Goal: Task Accomplishment & Management: Use online tool/utility

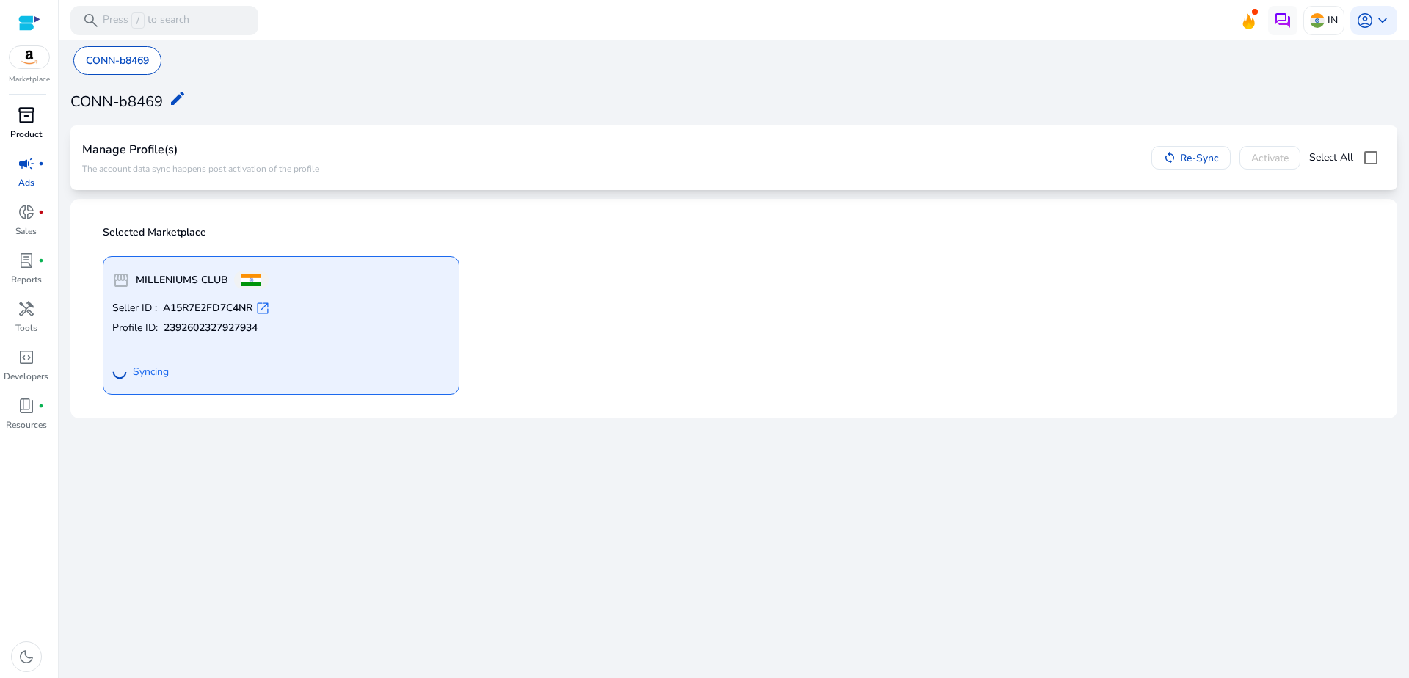
click at [30, 127] on link "inventory_2 Product" at bounding box center [26, 127] width 52 height 48
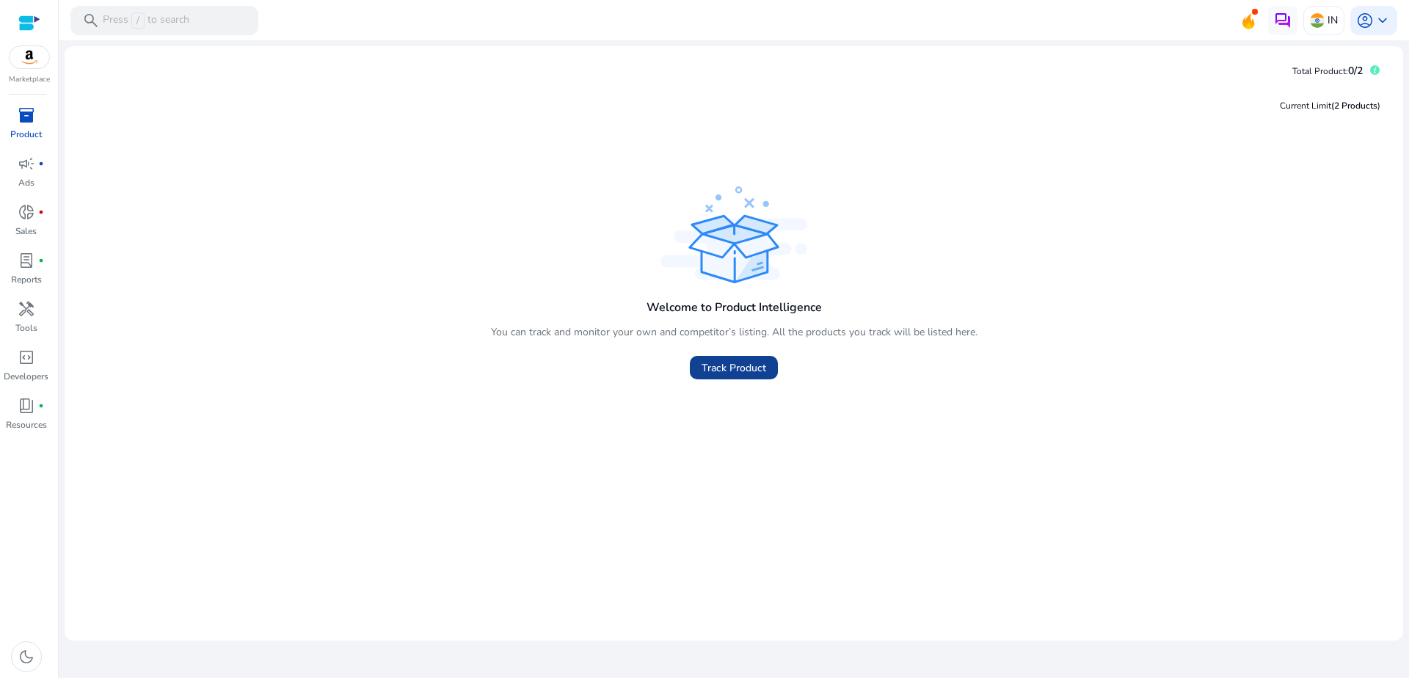
click at [708, 370] on span "Track Product" at bounding box center [734, 367] width 65 height 15
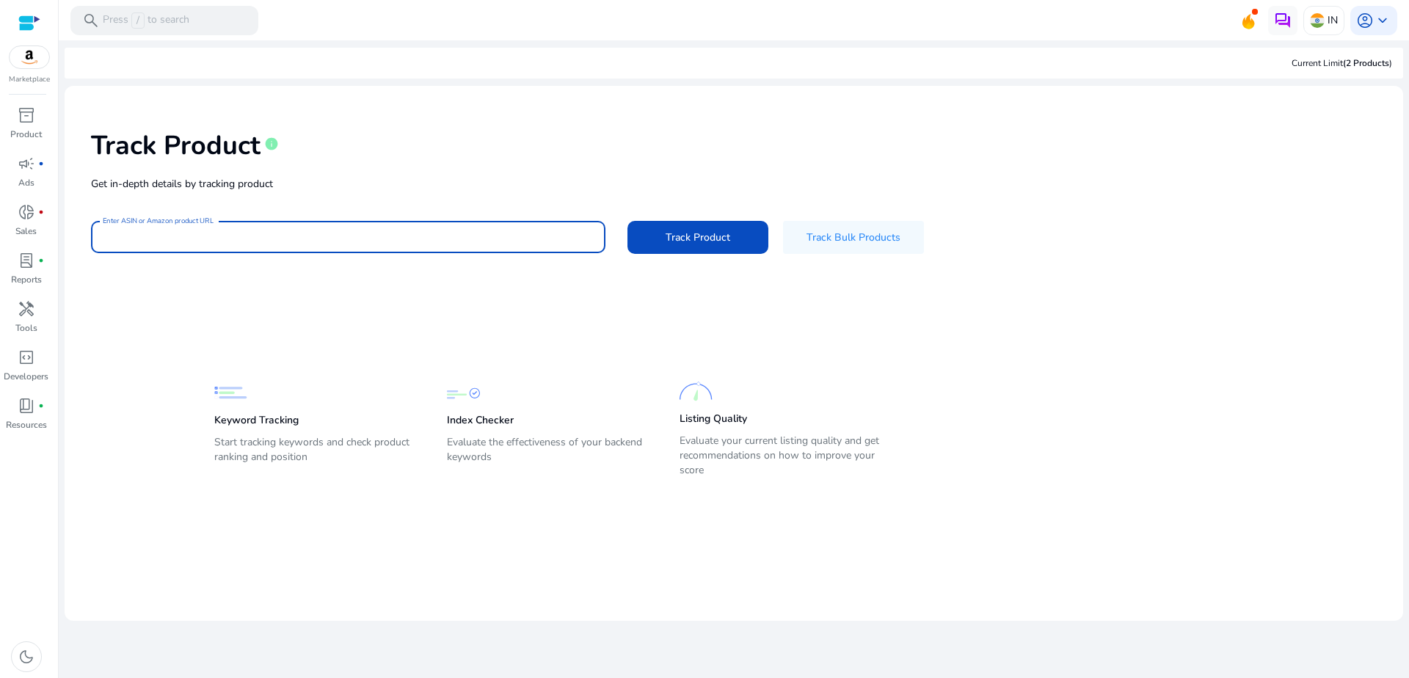
click at [472, 236] on input "Enter ASIN or Amazon product URL" at bounding box center [348, 237] width 491 height 16
paste input "**********"
type input "**********"
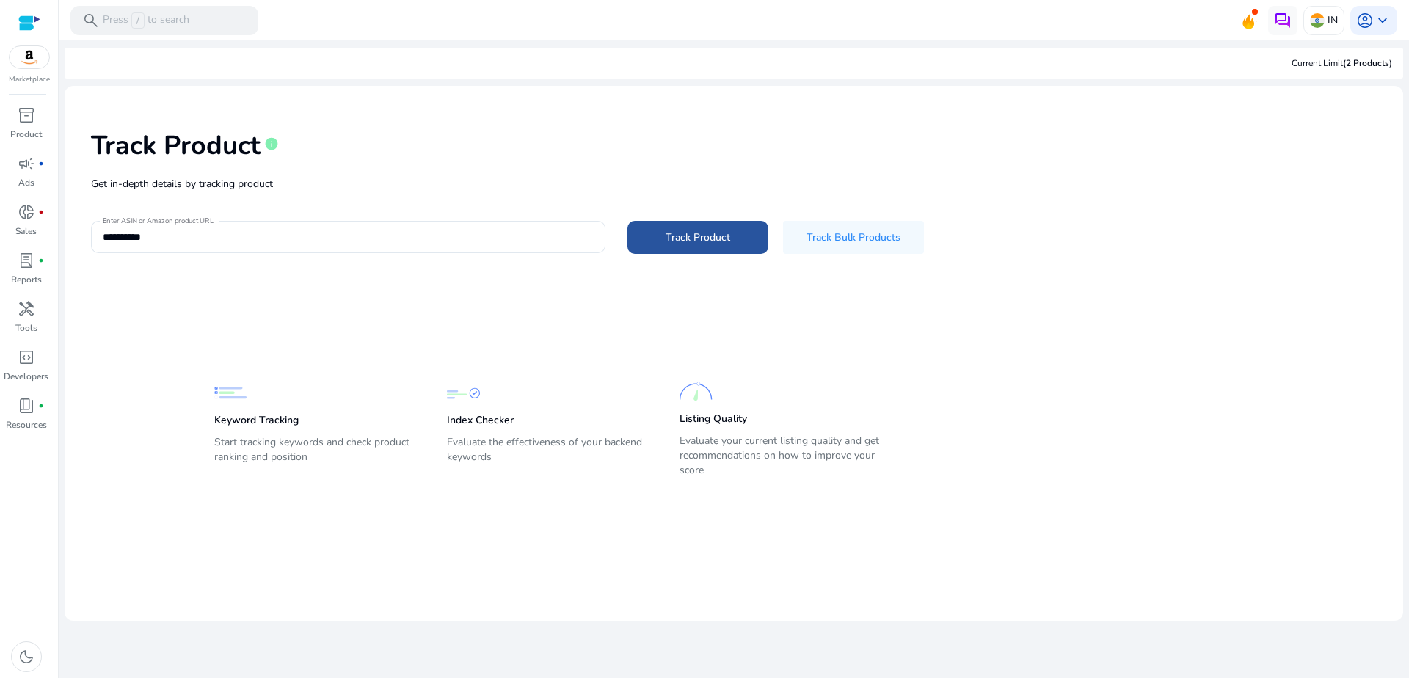
click at [652, 237] on span at bounding box center [698, 236] width 141 height 35
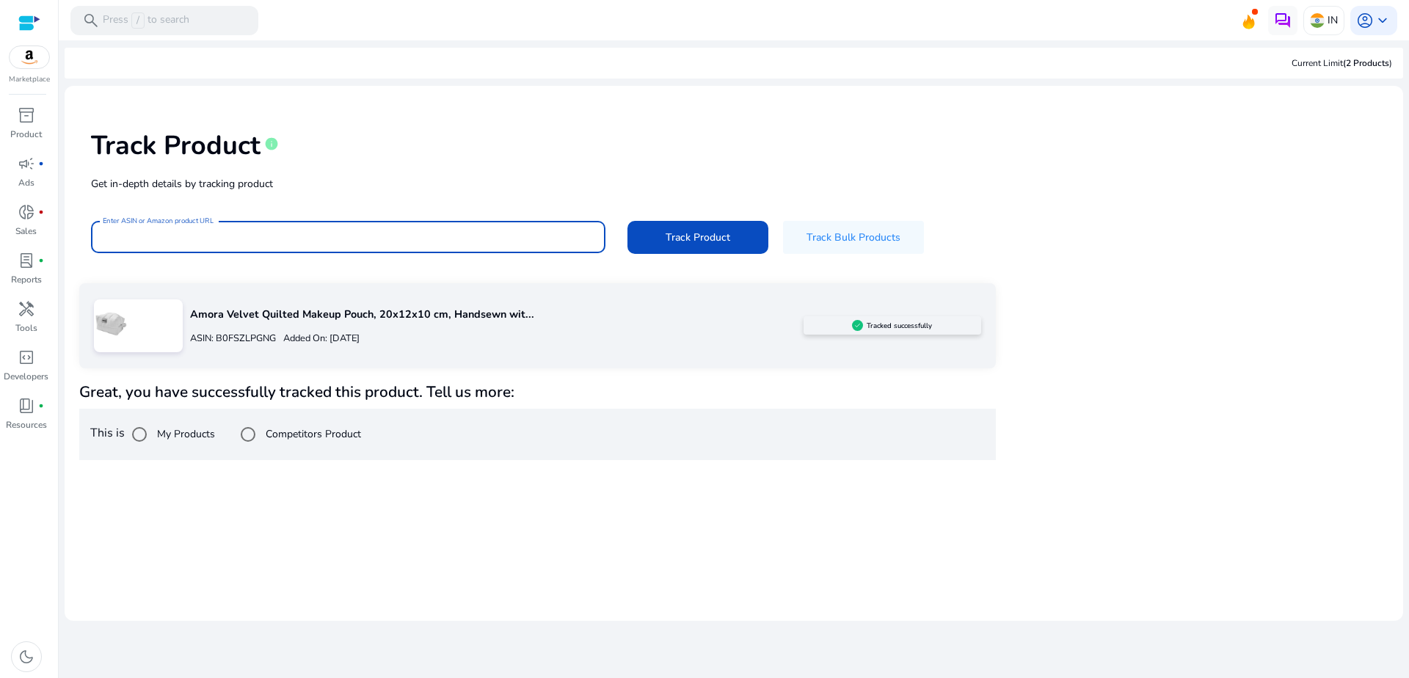
click at [378, 241] on input "Enter ASIN or Amazon product URL" at bounding box center [348, 237] width 491 height 16
paste input "**********"
type input "**********"
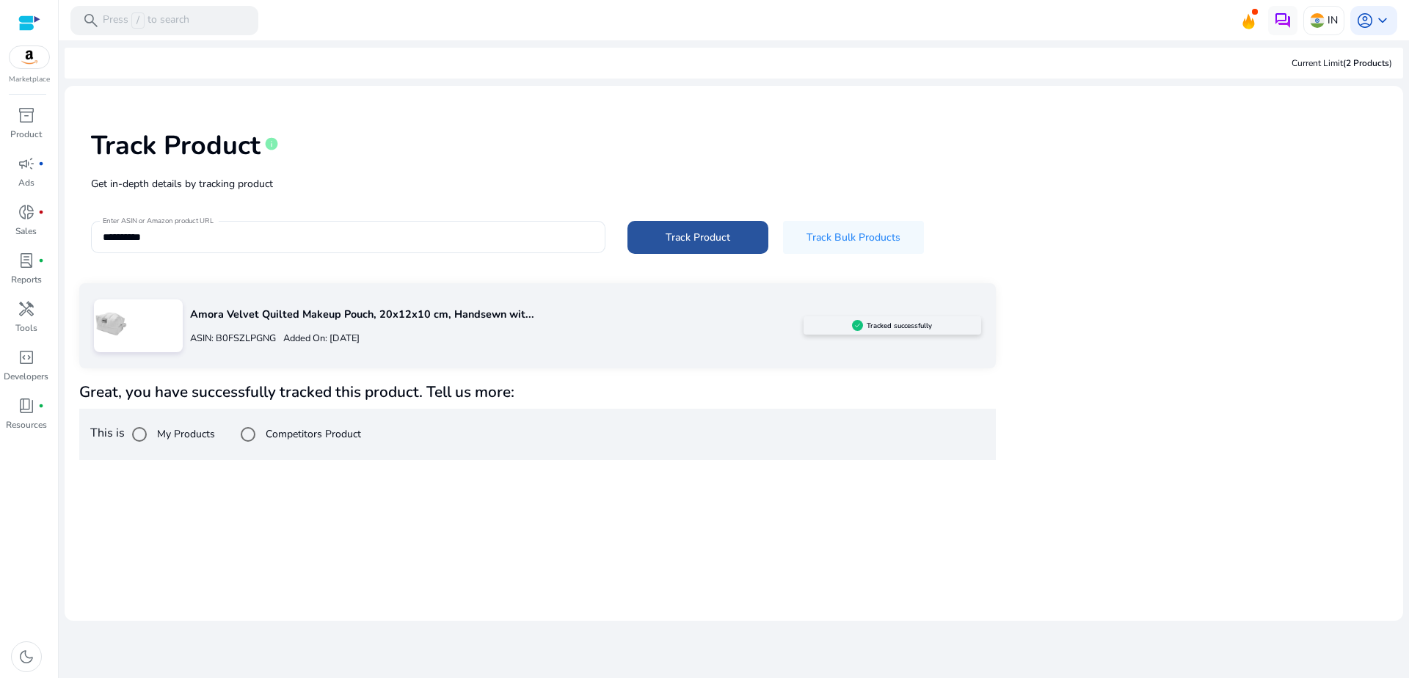
click at [655, 234] on span at bounding box center [698, 236] width 141 height 35
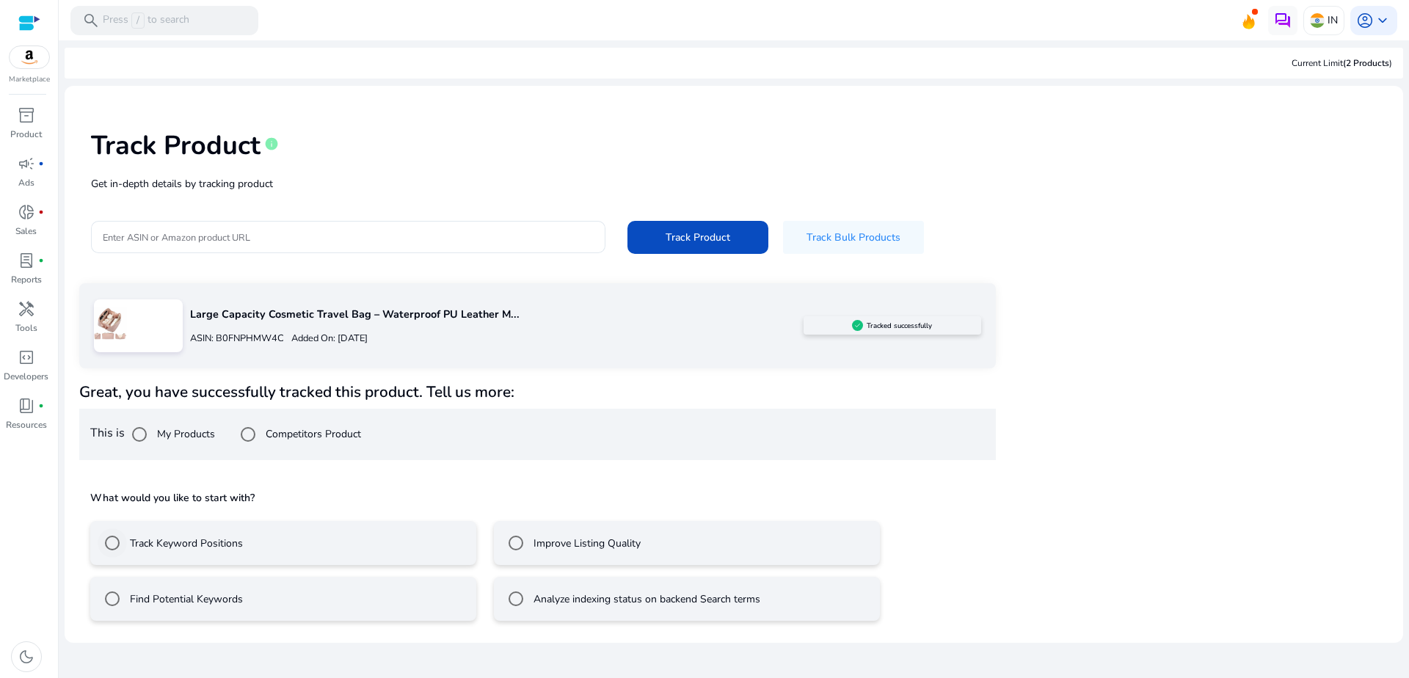
click at [207, 547] on label "Track Keyword Positions" at bounding box center [185, 543] width 116 height 15
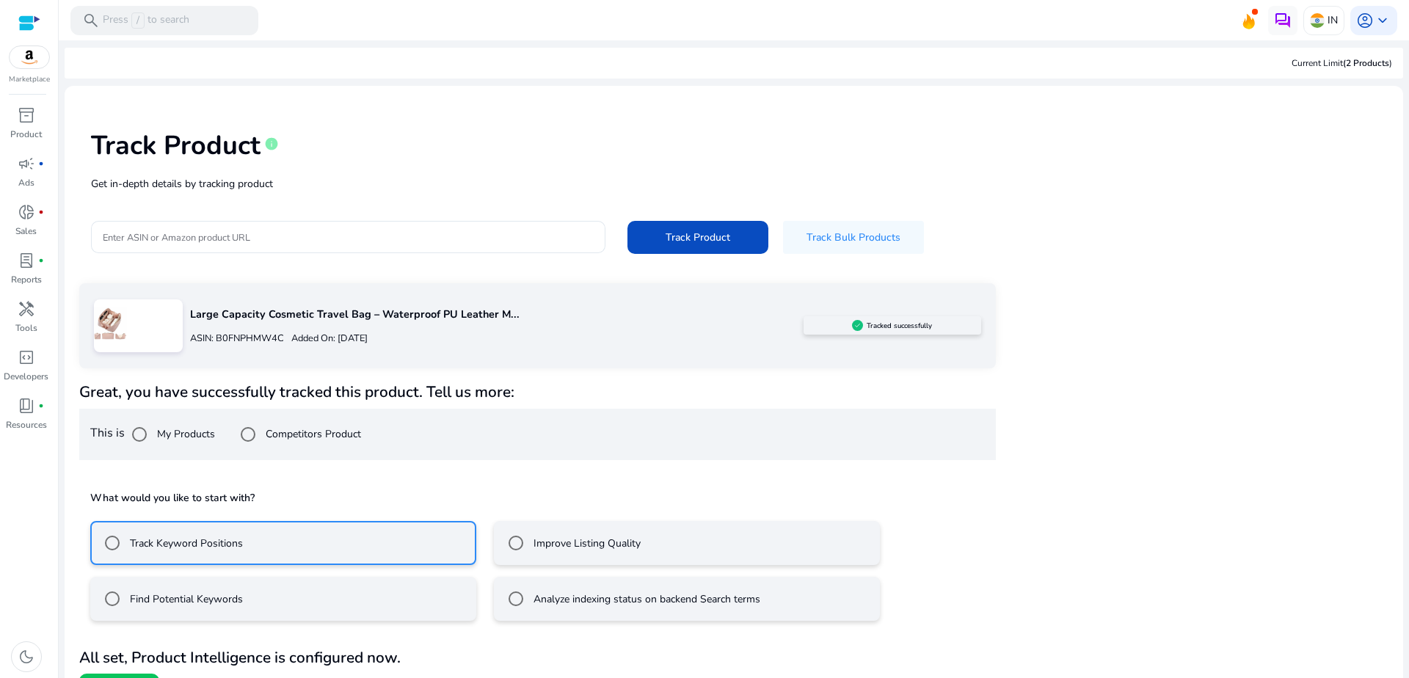
click at [494, 539] on mat-radio-button "Improve Listing Quality" at bounding box center [687, 543] width 386 height 44
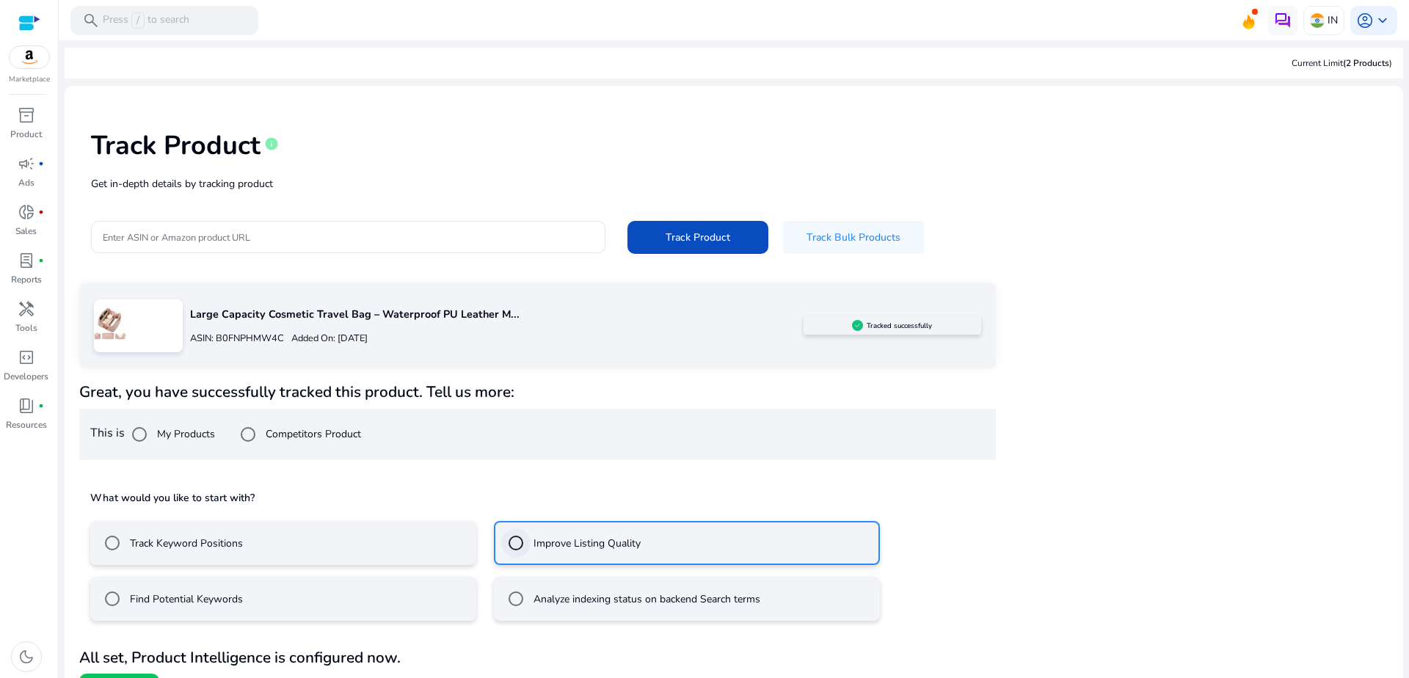
scroll to position [30, 0]
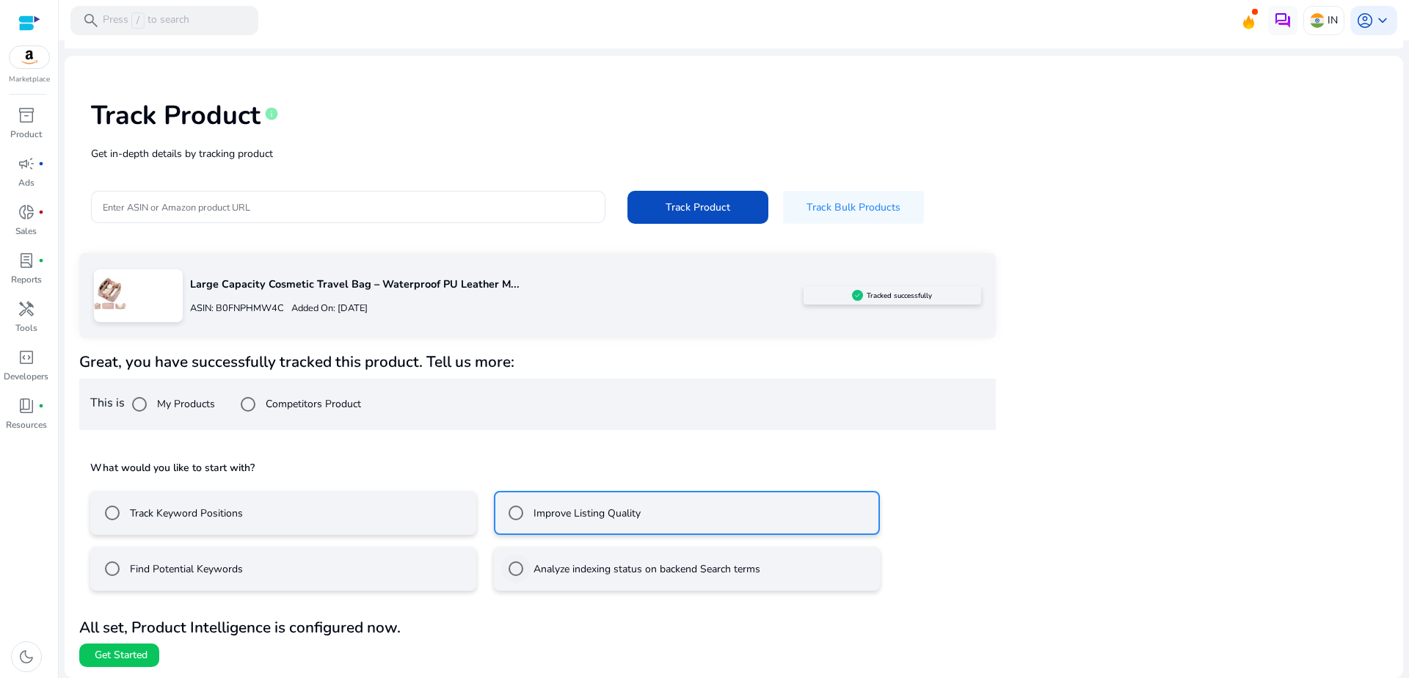
click at [531, 570] on label "Analyze indexing status on backend Search terms" at bounding box center [646, 568] width 230 height 15
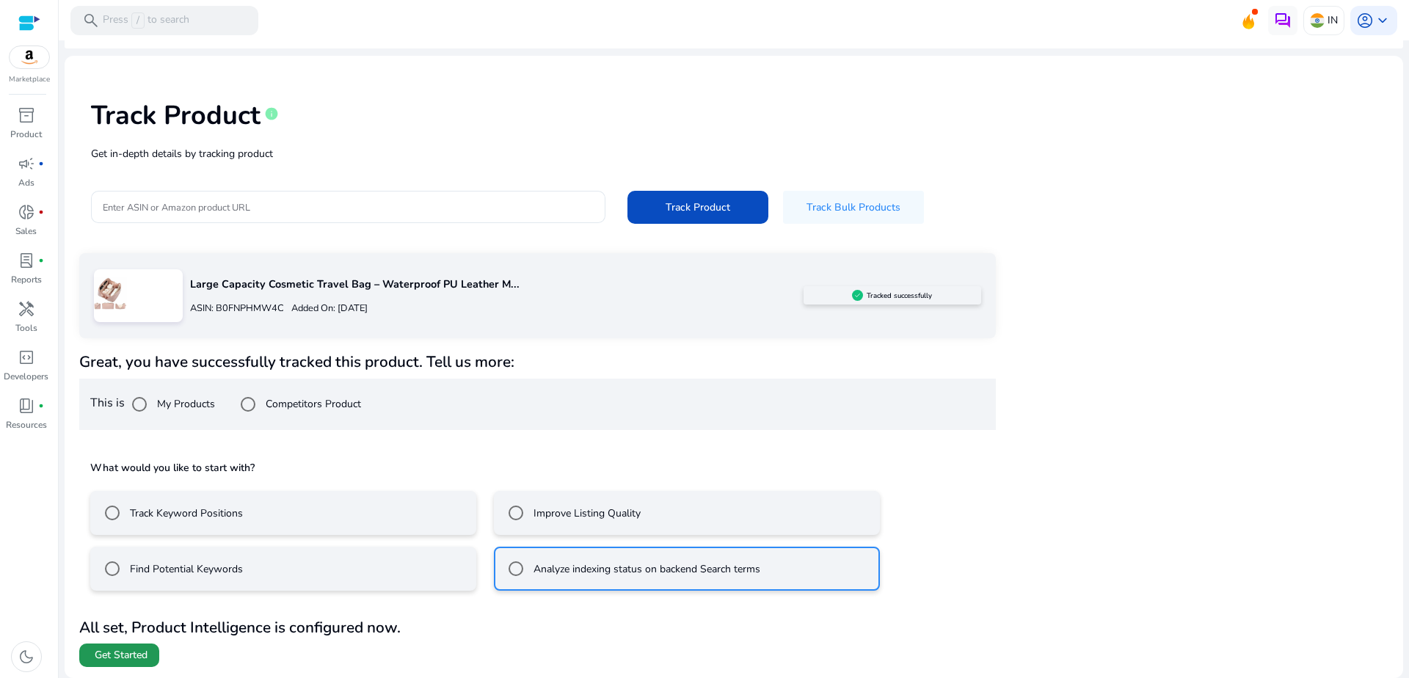
click at [142, 658] on span "Get Started" at bounding box center [121, 655] width 53 height 15
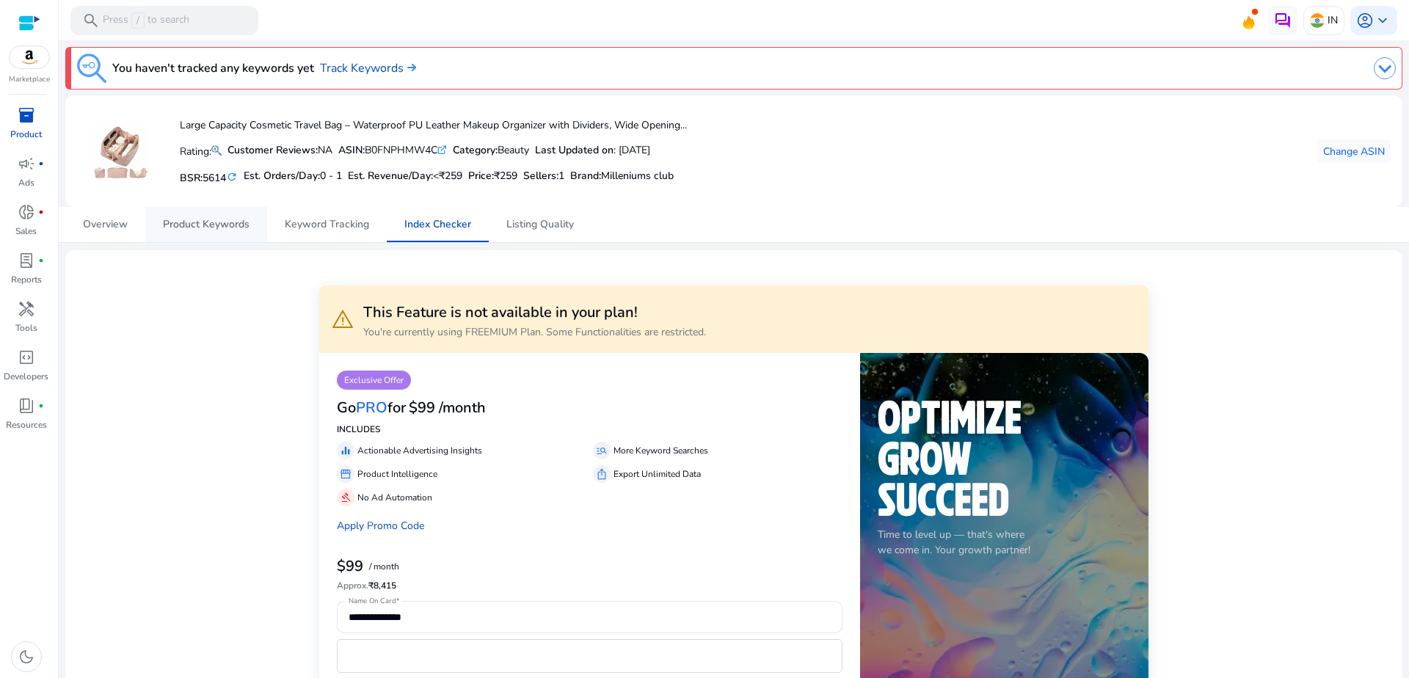
click at [203, 215] on span "Product Keywords" at bounding box center [206, 224] width 87 height 35
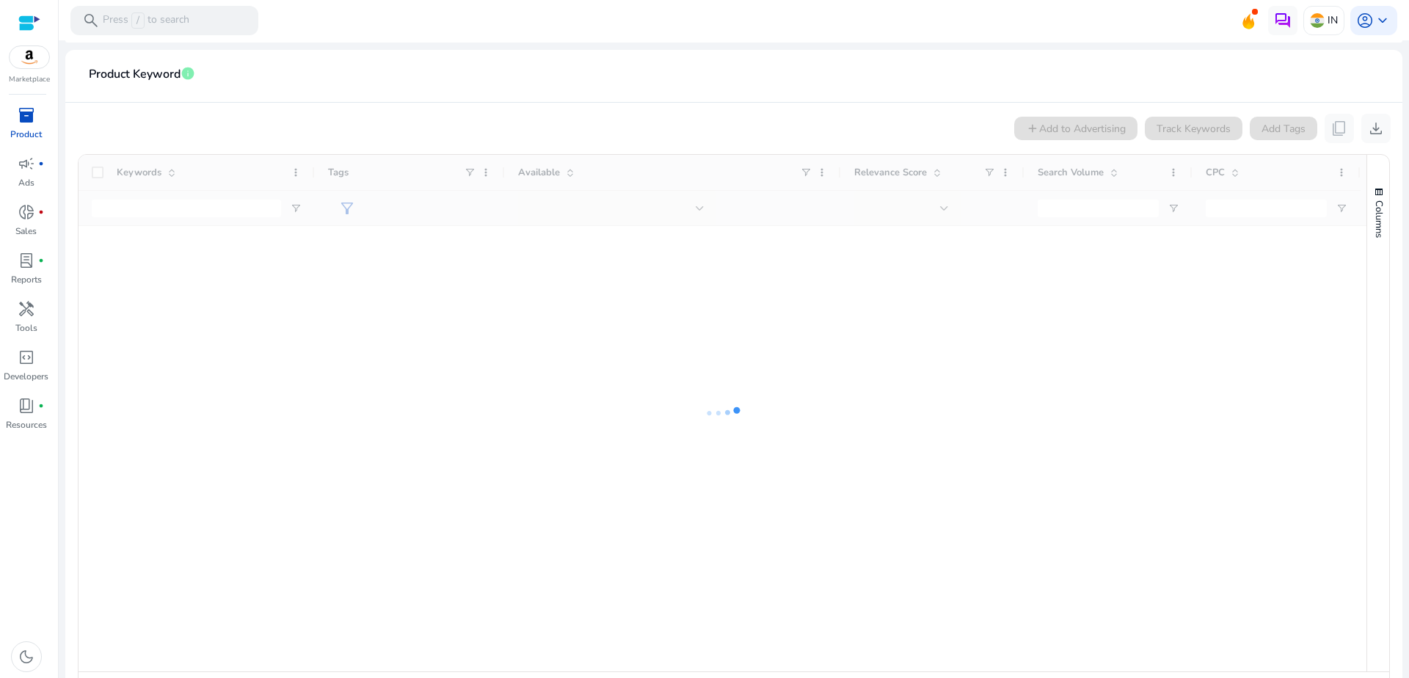
scroll to position [247, 0]
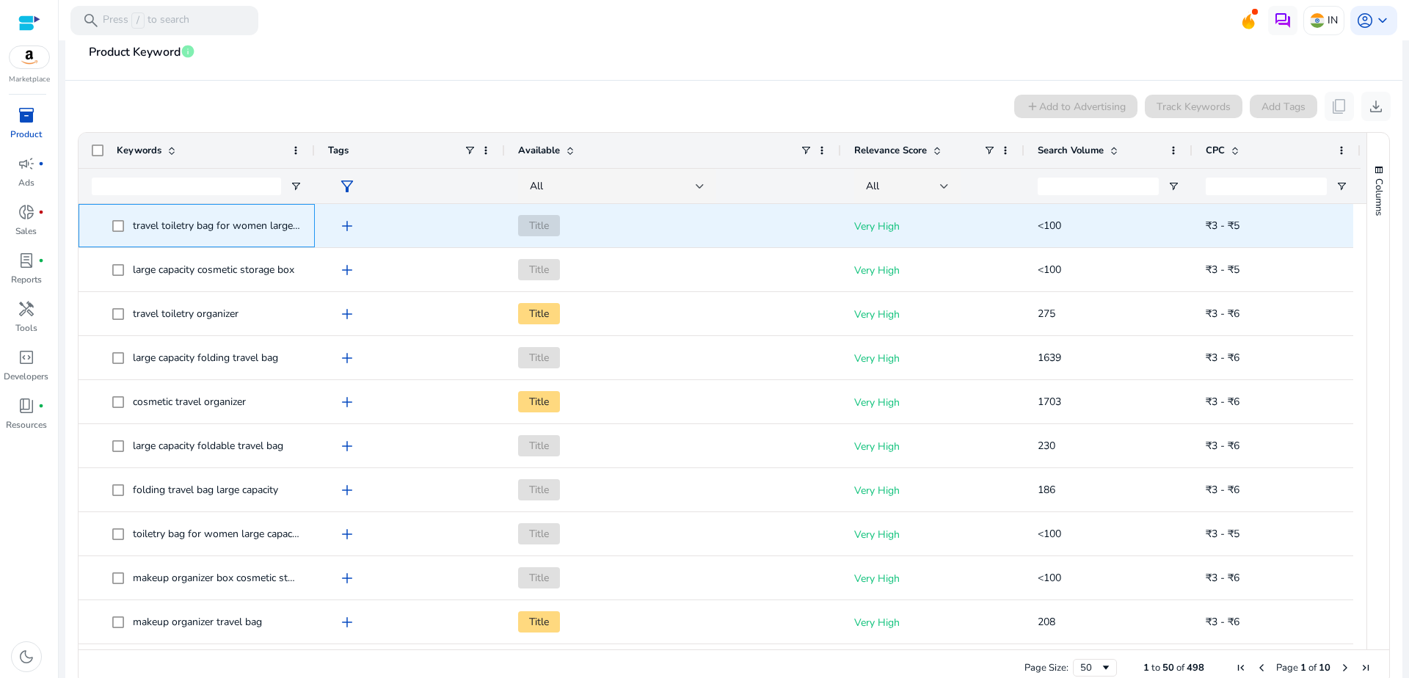
click at [266, 228] on span "travel toiletry bag for women large capacity" at bounding box center [232, 226] width 199 height 14
click at [266, 230] on span "travel toiletry bag for women large capacity" at bounding box center [232, 226] width 199 height 14
click at [484, 230] on div "add" at bounding box center [413, 225] width 156 height 27
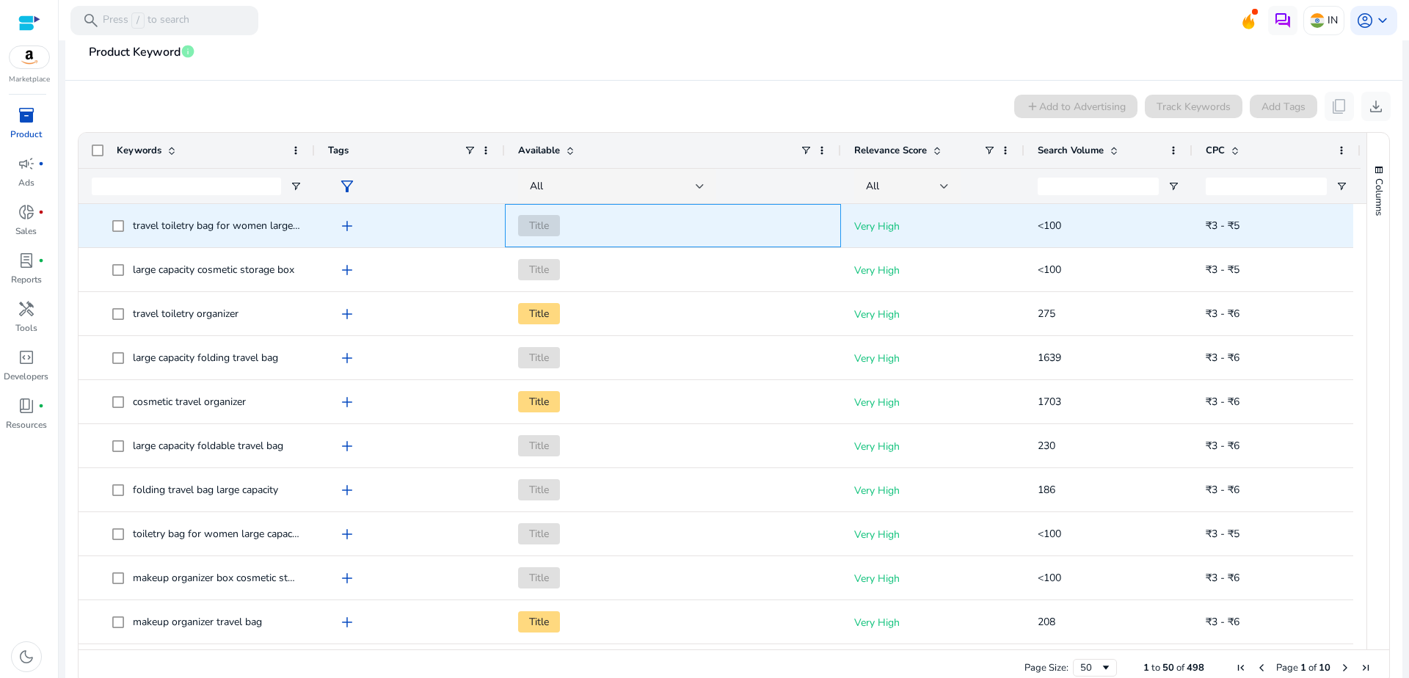
click at [550, 228] on span "Title" at bounding box center [539, 225] width 42 height 21
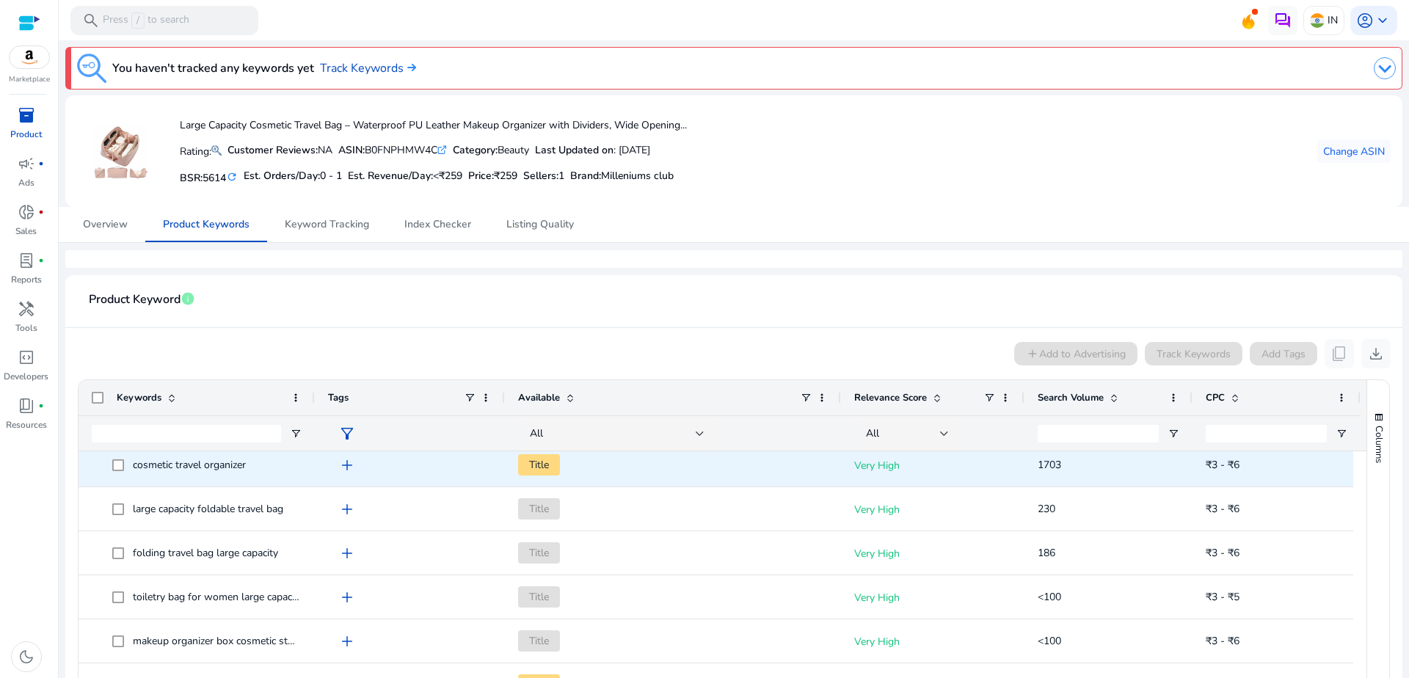
scroll to position [195, 0]
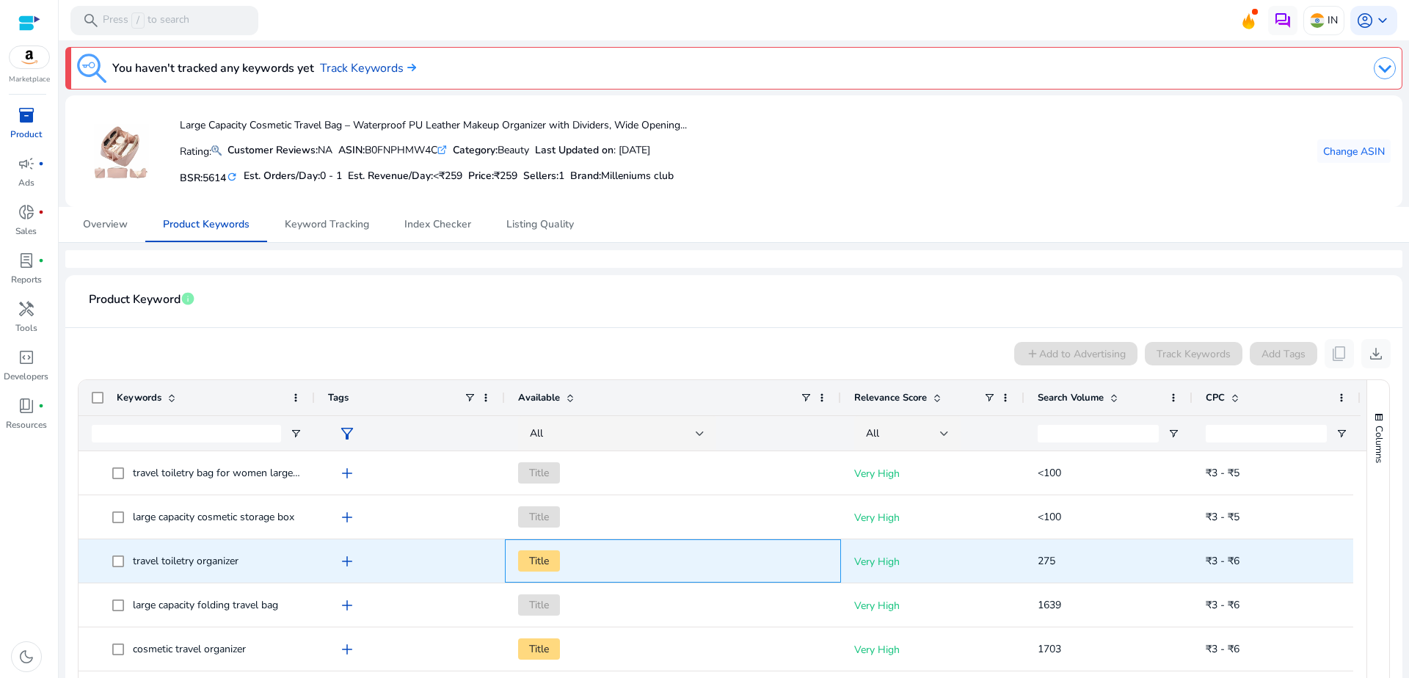
click at [523, 561] on span "Title" at bounding box center [539, 560] width 42 height 21
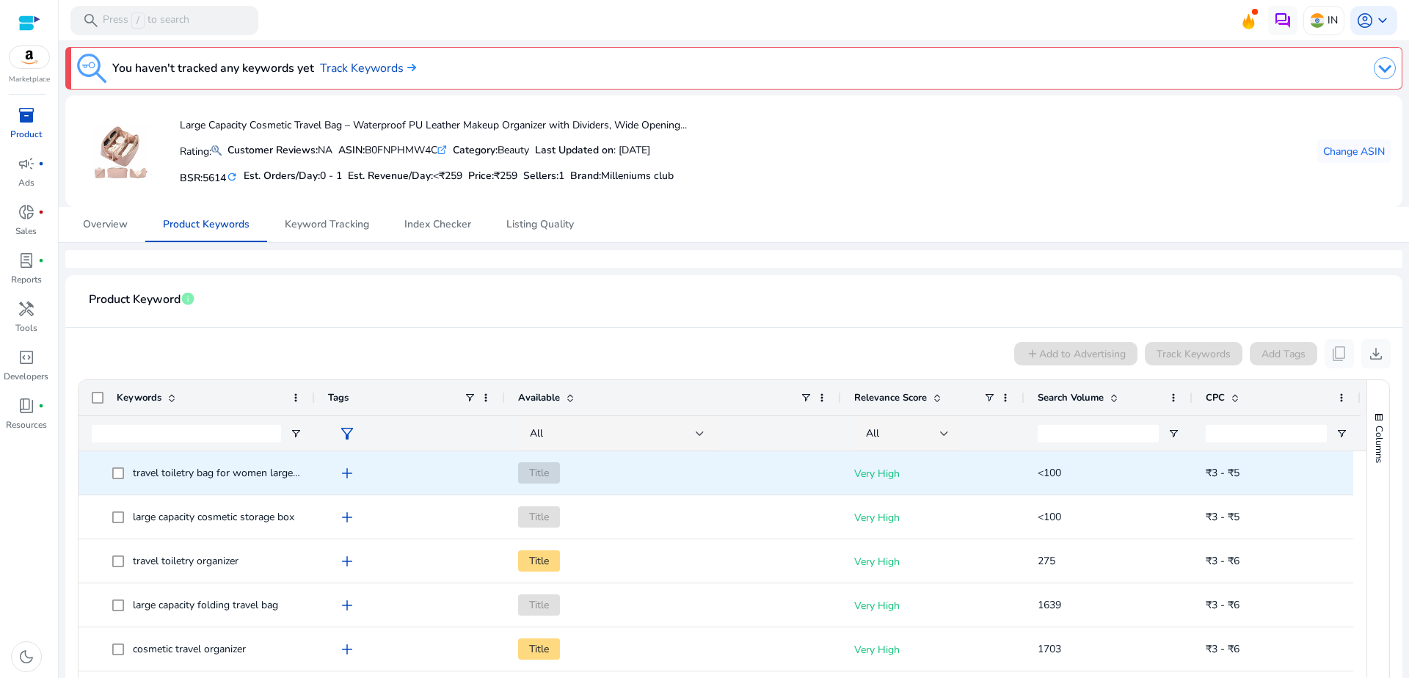
click at [347, 475] on span "add" at bounding box center [347, 474] width 18 height 18
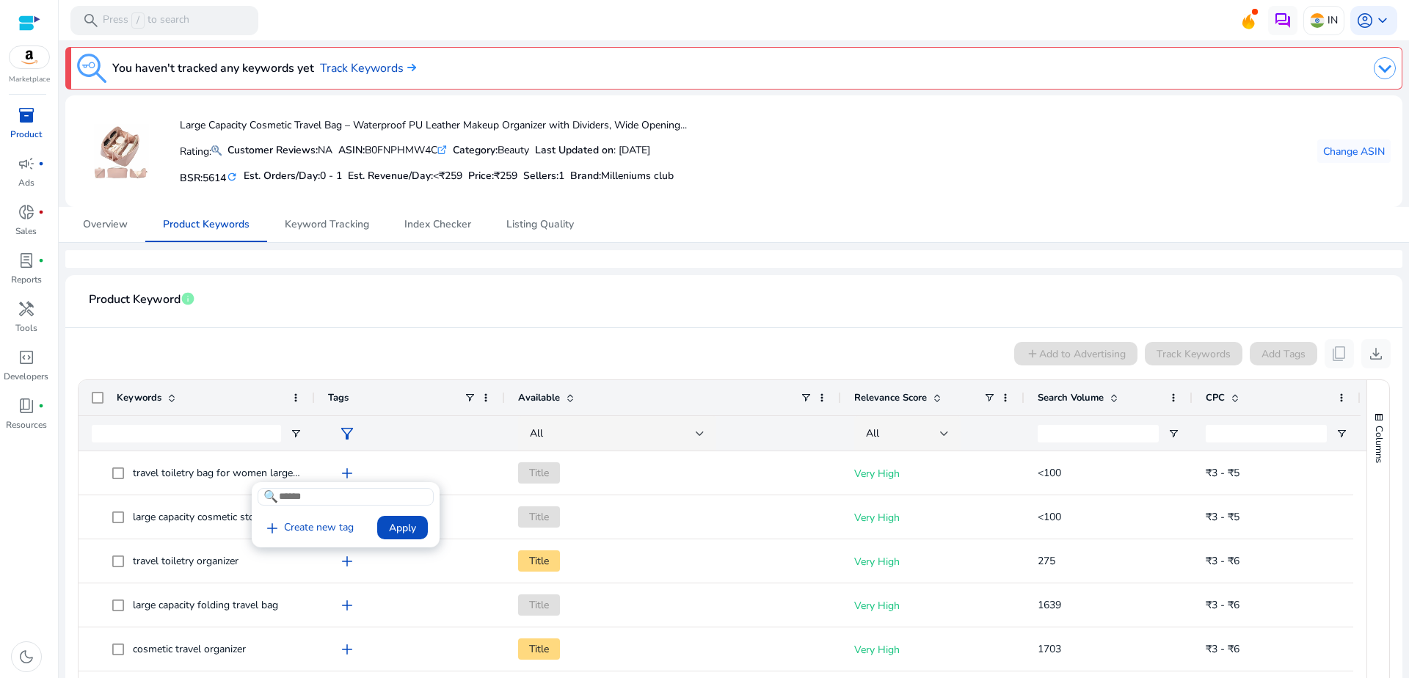
click at [374, 473] on div at bounding box center [704, 339] width 1409 height 678
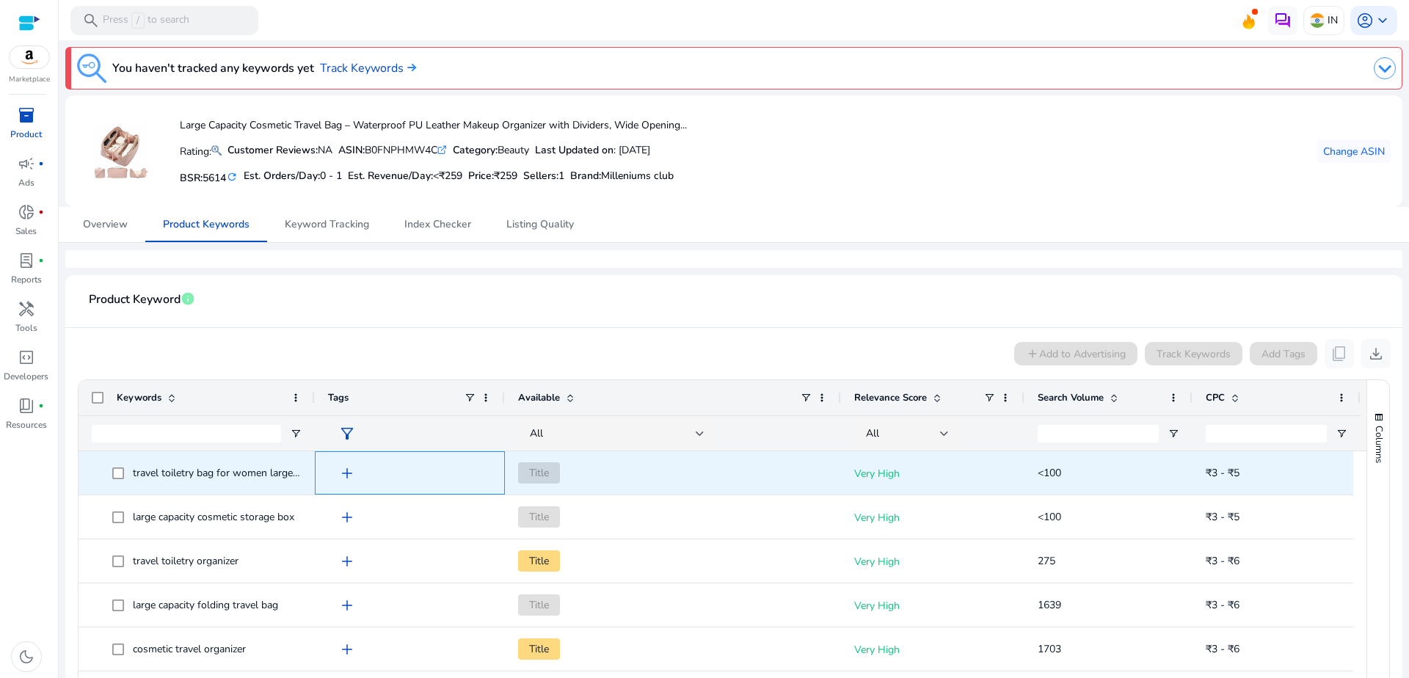
click at [374, 473] on div "add" at bounding box center [413, 472] width 156 height 27
click at [347, 468] on span "add" at bounding box center [347, 474] width 18 height 18
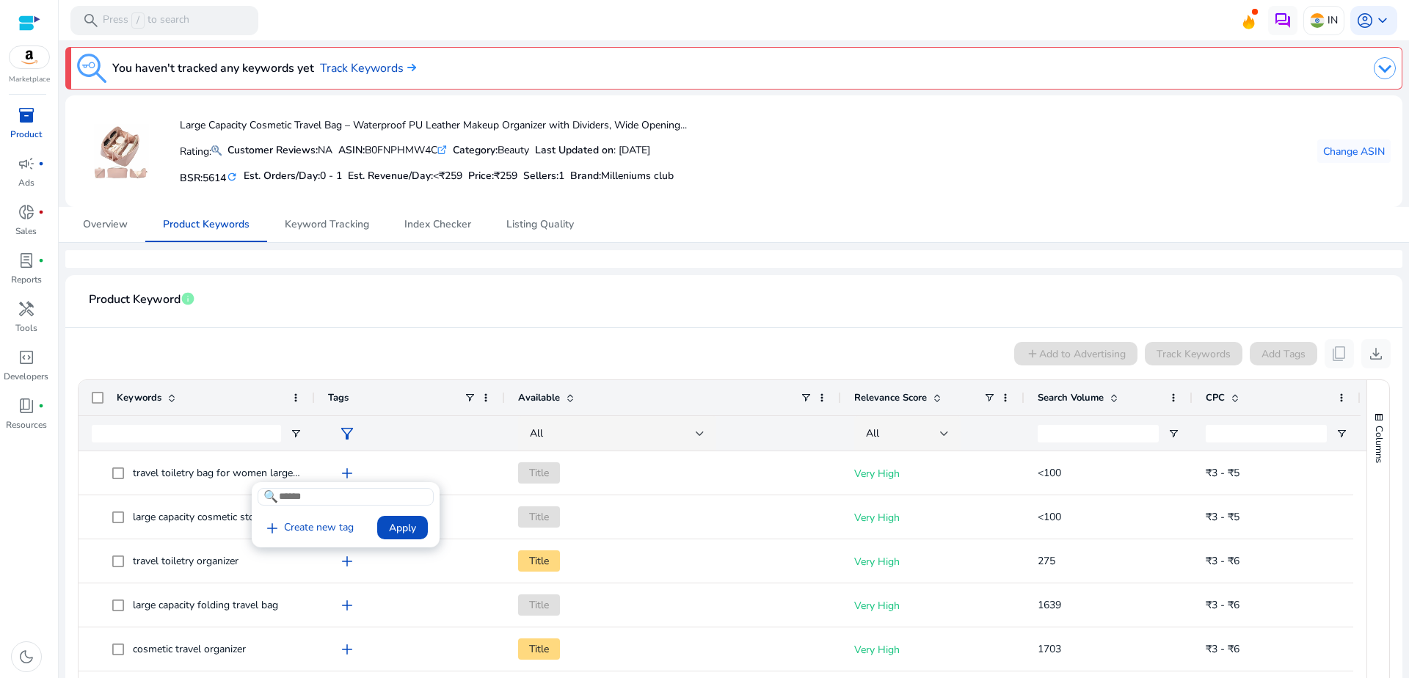
click at [388, 465] on div at bounding box center [704, 339] width 1409 height 678
click at [32, 170] on span "campaign" at bounding box center [27, 164] width 18 height 18
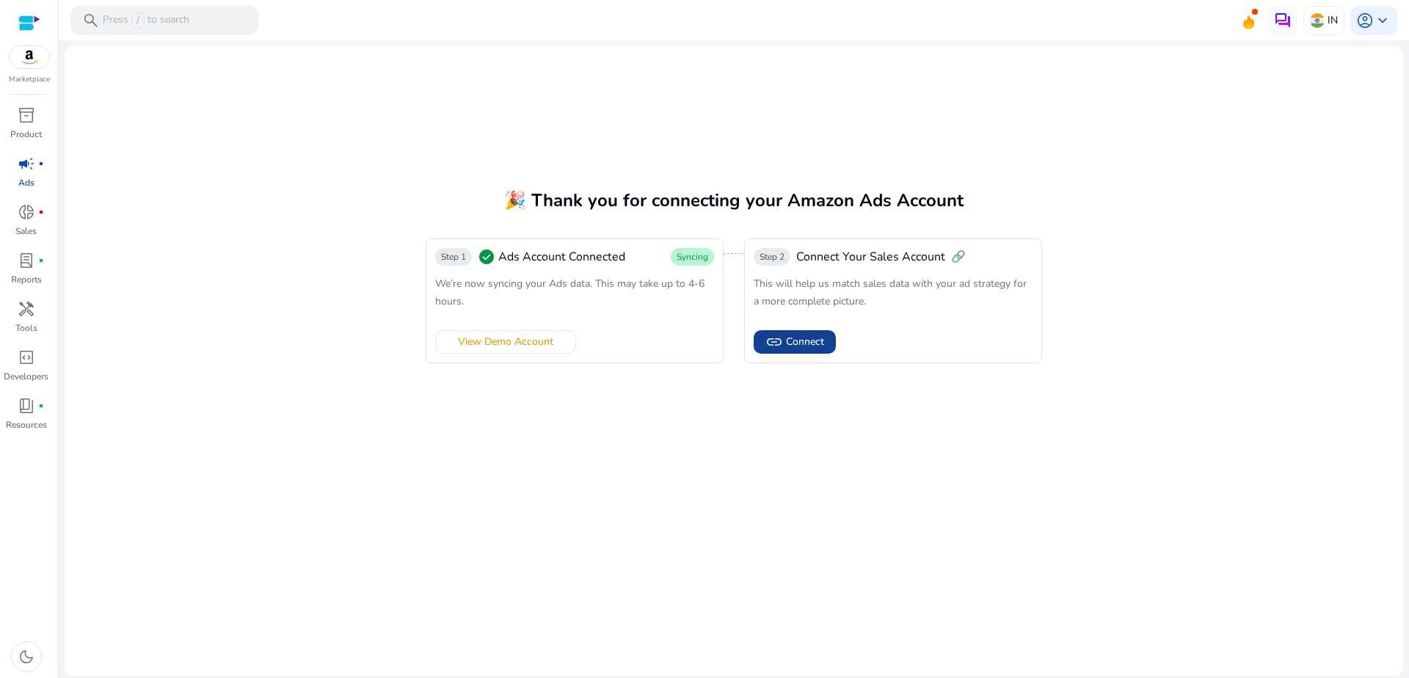
click at [773, 345] on span "link" at bounding box center [774, 342] width 18 height 18
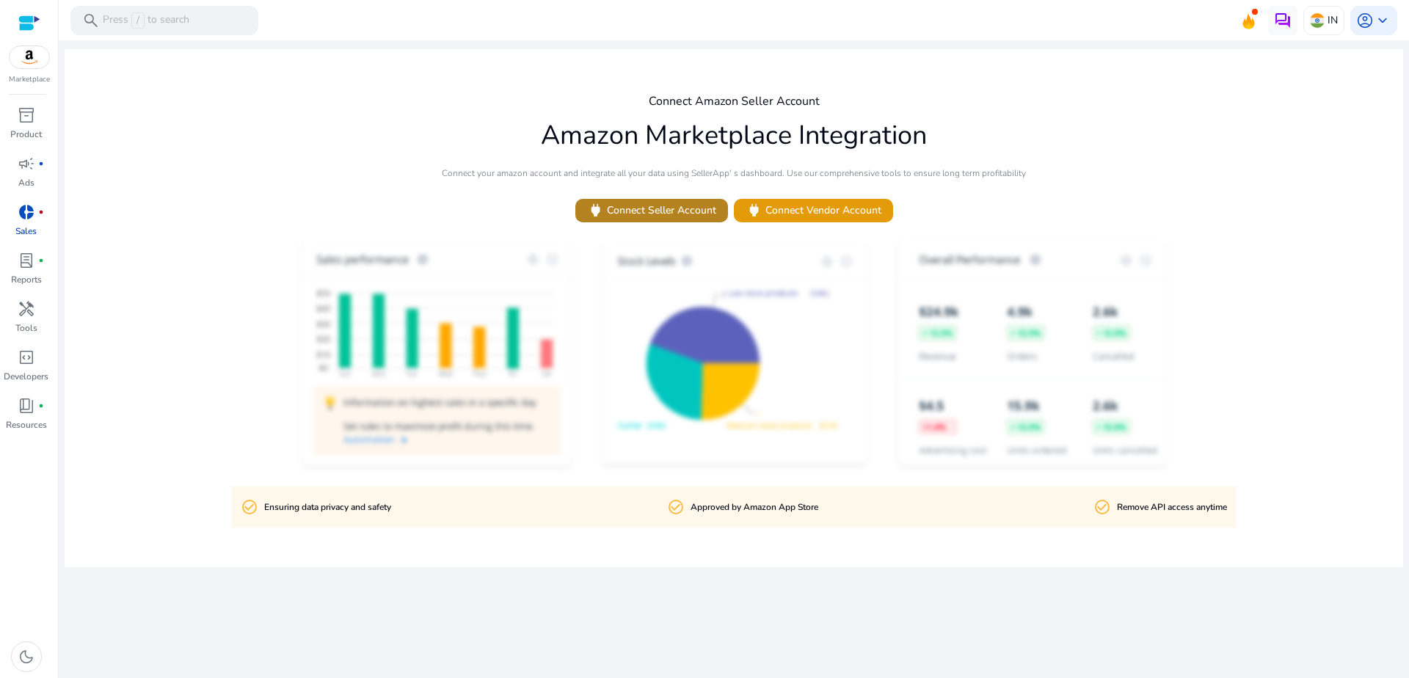
click at [682, 210] on span "power Connect Seller Account" at bounding box center [651, 210] width 129 height 17
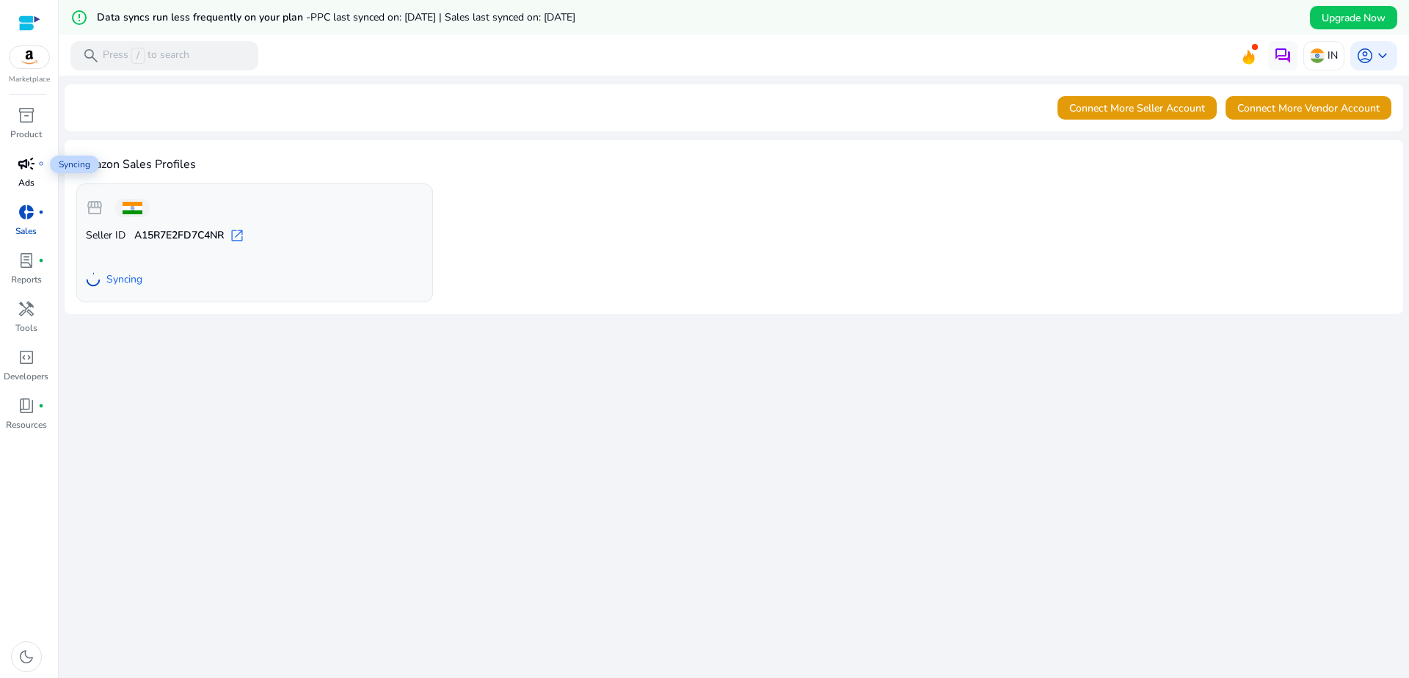
click at [29, 163] on span "campaign" at bounding box center [27, 164] width 18 height 18
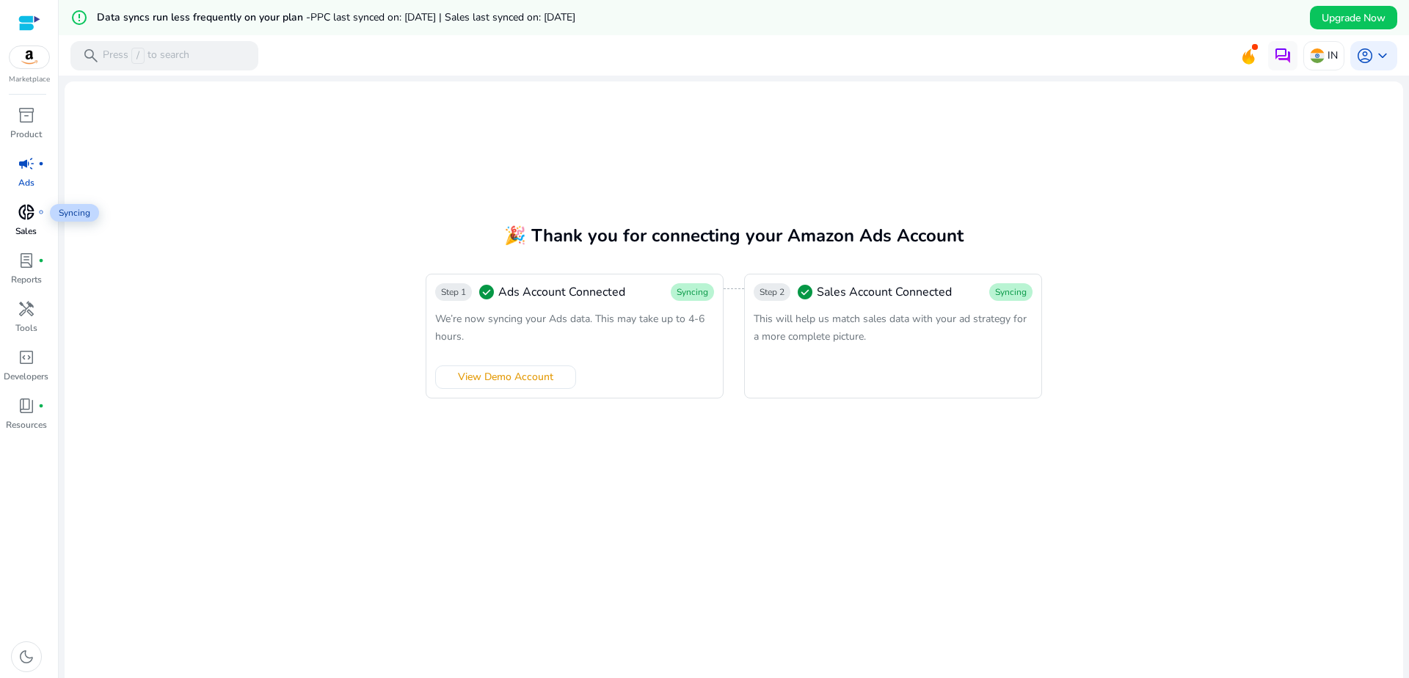
click at [29, 206] on span "donut_small" at bounding box center [27, 212] width 18 height 18
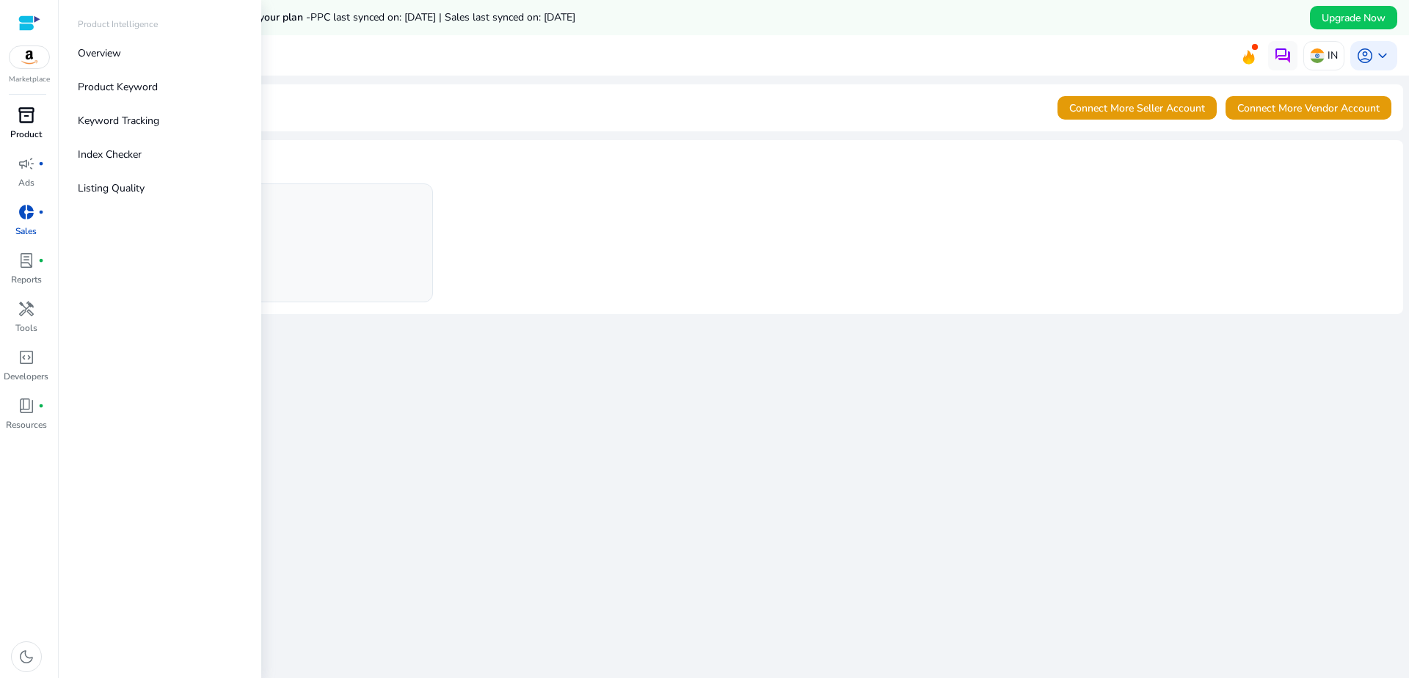
click at [27, 137] on p "Product" at bounding box center [26, 134] width 32 height 13
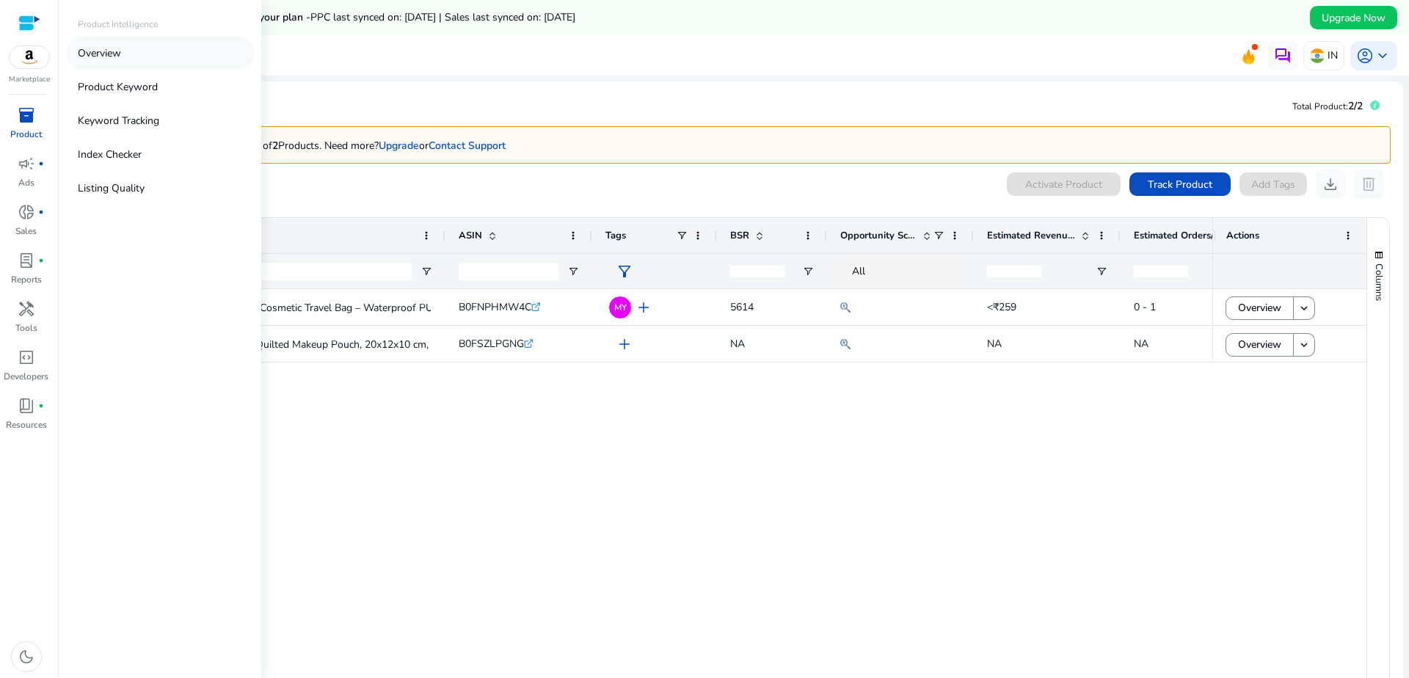
click at [121, 59] on p "Overview" at bounding box center [99, 53] width 43 height 15
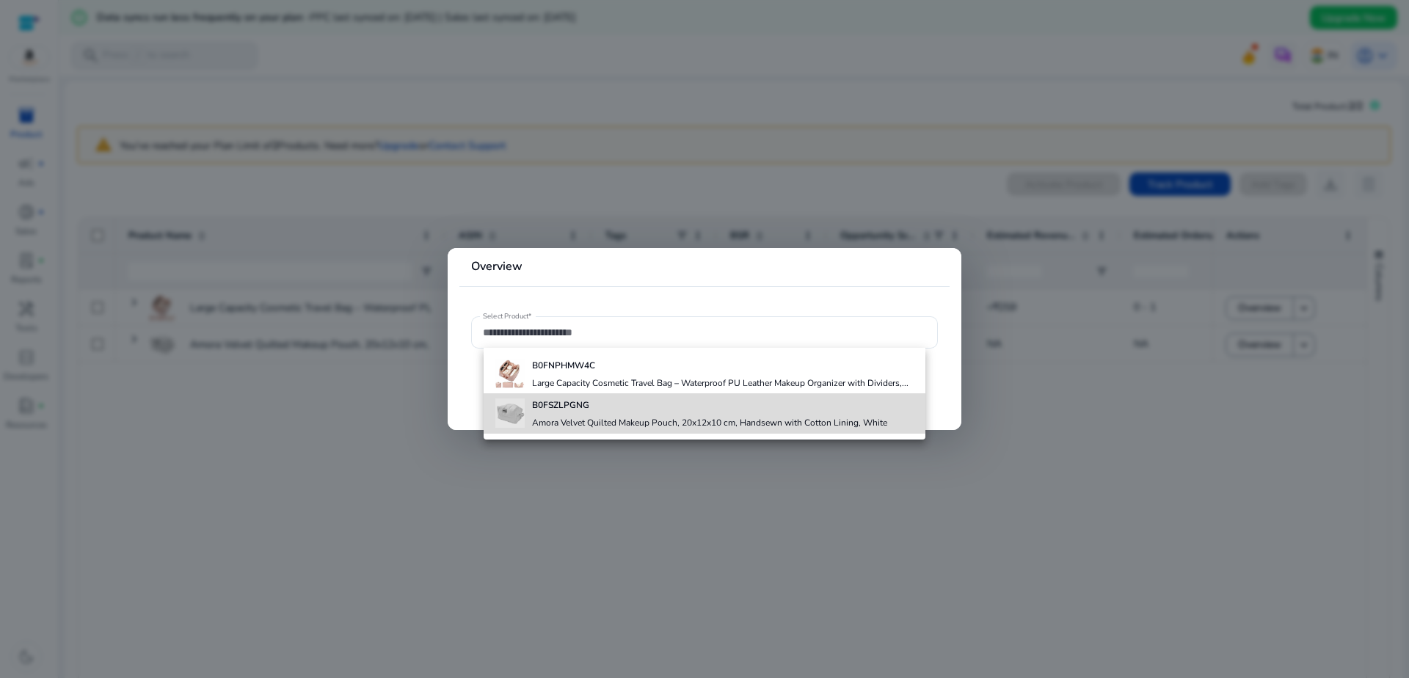
click at [559, 409] on b "B0FSZLPGNG" at bounding box center [560, 405] width 57 height 12
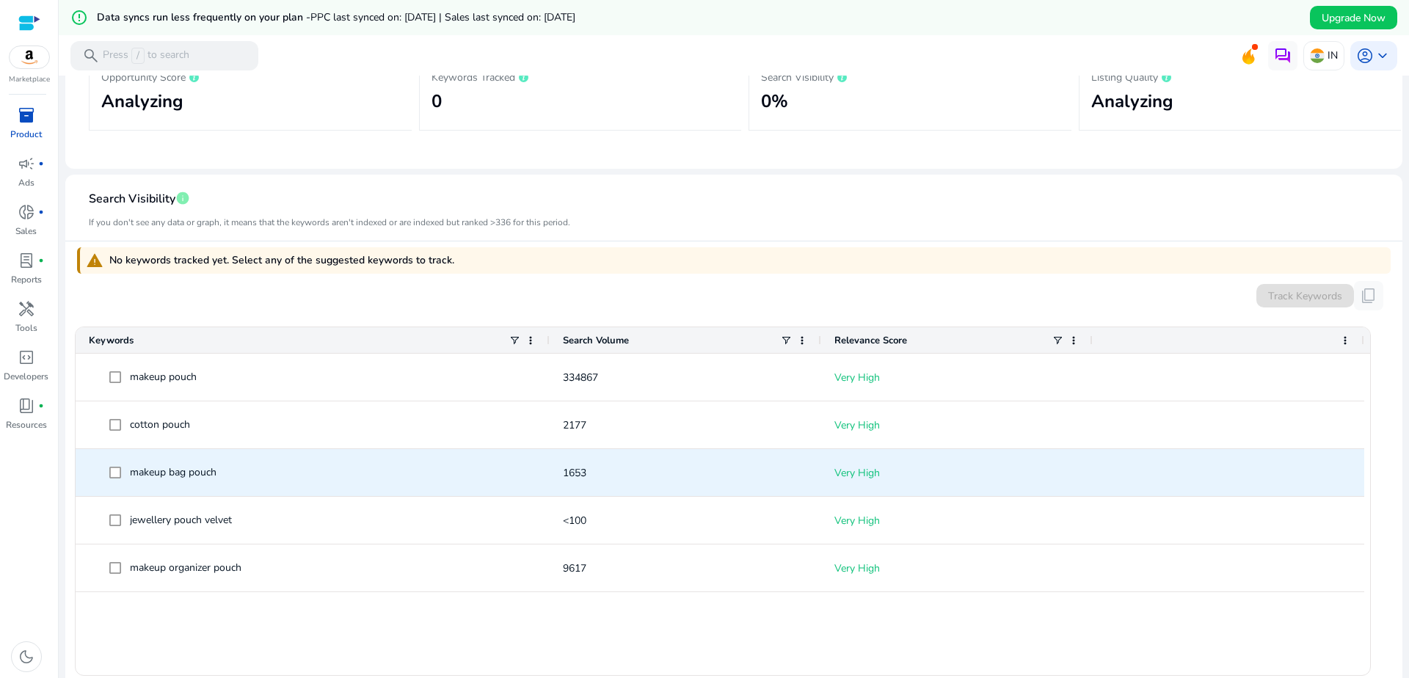
scroll to position [297, 0]
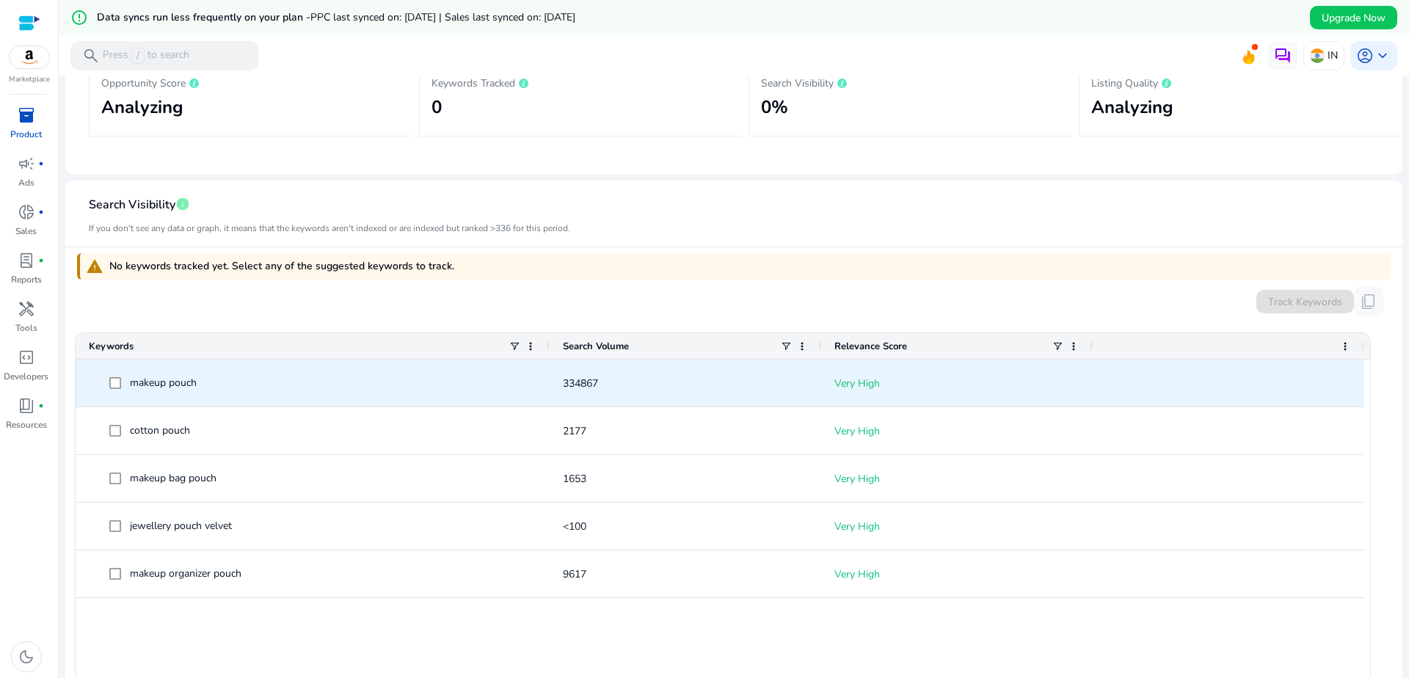
click at [159, 394] on span "makeup pouch" at bounding box center [322, 383] width 427 height 30
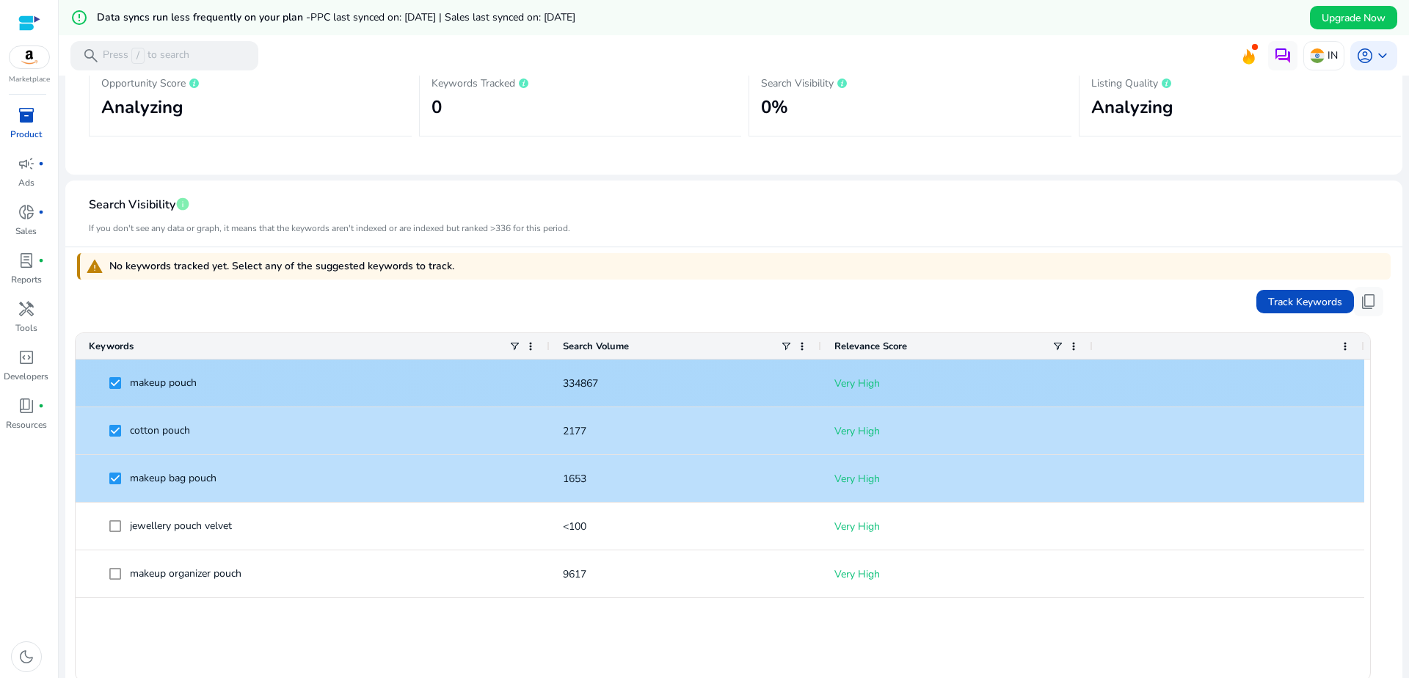
click at [296, 385] on span "makeup pouch" at bounding box center [322, 383] width 427 height 30
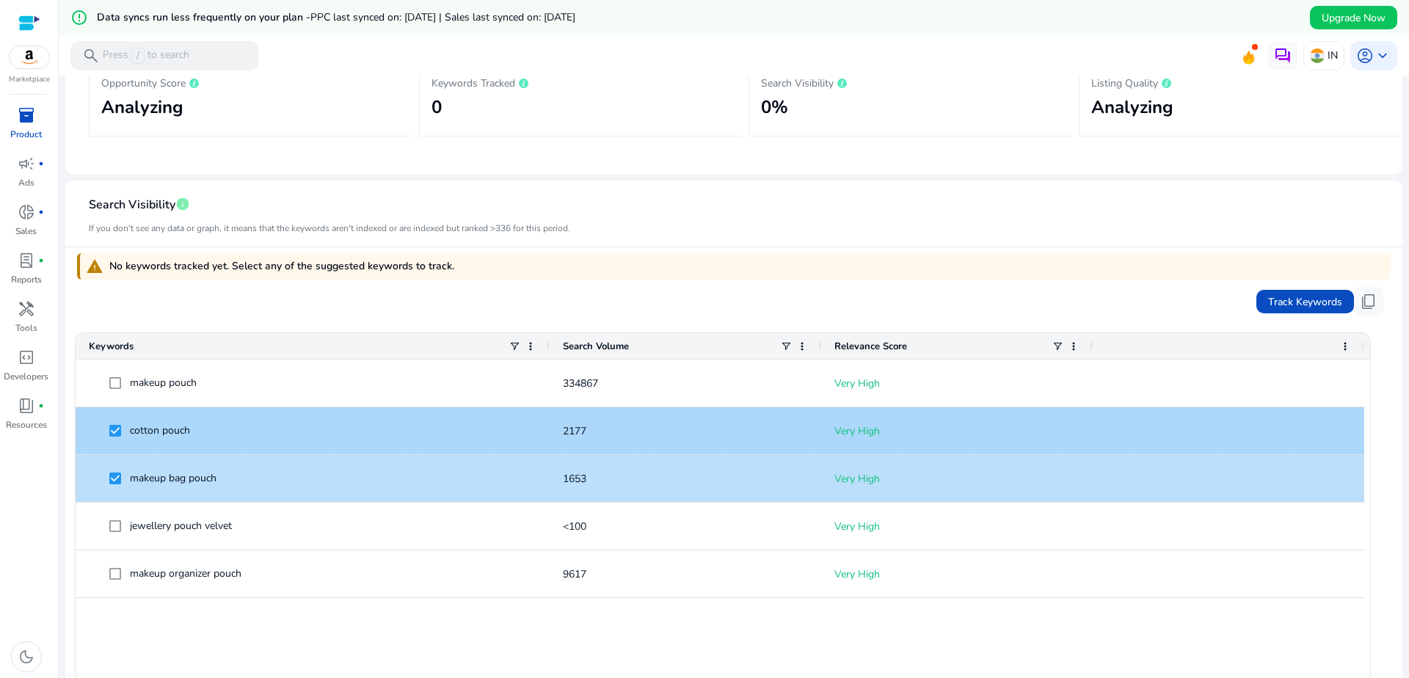
click at [112, 419] on span at bounding box center [119, 431] width 21 height 30
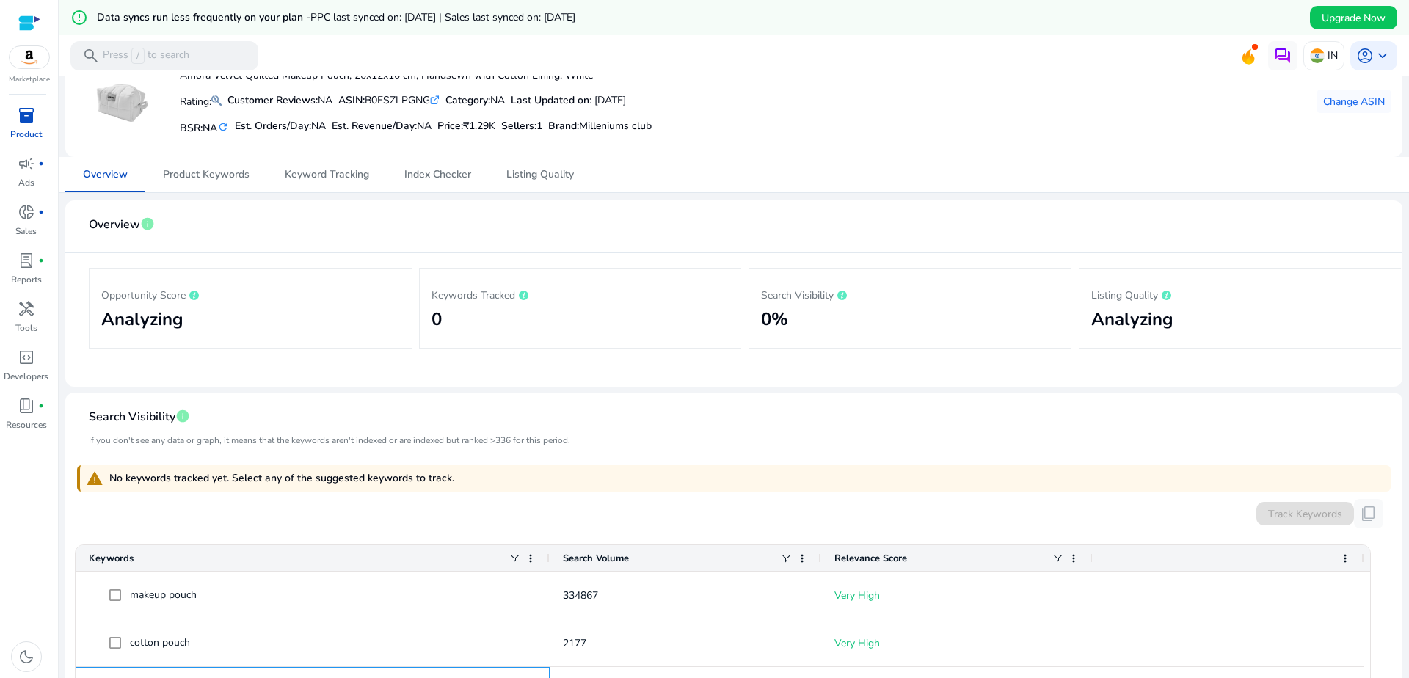
scroll to position [0, 0]
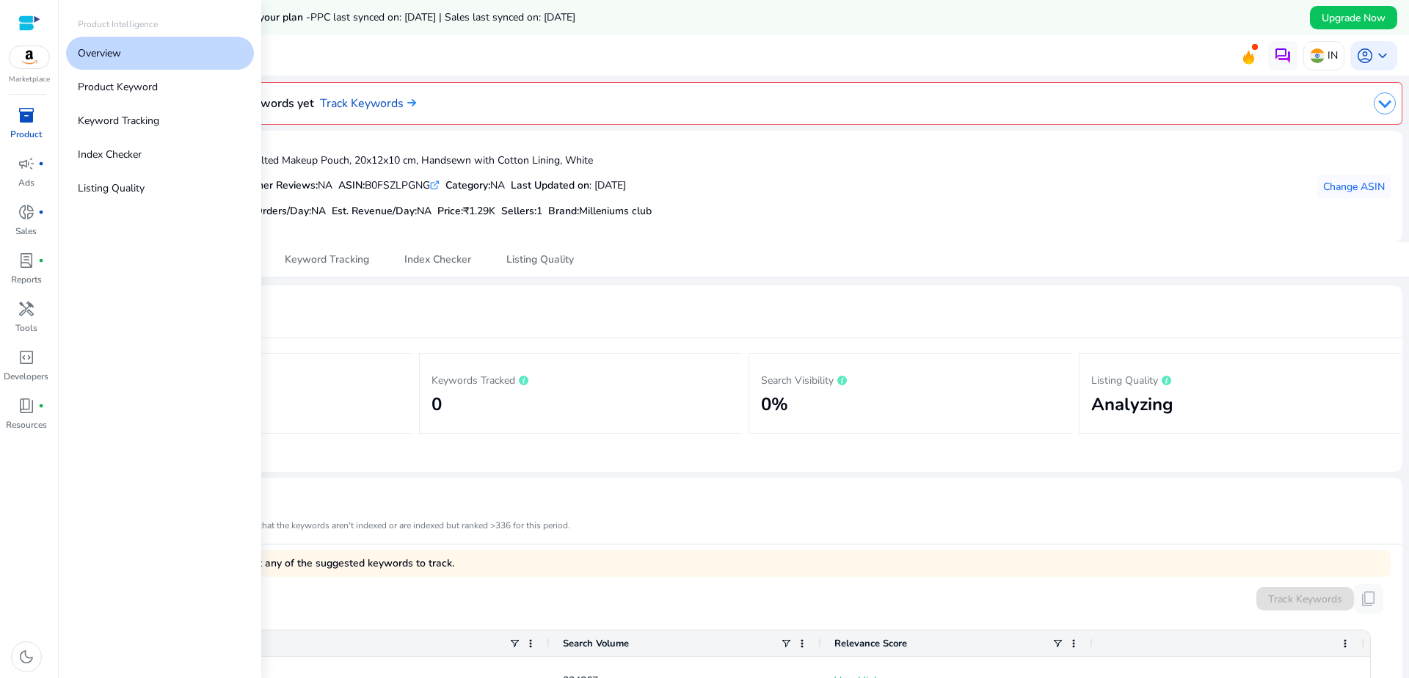
click at [30, 120] on span "inventory_2" at bounding box center [27, 115] width 18 height 18
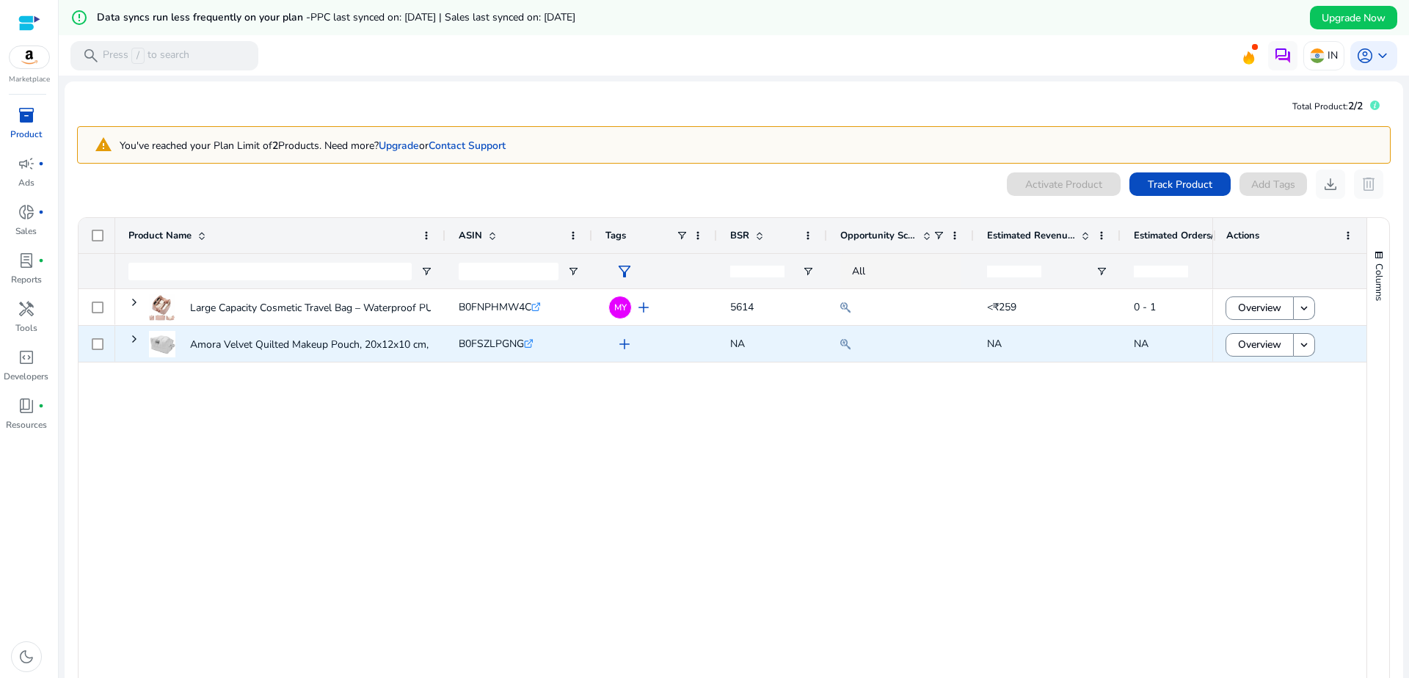
click at [594, 350] on div "add" at bounding box center [654, 344] width 125 height 36
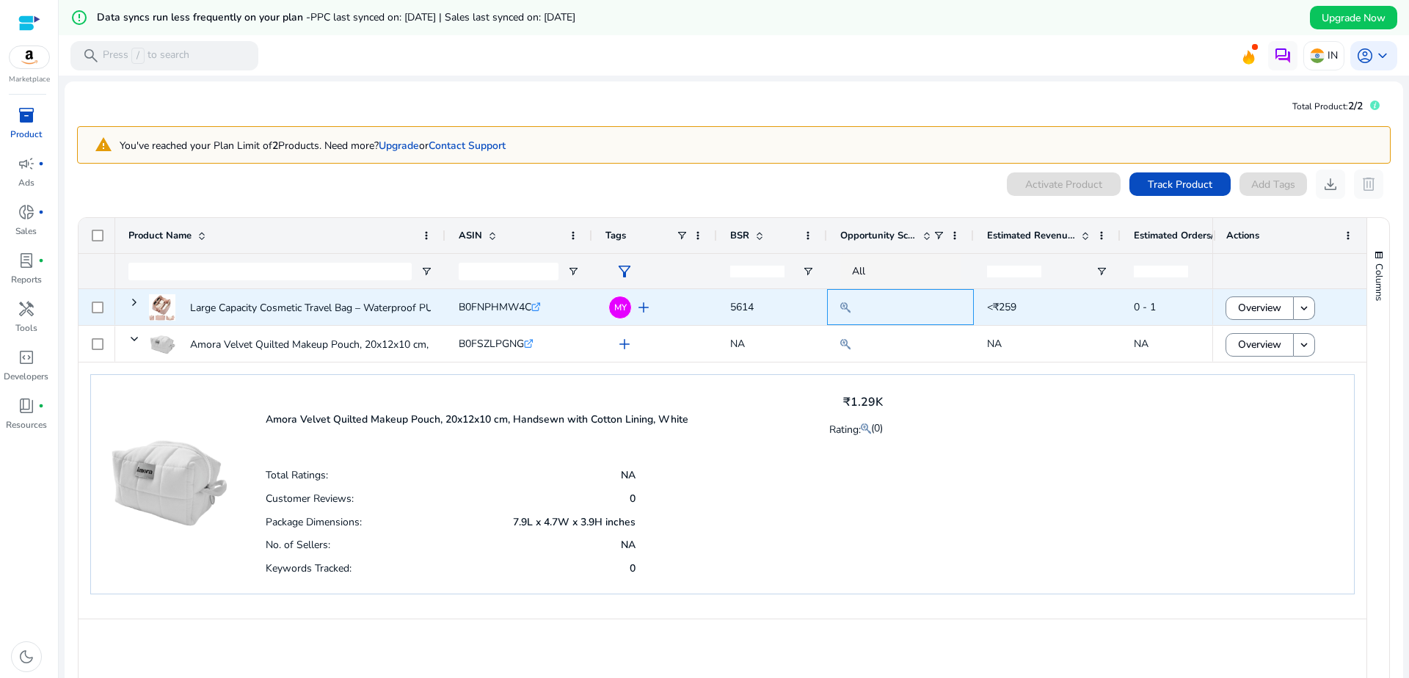
click at [955, 314] on div at bounding box center [900, 308] width 120 height 18
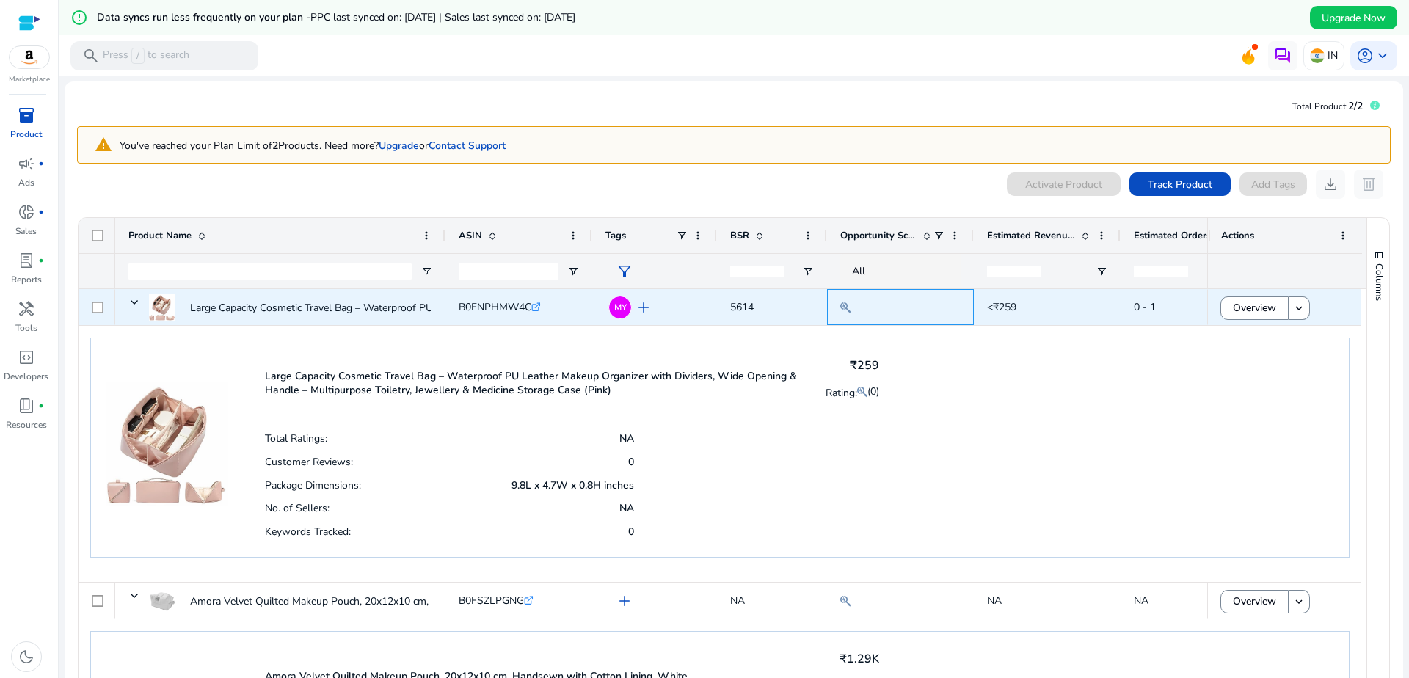
click at [939, 319] on div at bounding box center [900, 307] width 120 height 34
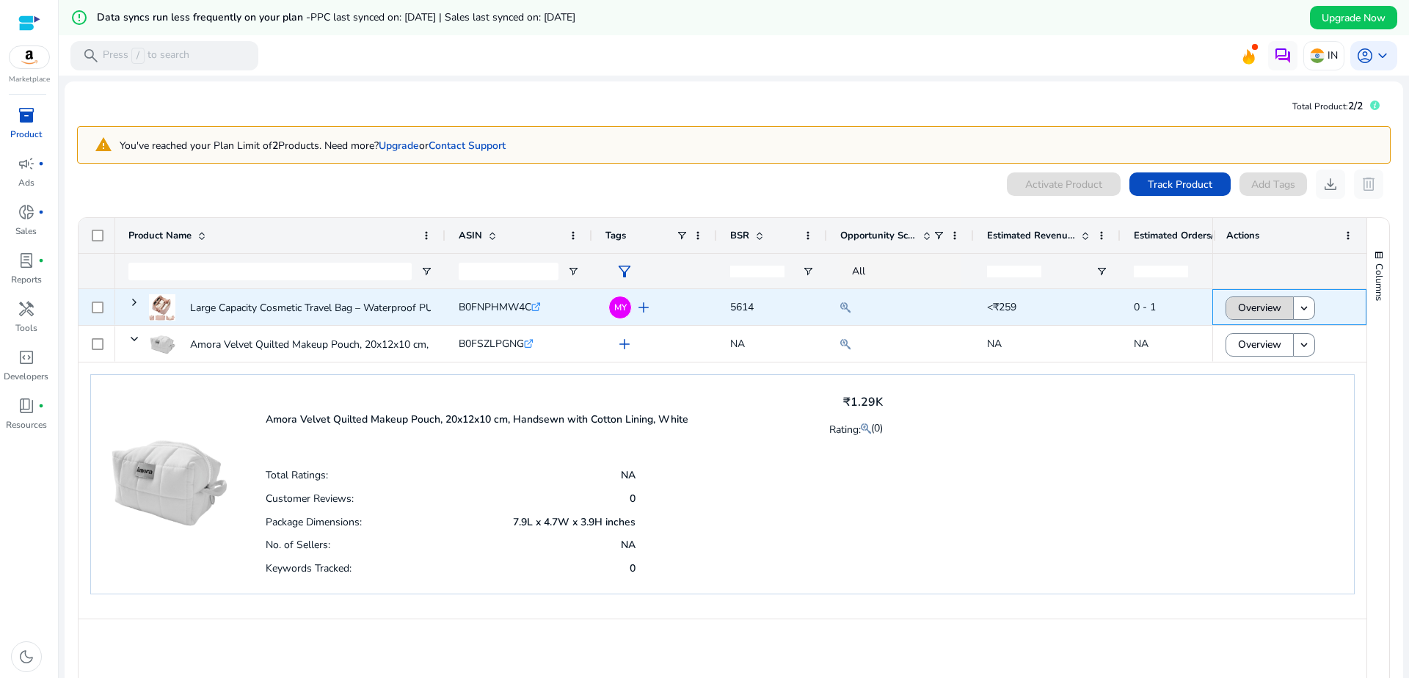
click at [1247, 302] on span "Overview" at bounding box center [1259, 308] width 43 height 30
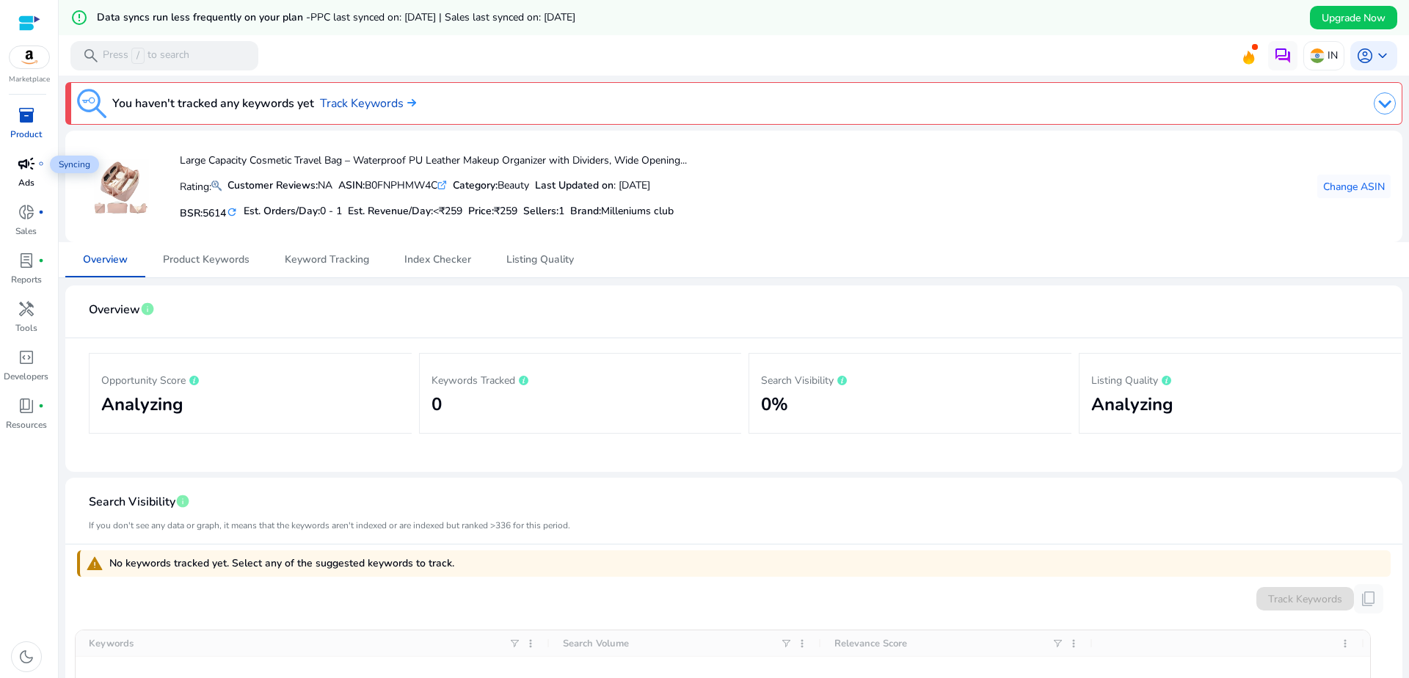
click at [31, 170] on span "campaign" at bounding box center [27, 164] width 18 height 18
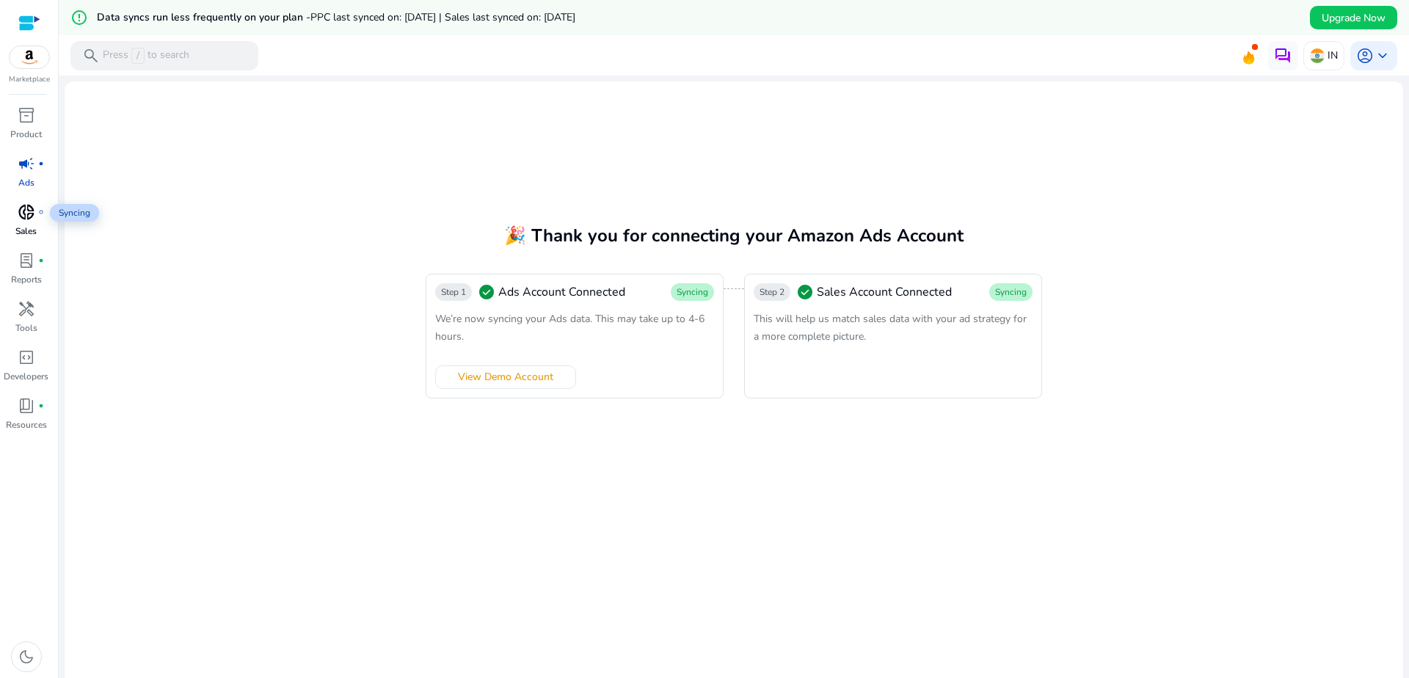
click at [26, 213] on span "donut_small" at bounding box center [27, 212] width 18 height 18
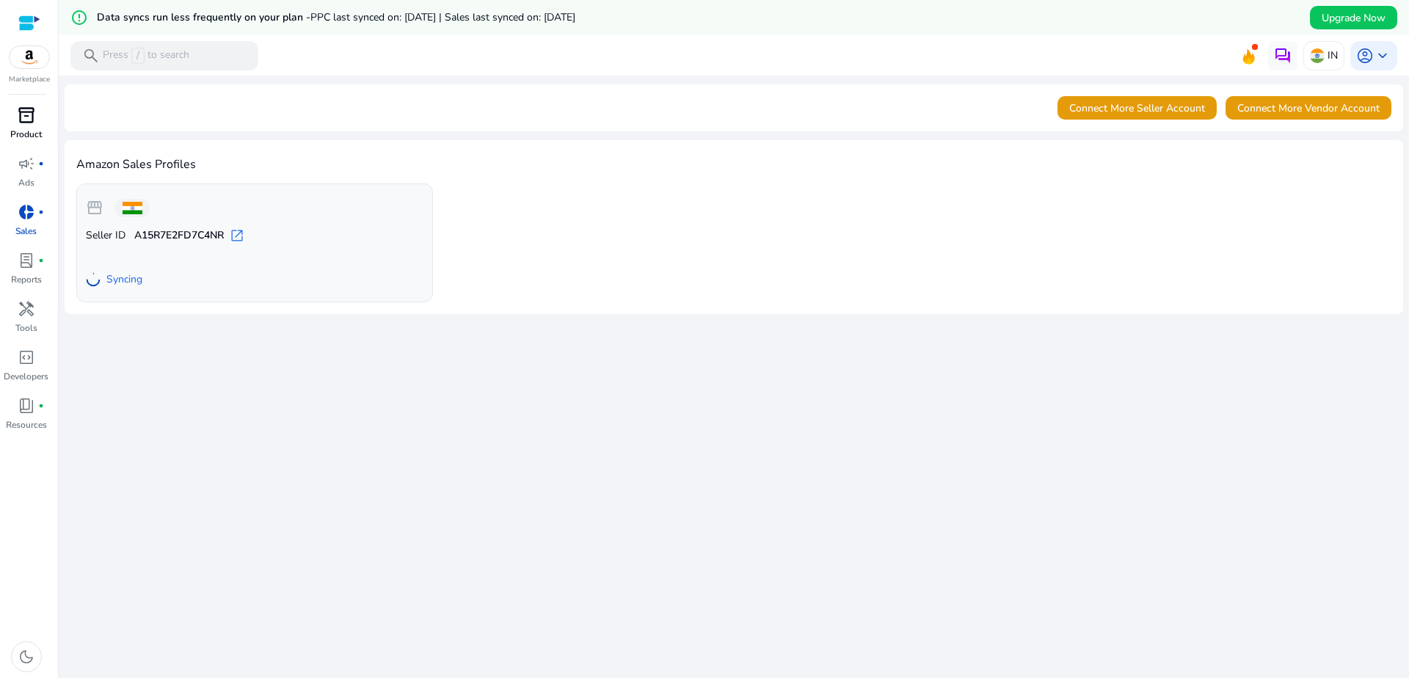
click at [29, 129] on p "Product" at bounding box center [26, 134] width 32 height 13
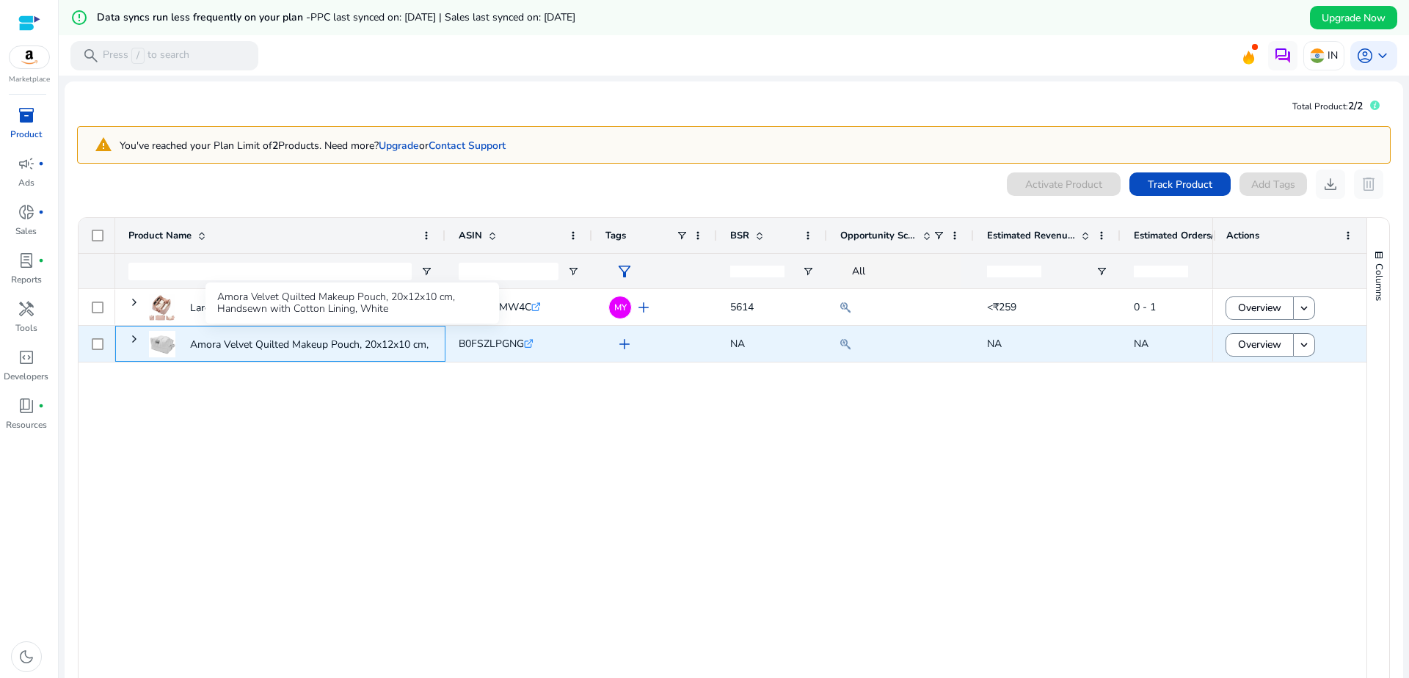
click at [343, 346] on p "Amora Velvet Quilted Makeup Pouch, 20x12x10 cm, Handsewn with..." at bounding box center [350, 345] width 321 height 30
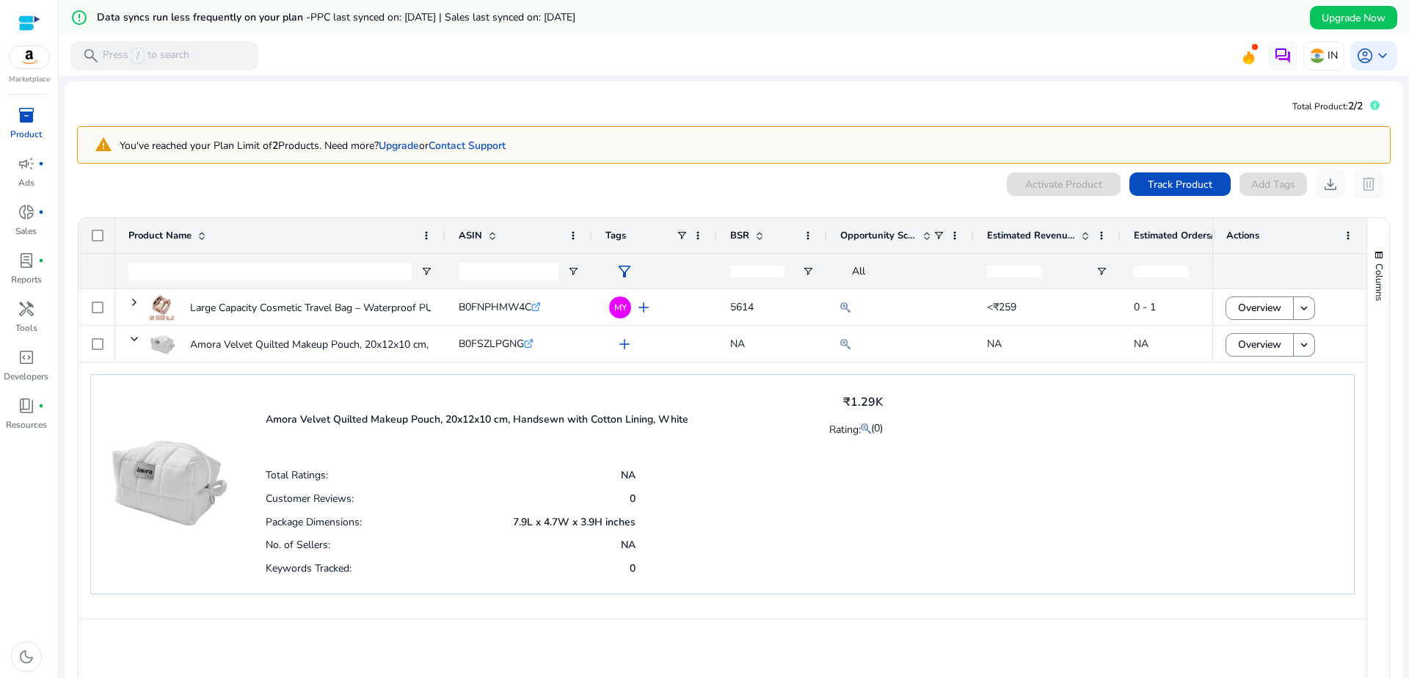
click at [560, 413] on p "Amora Velvet Quilted Makeup Pouch, 20x12x10 cm, Handsewn with Cotton Lining, Wh…" at bounding box center [477, 419] width 423 height 14
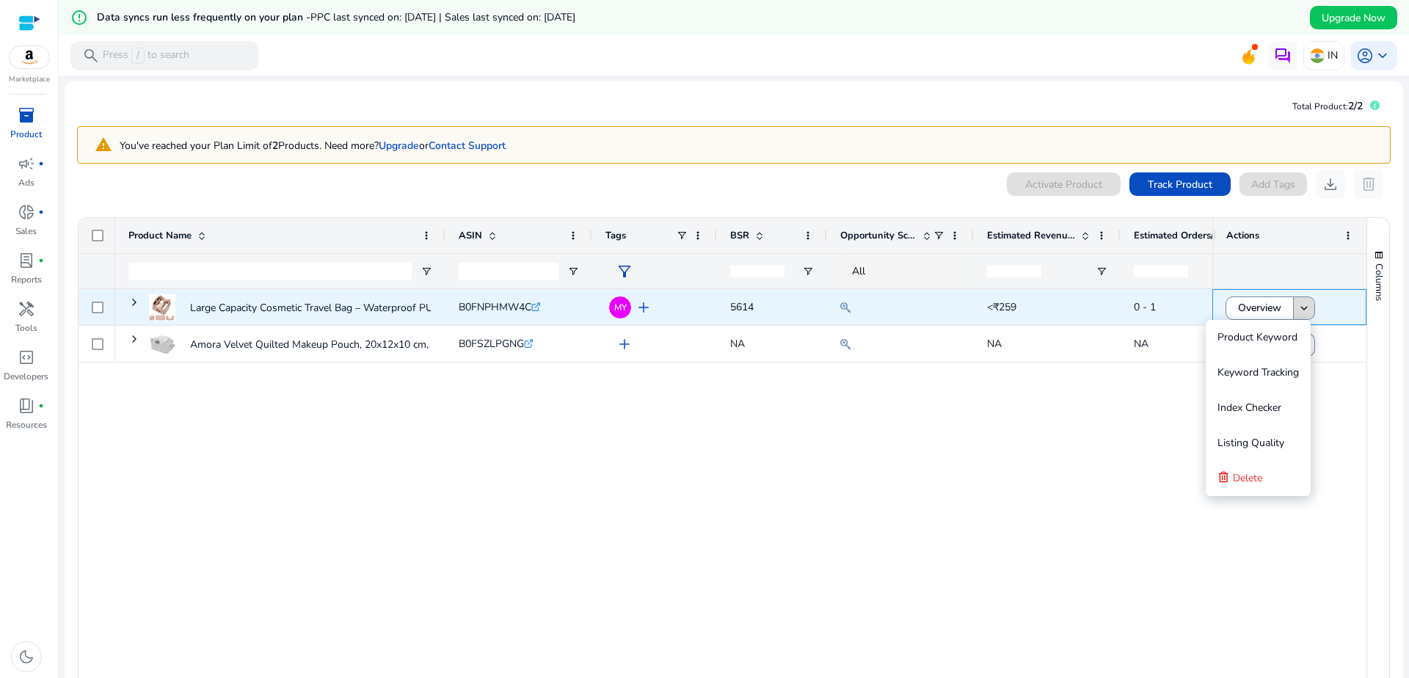
click at [1300, 314] on mat-icon "keyboard_arrow_down" at bounding box center [1304, 308] width 13 height 13
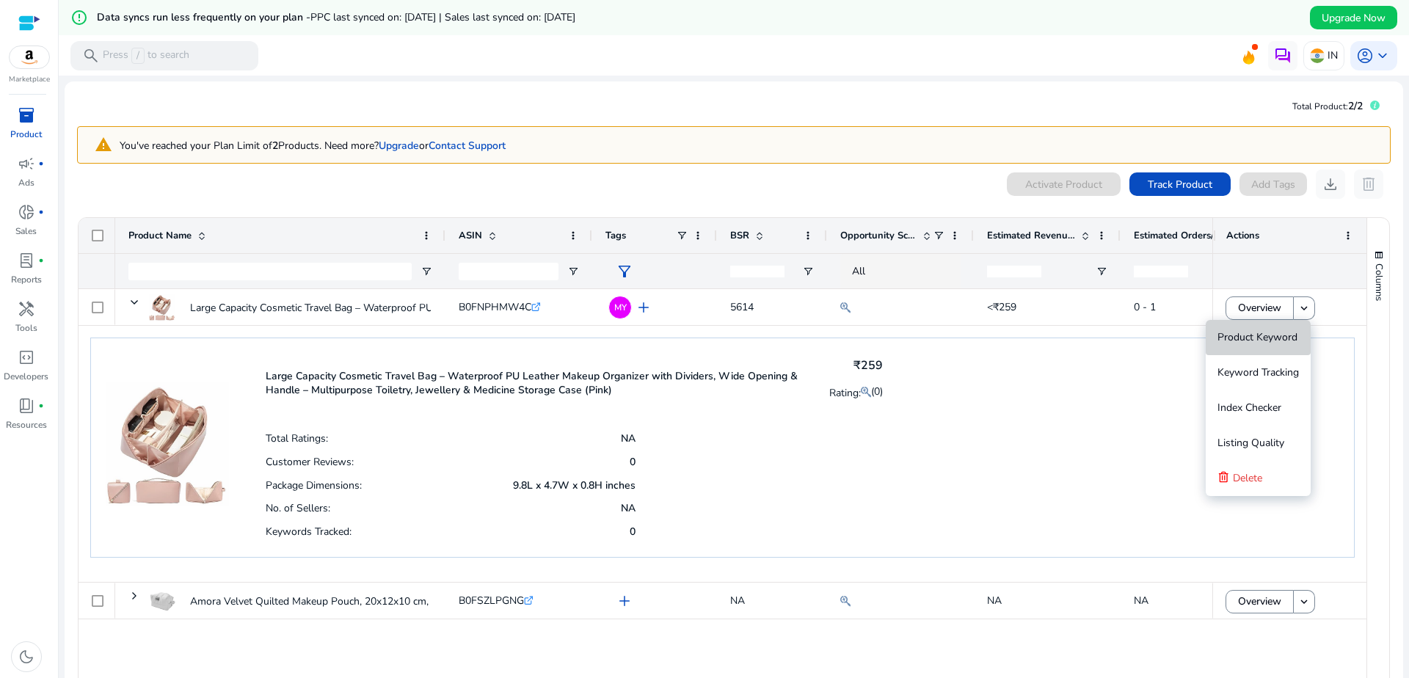
click at [1270, 342] on span "Product Keyword" at bounding box center [1258, 337] width 80 height 14
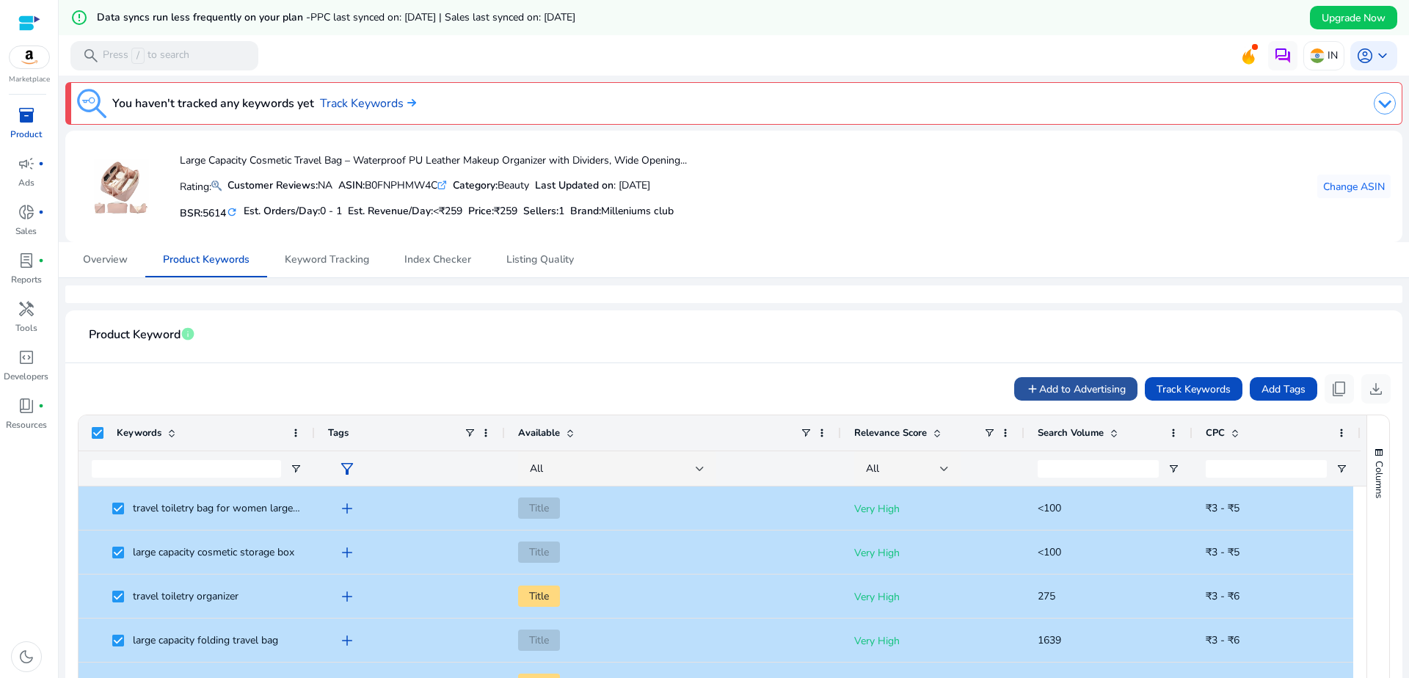
click at [1096, 385] on span "Add to Advertising" at bounding box center [1082, 389] width 87 height 15
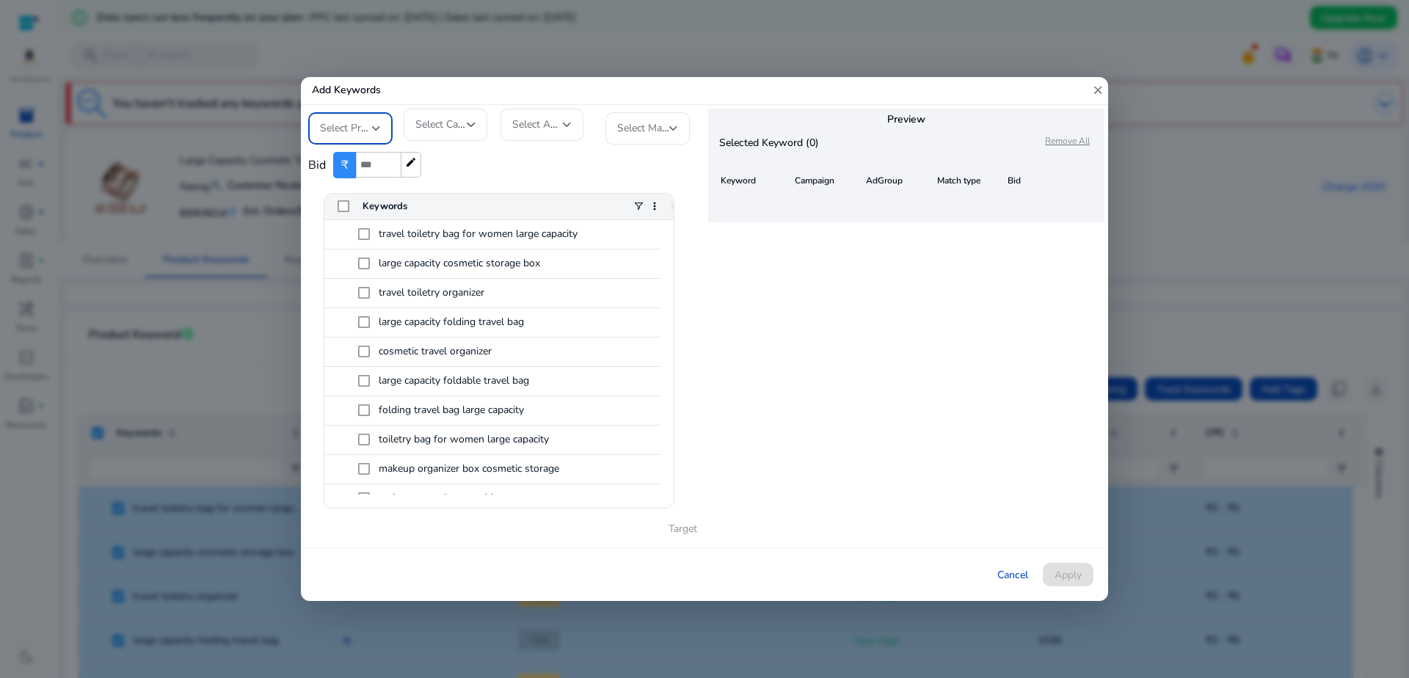
click at [370, 131] on span "Select Profile" at bounding box center [350, 128] width 61 height 14
click at [355, 156] on span "MILLENIUMS CLUB" at bounding box center [363, 168] width 87 height 32
click at [461, 127] on span "Select Campaign" at bounding box center [453, 124] width 76 height 14
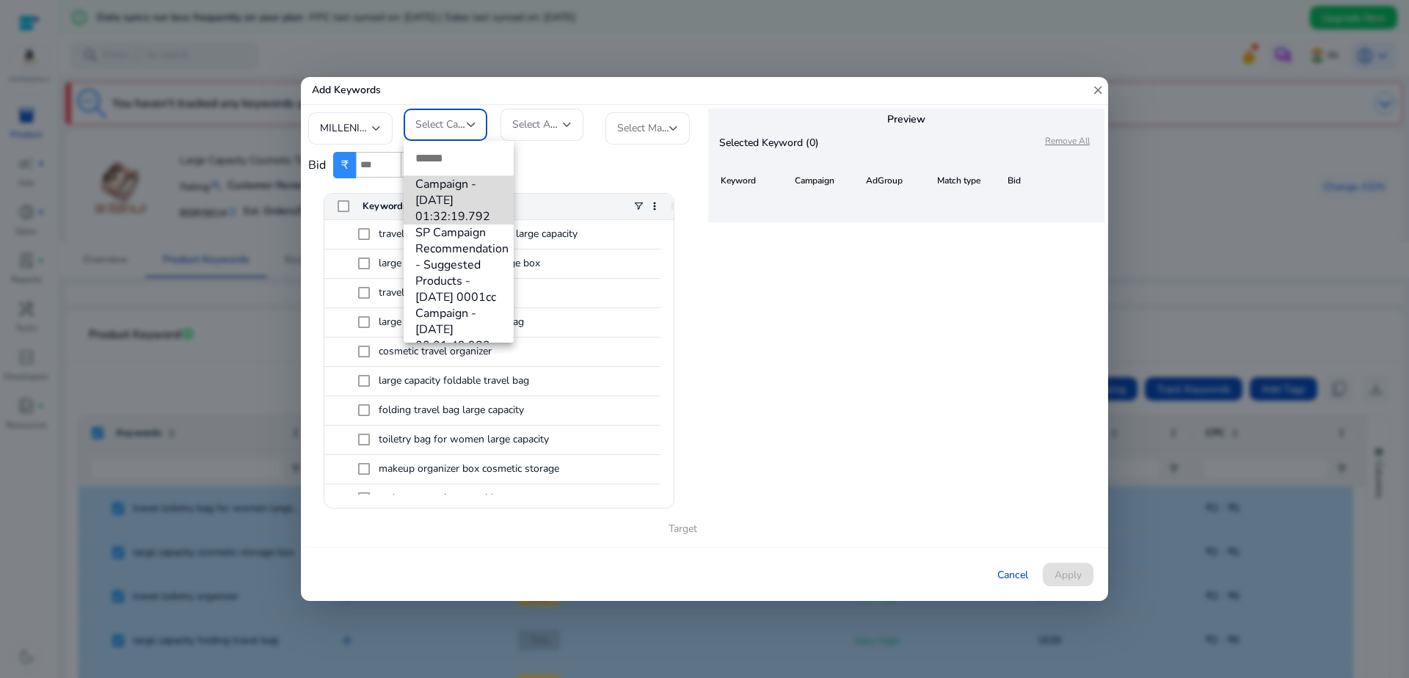
click at [466, 205] on span "Campaign - 28/9/2025 01:32:19.792" at bounding box center [458, 200] width 87 height 48
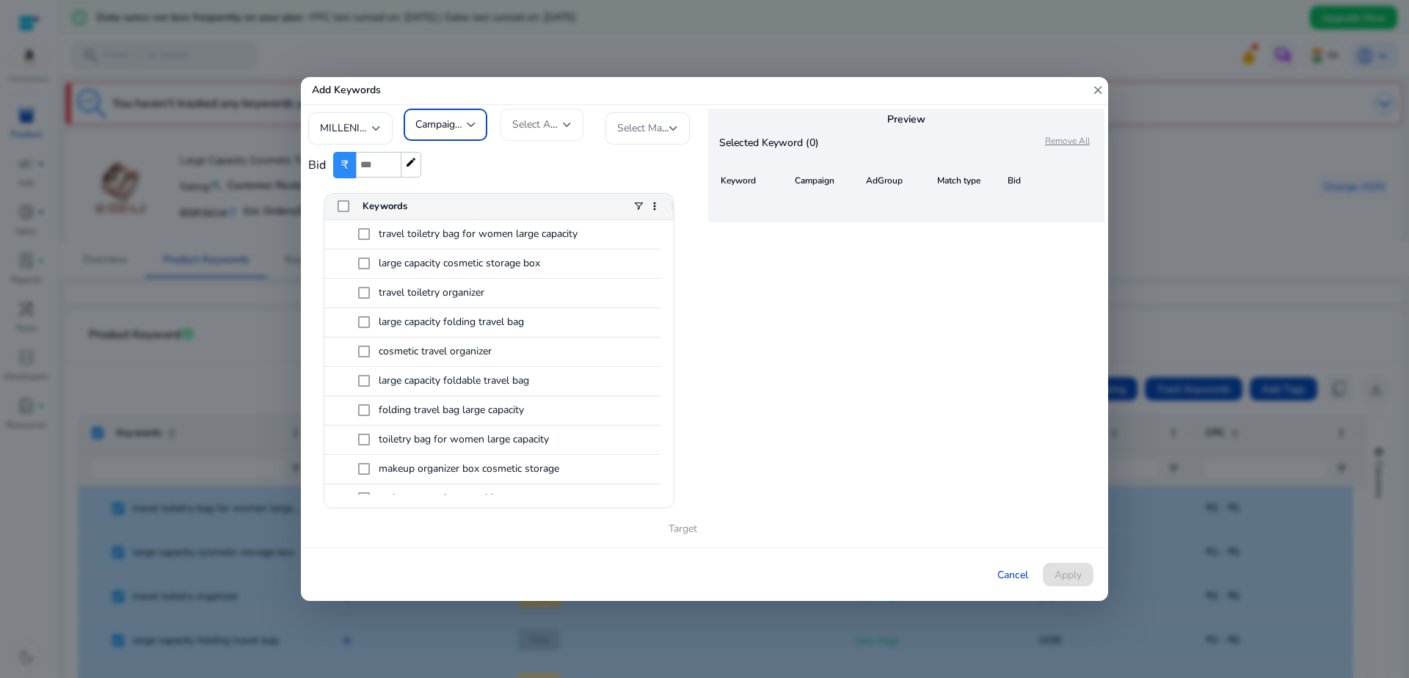
click at [540, 127] on span "Select AdGroup" at bounding box center [548, 124] width 73 height 14
click at [527, 192] on span "Manual" at bounding box center [555, 194] width 87 height 16
click at [654, 123] on span "Select Match Type" at bounding box center [658, 128] width 83 height 14
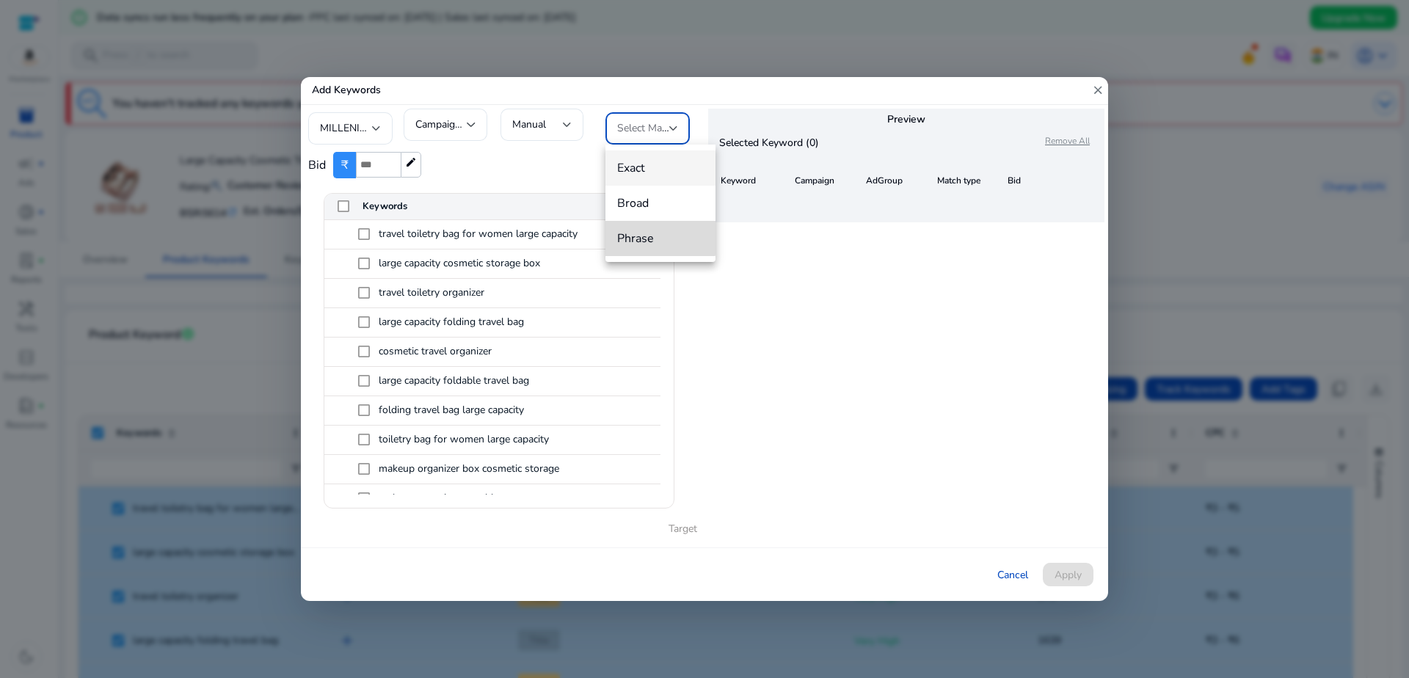
click at [626, 235] on span "Phrase" at bounding box center [660, 238] width 87 height 16
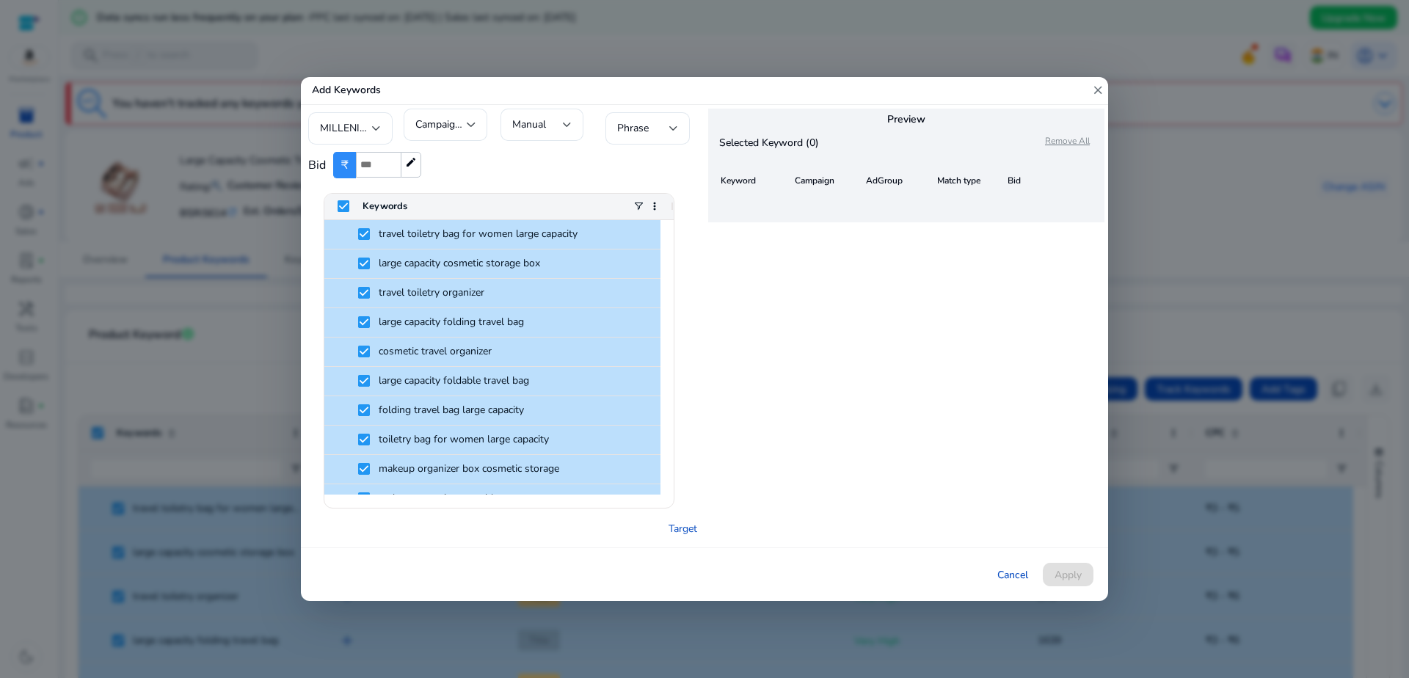
click at [372, 169] on input "number" at bounding box center [378, 165] width 45 height 26
type input "*"
click at [466, 173] on div "Bid ₹ * edit" at bounding box center [502, 165] width 389 height 41
click at [908, 498] on div "Preview Selected Keyword (0) Remove All Keyword Campaign AdGroup Match type Bid" at bounding box center [907, 326] width 404 height 443
click at [681, 531] on link "Target" at bounding box center [683, 528] width 29 height 15
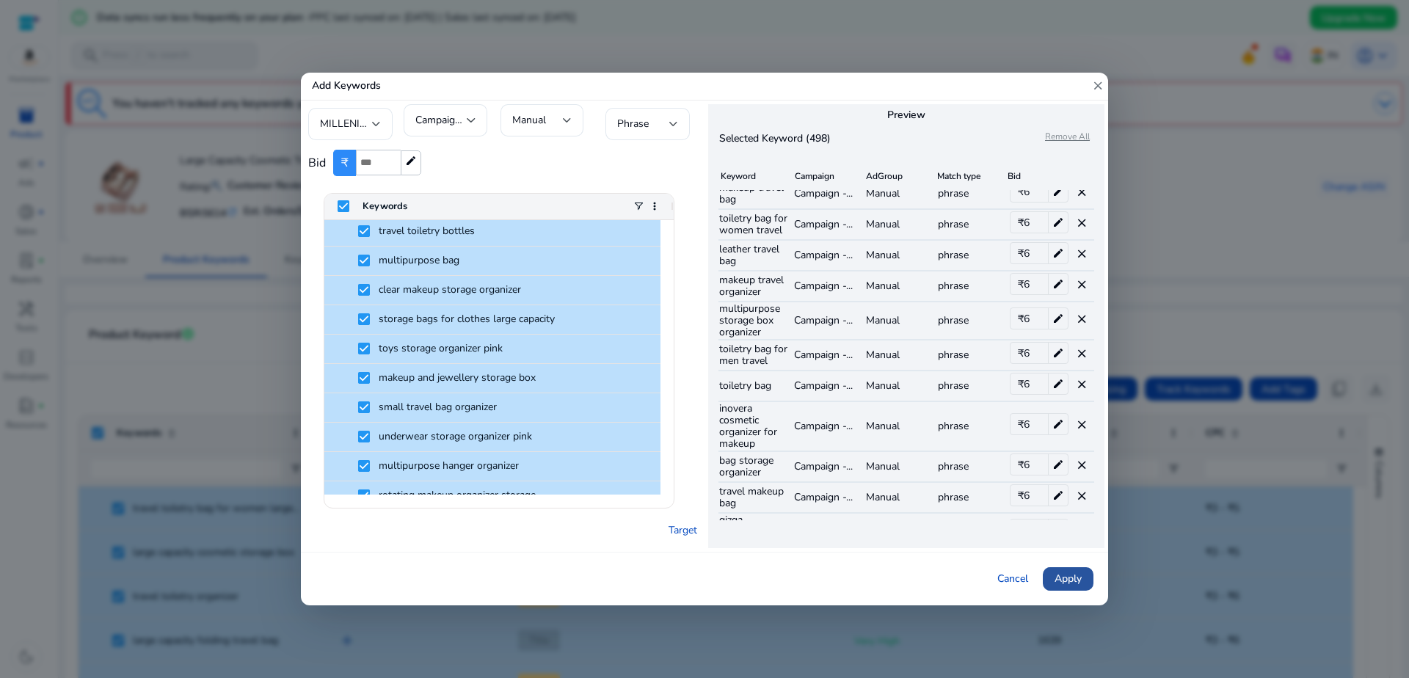
click at [1069, 572] on span "Apply" at bounding box center [1068, 578] width 27 height 15
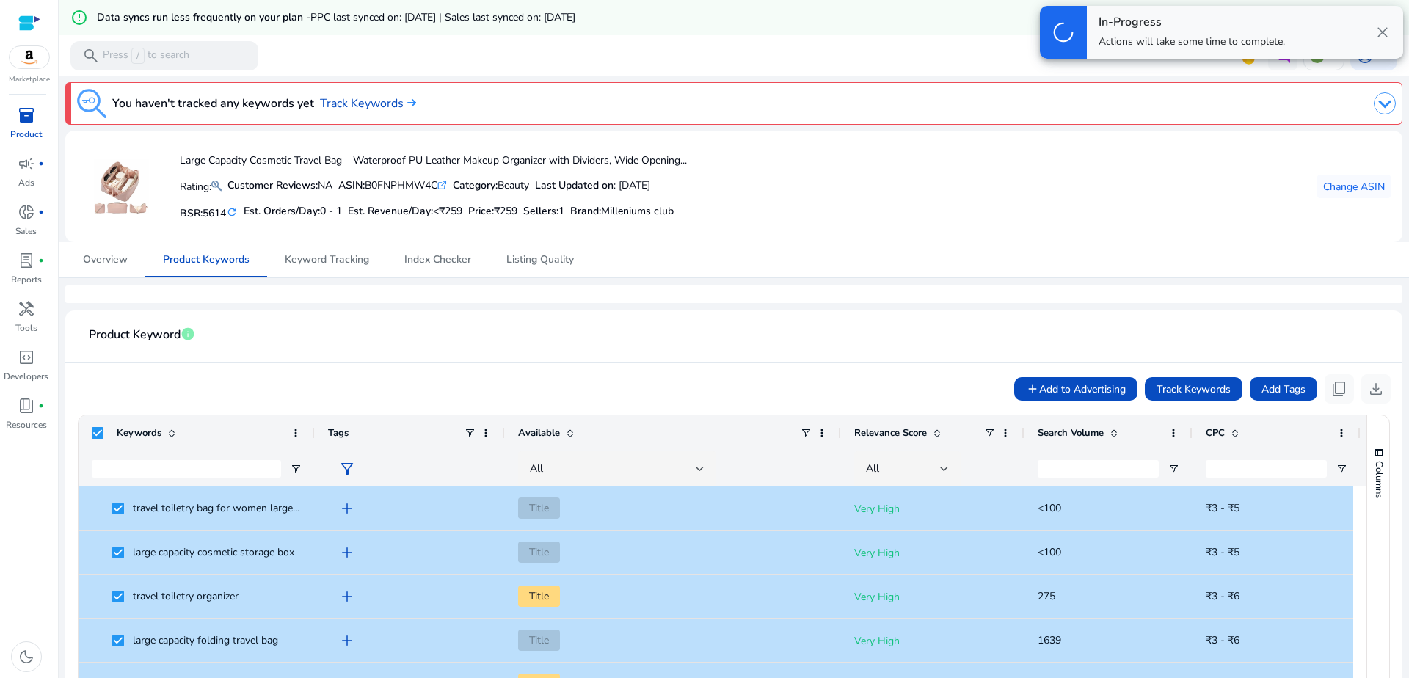
click at [26, 122] on span "inventory_2" at bounding box center [27, 115] width 18 height 18
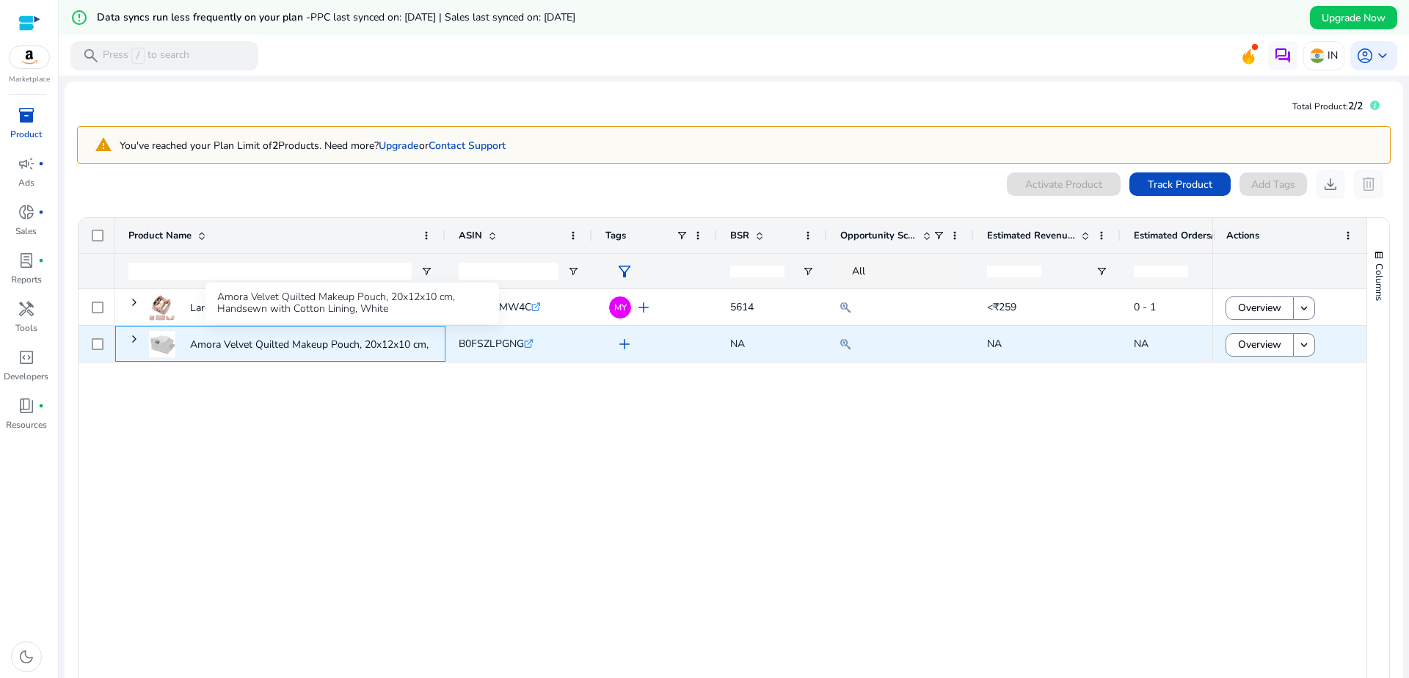
click at [289, 348] on p "Amora Velvet Quilted Makeup Pouch, 20x12x10 cm, Handsewn with..." at bounding box center [350, 345] width 321 height 30
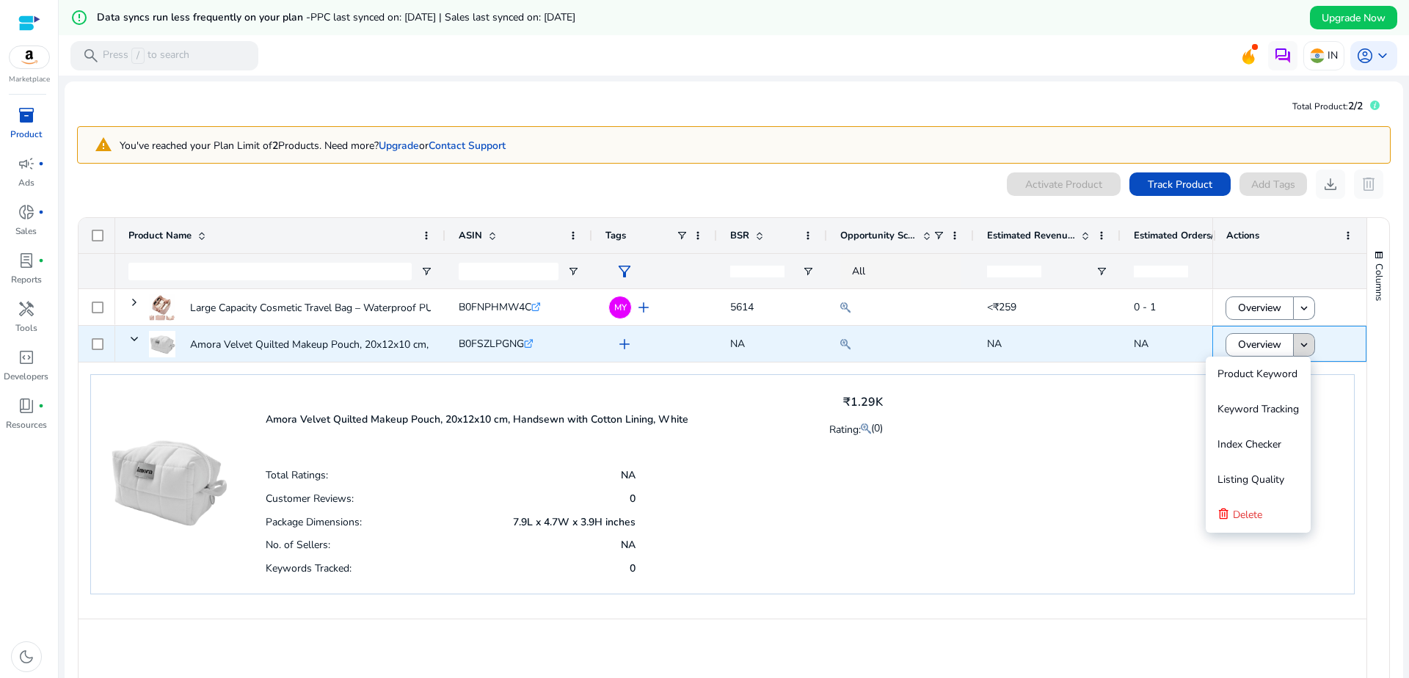
click at [1302, 352] on span at bounding box center [1304, 344] width 21 height 35
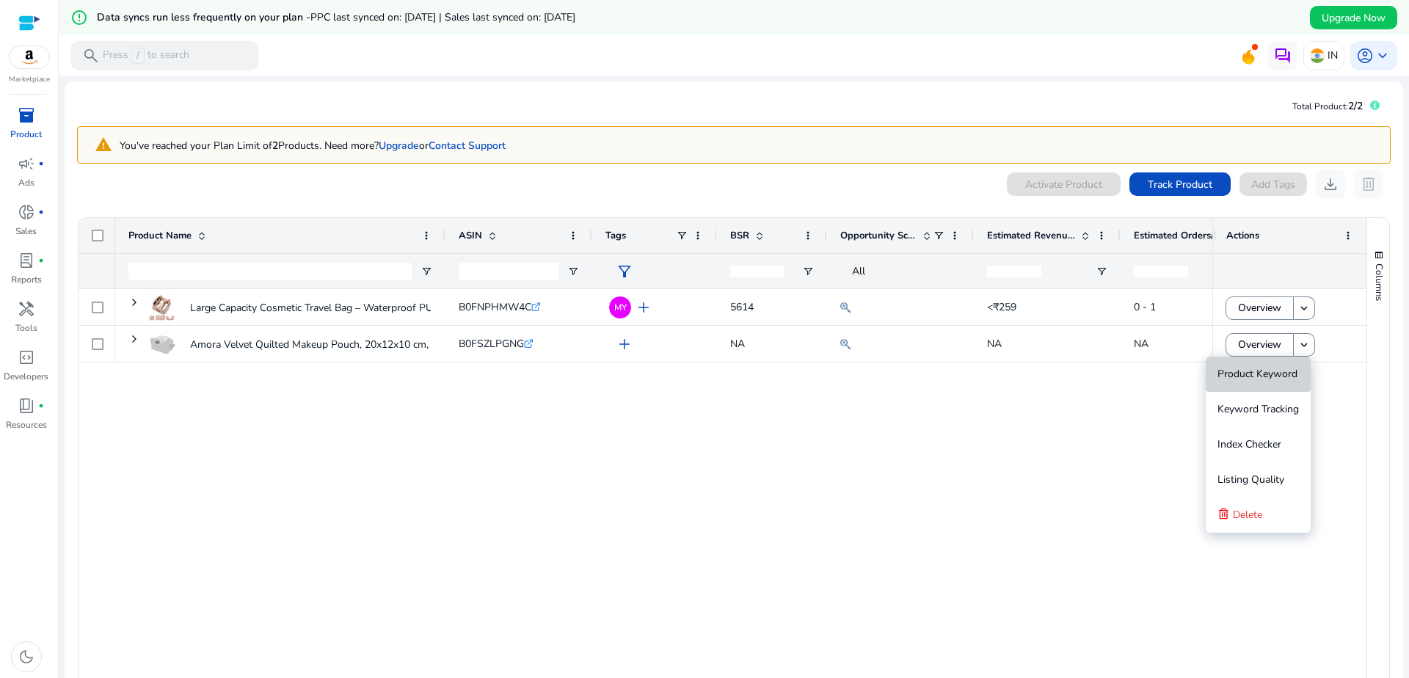
click at [1265, 374] on span "Product Keyword" at bounding box center [1258, 374] width 80 height 14
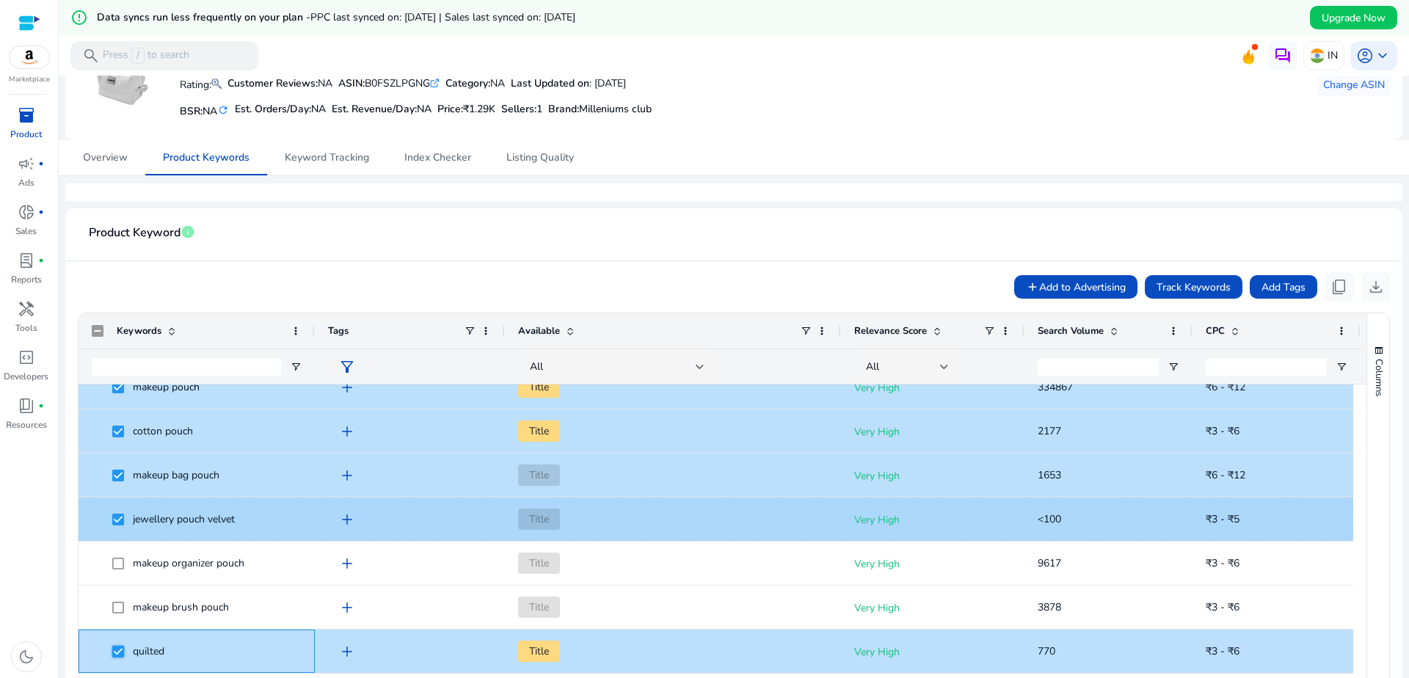
scroll to position [17, 0]
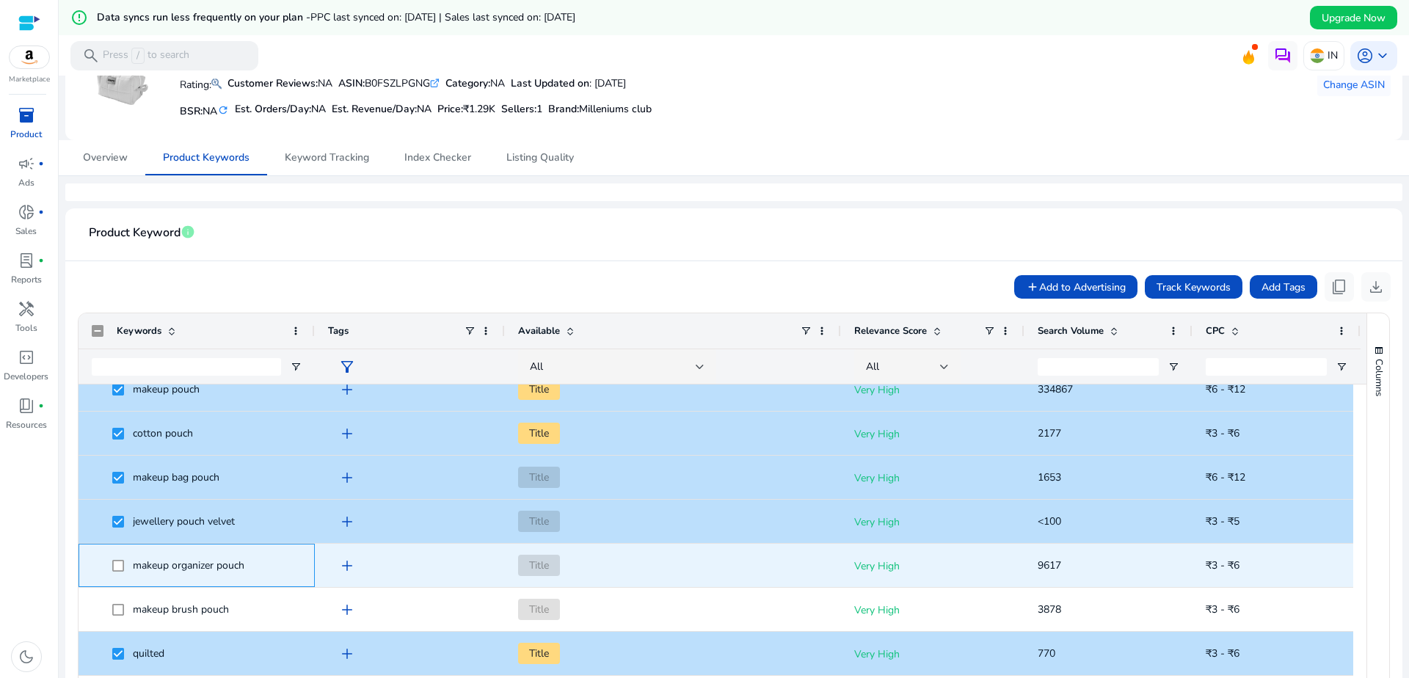
click at [116, 552] on span at bounding box center [122, 565] width 21 height 30
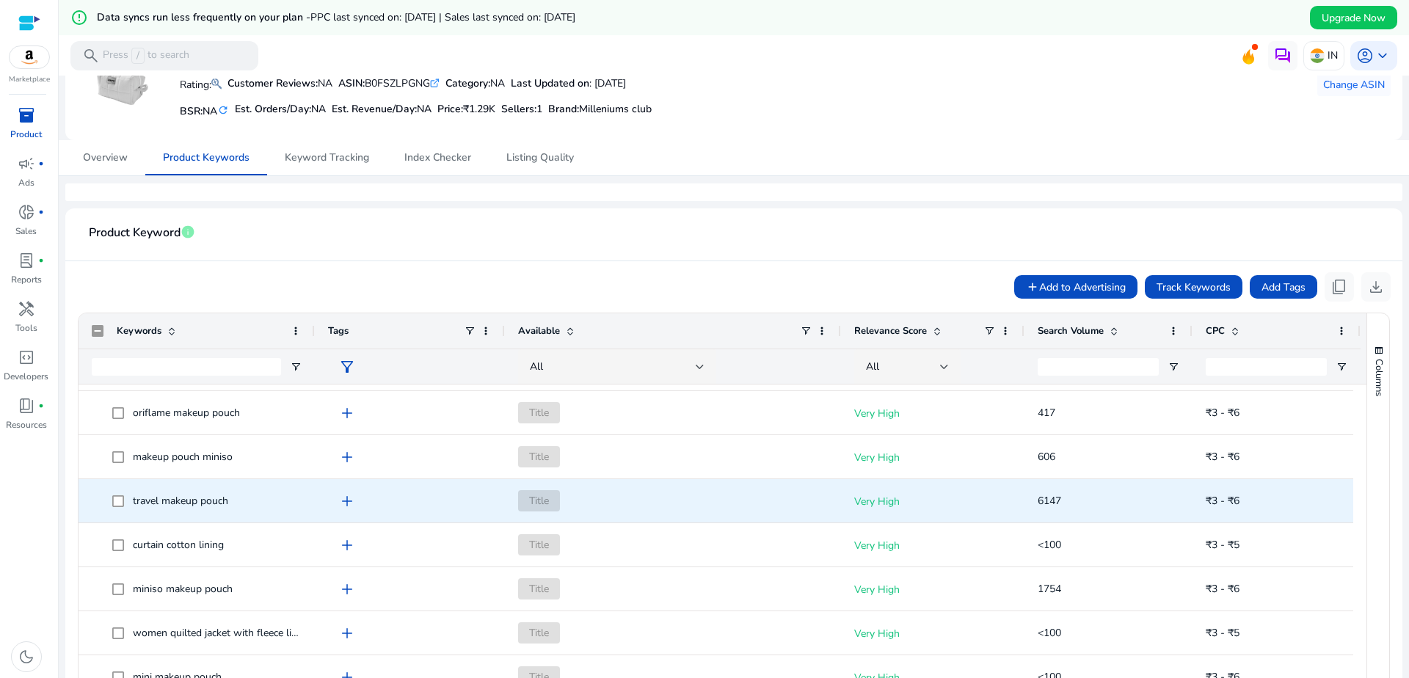
scroll to position [476, 0]
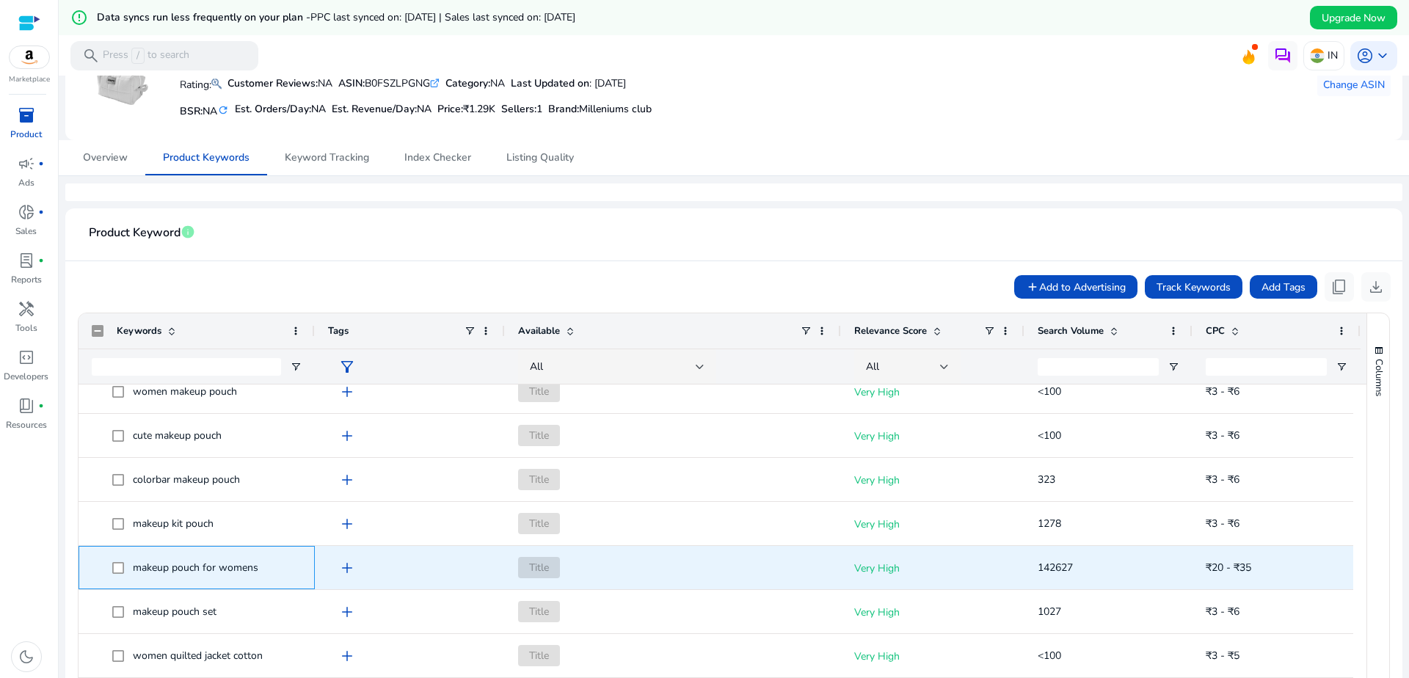
click at [111, 567] on span "makeup pouch for womens" at bounding box center [197, 568] width 210 height 30
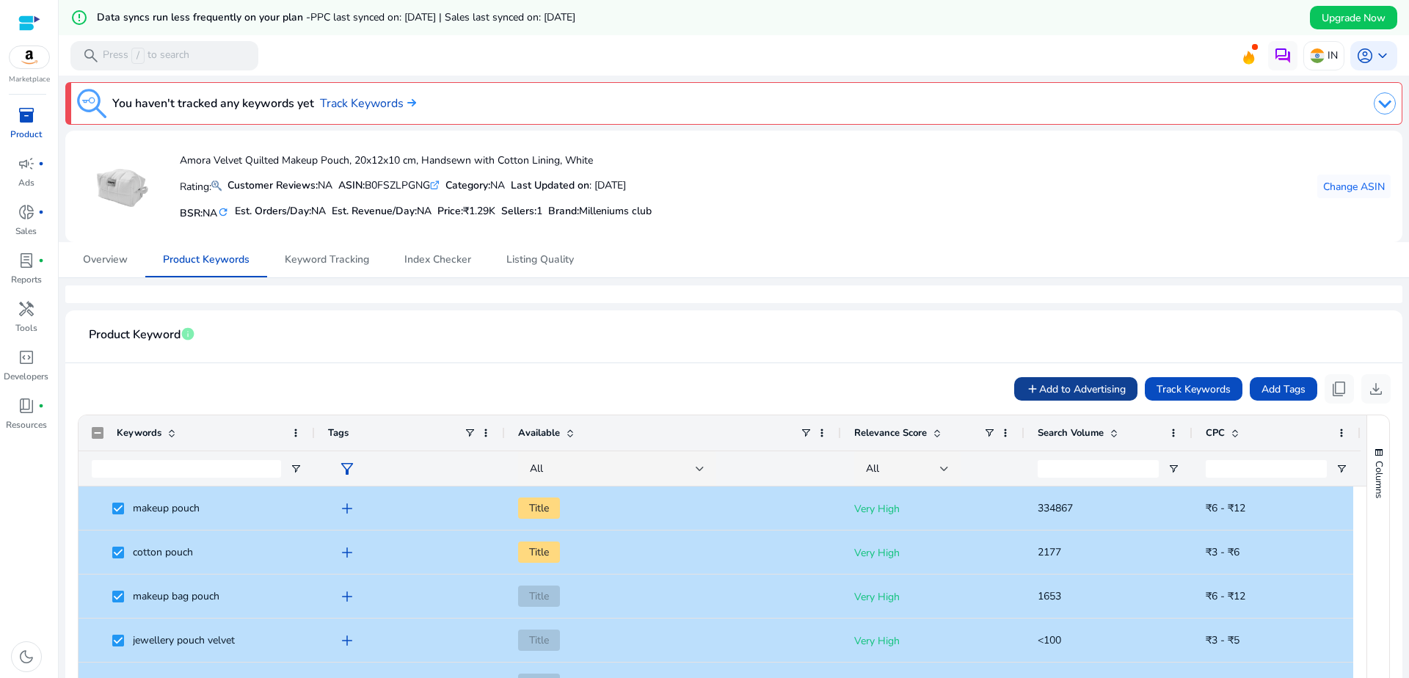
click at [1090, 389] on span "Add to Advertising" at bounding box center [1082, 389] width 87 height 15
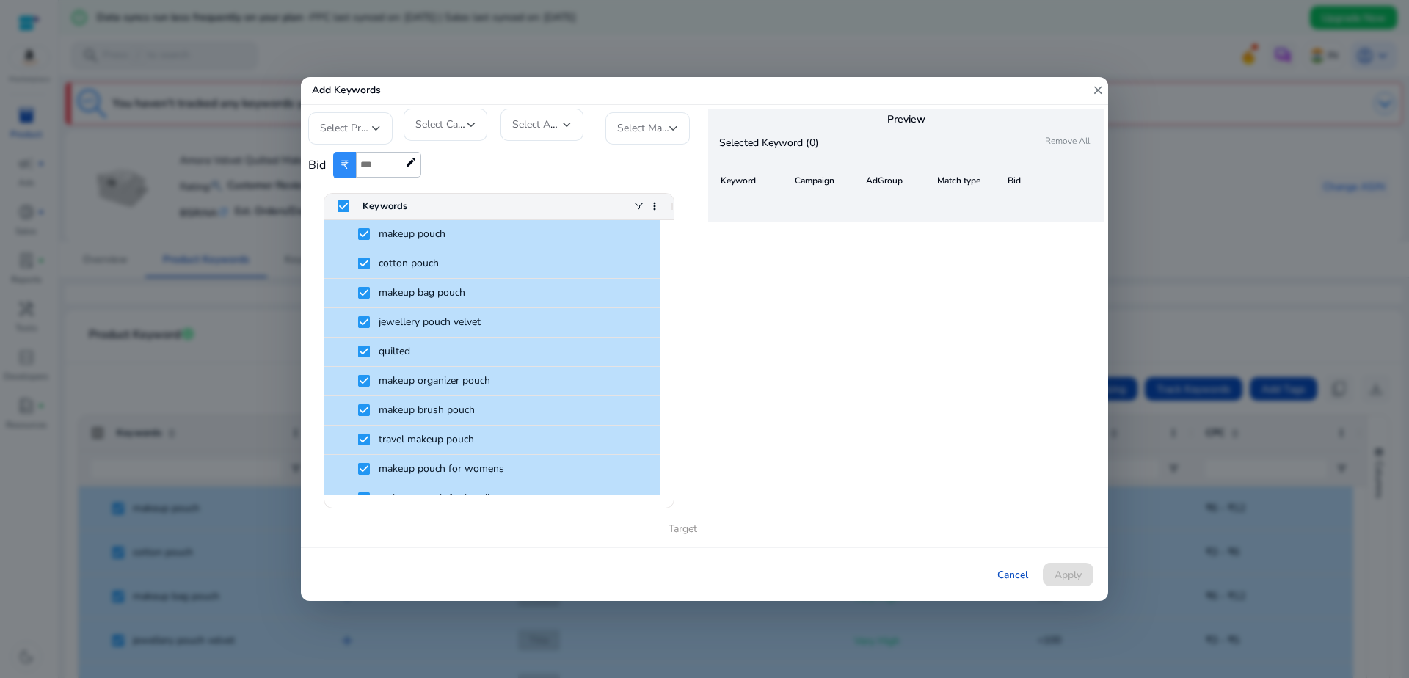
click at [373, 167] on input "number" at bounding box center [378, 165] width 45 height 26
type input "**"
click at [444, 170] on div "Bid ₹ ** edit" at bounding box center [502, 165] width 389 height 41
click at [366, 164] on input "**" at bounding box center [378, 165] width 45 height 26
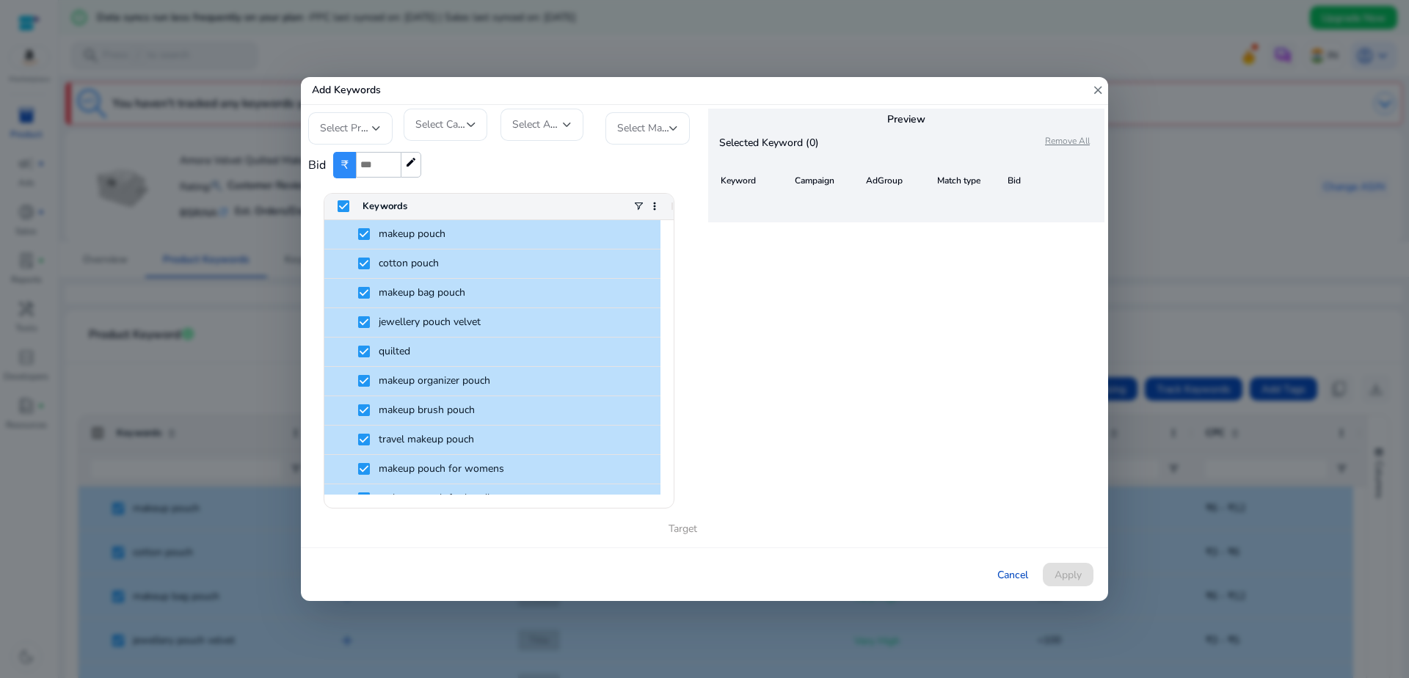
click at [453, 165] on div "Bid ₹ edit" at bounding box center [502, 165] width 389 height 41
click at [372, 127] on div at bounding box center [376, 129] width 9 height 6
click at [358, 156] on span "MILLENIUMS CLUB" at bounding box center [363, 168] width 87 height 32
click at [444, 131] on div "Select Campaign" at bounding box center [440, 125] width 51 height 16
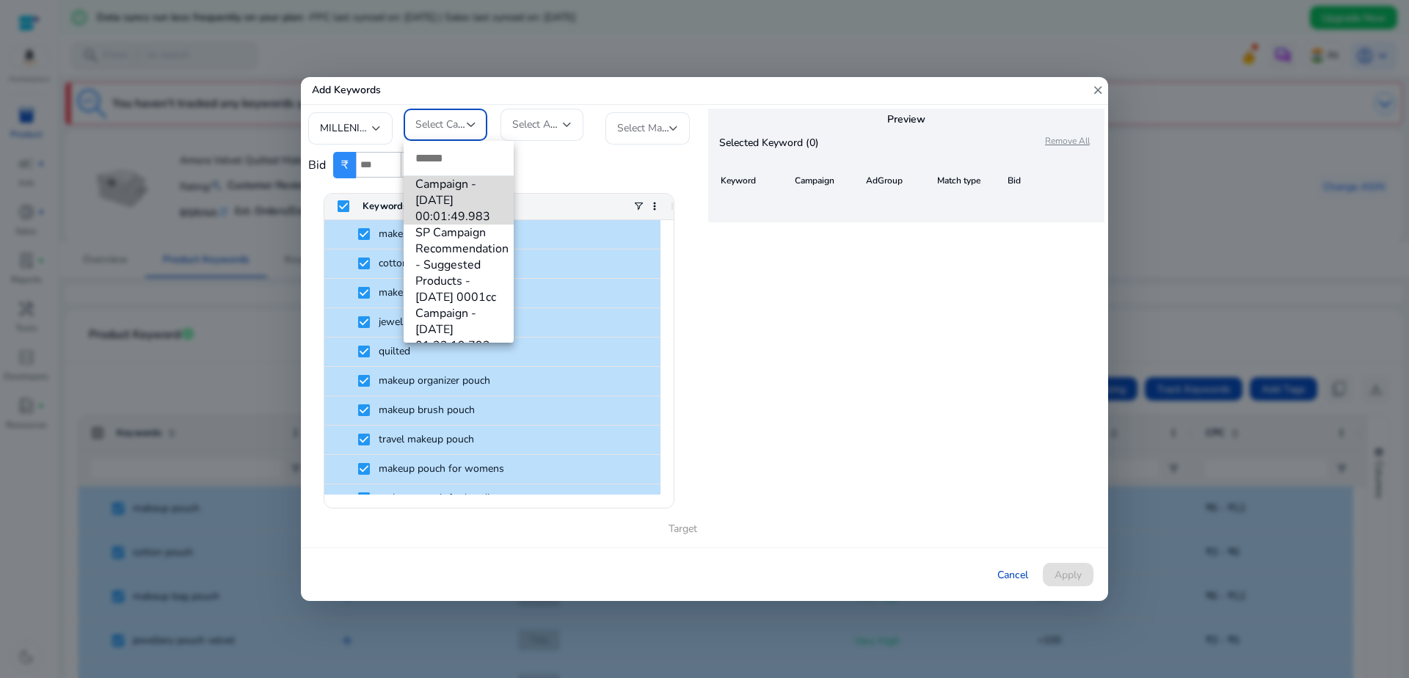
click at [465, 197] on span "Campaign - 28/9/2025 00:01:49.983" at bounding box center [458, 200] width 87 height 48
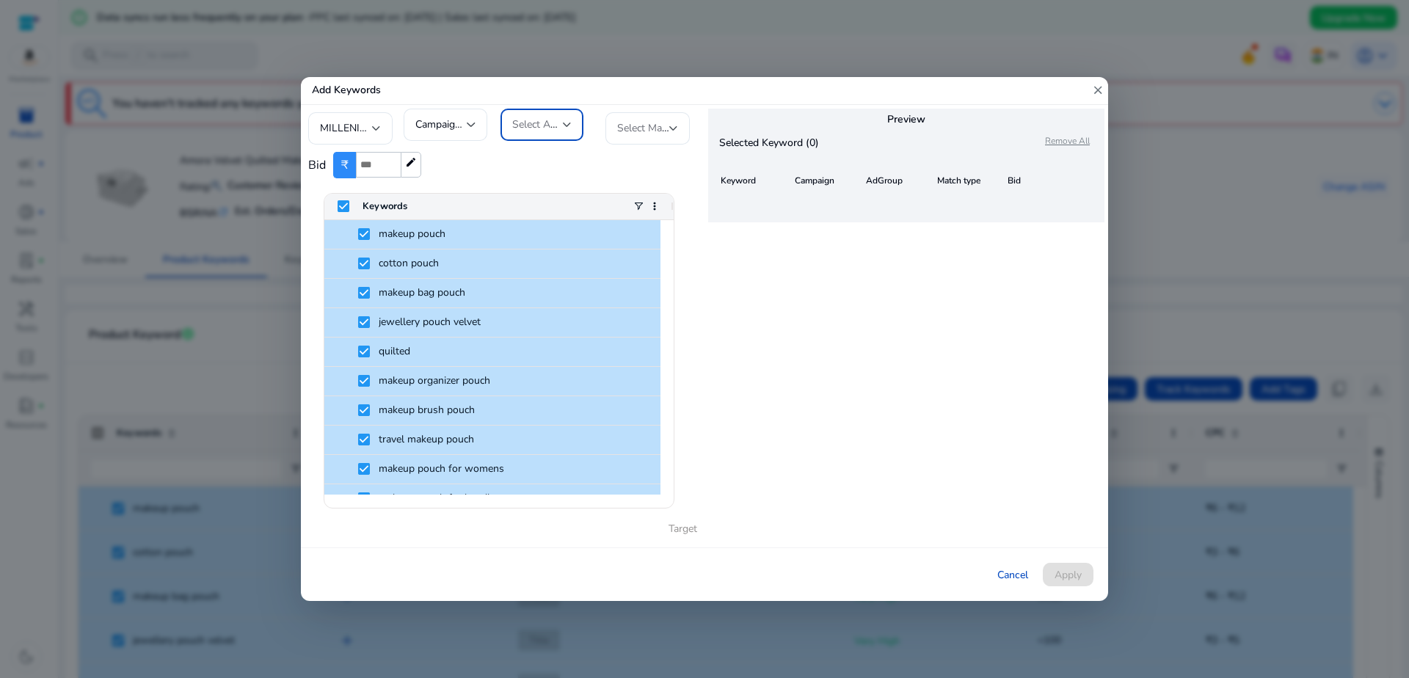
click at [560, 130] on span "Select AdGroup" at bounding box center [548, 124] width 73 height 14
click at [546, 196] on span "Ad Group - 28/9/2025 00:01:43.319" at bounding box center [555, 200] width 87 height 48
click at [647, 120] on div "Select Match Type" at bounding box center [643, 128] width 52 height 16
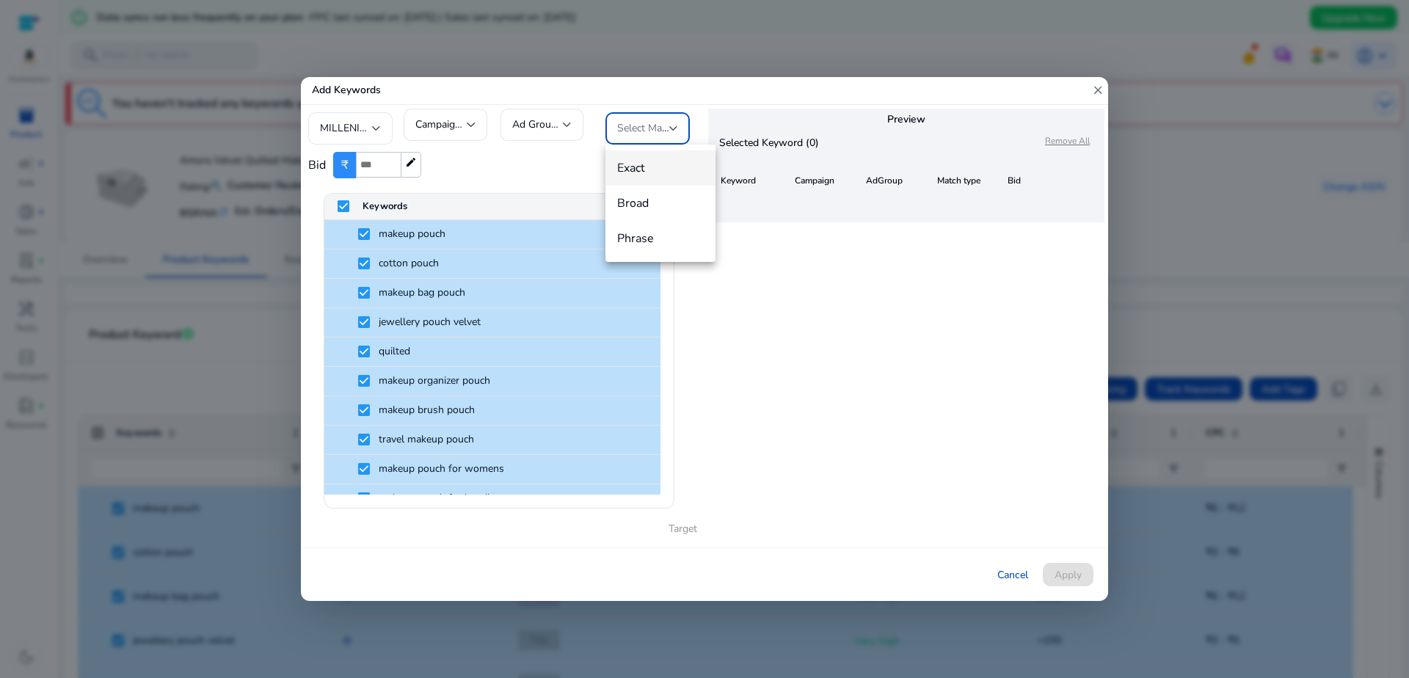
click at [634, 172] on span "Exact" at bounding box center [660, 168] width 87 height 16
click at [648, 134] on div "Exact" at bounding box center [643, 128] width 52 height 16
click at [636, 208] on span "Broad" at bounding box center [660, 203] width 87 height 16
click at [658, 141] on div "Broad" at bounding box center [647, 128] width 61 height 32
click at [647, 236] on span "Phrase" at bounding box center [660, 238] width 87 height 16
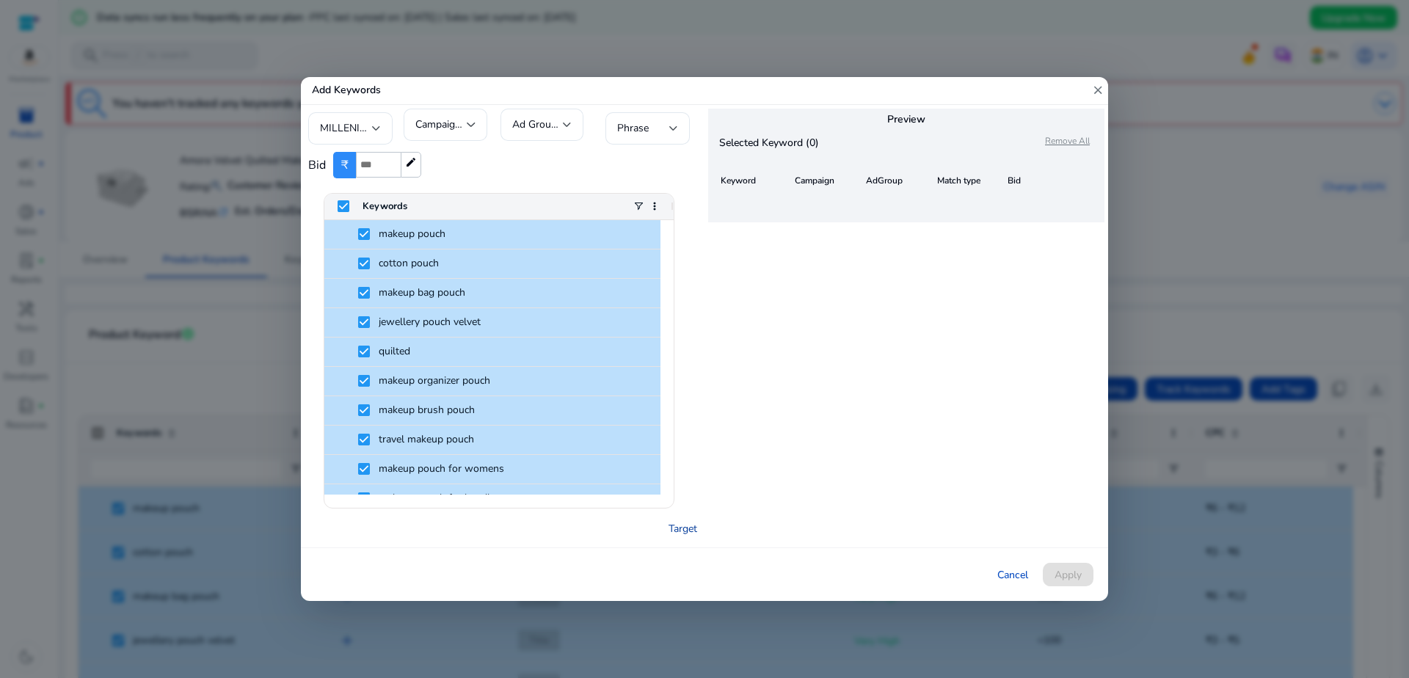
click at [676, 530] on link "Target" at bounding box center [683, 528] width 29 height 15
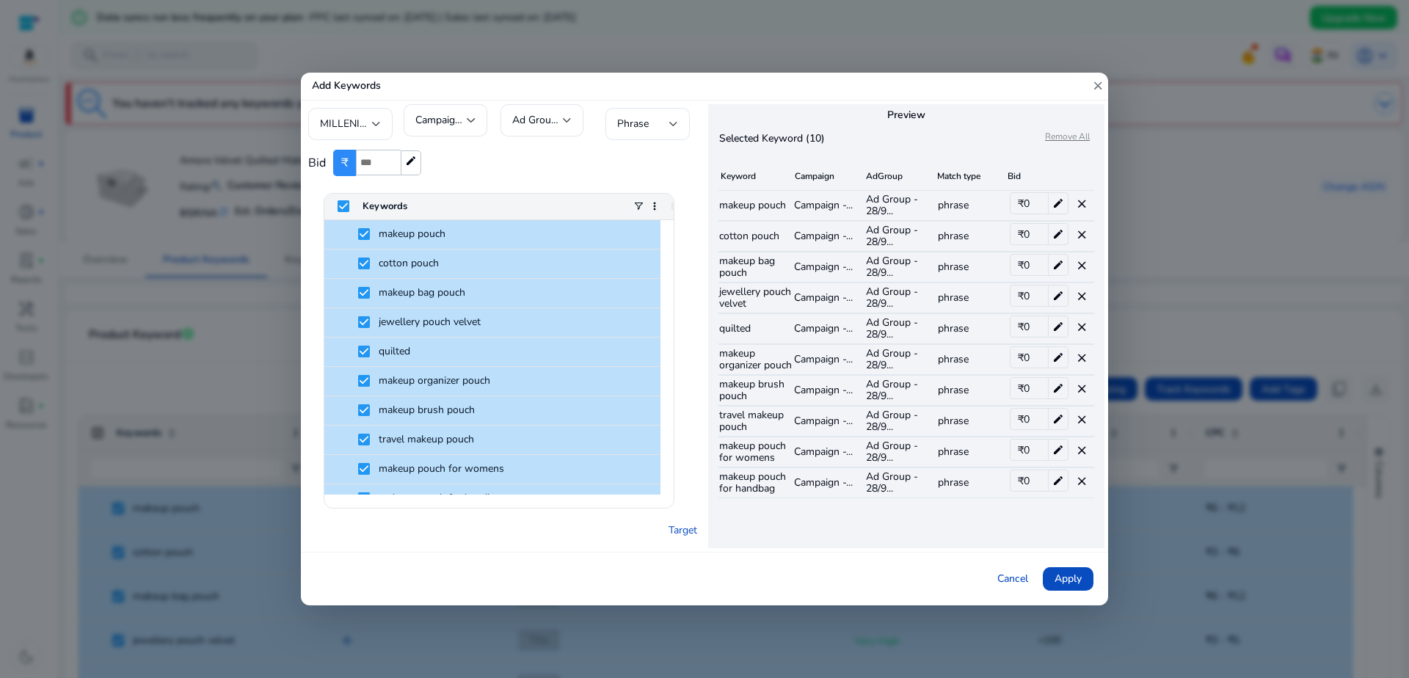
click at [365, 170] on input "number" at bounding box center [378, 163] width 45 height 26
type input "*"
click at [686, 531] on link "Target" at bounding box center [683, 530] width 29 height 15
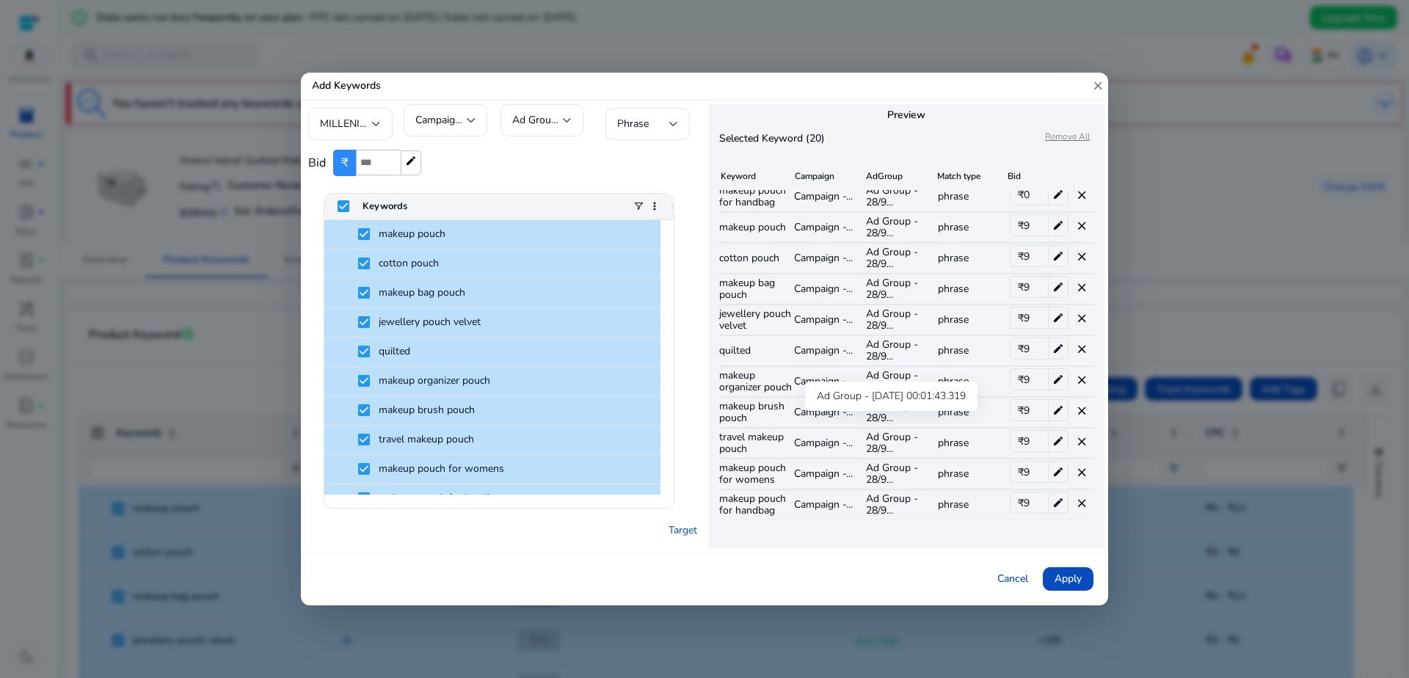
scroll to position [0, 0]
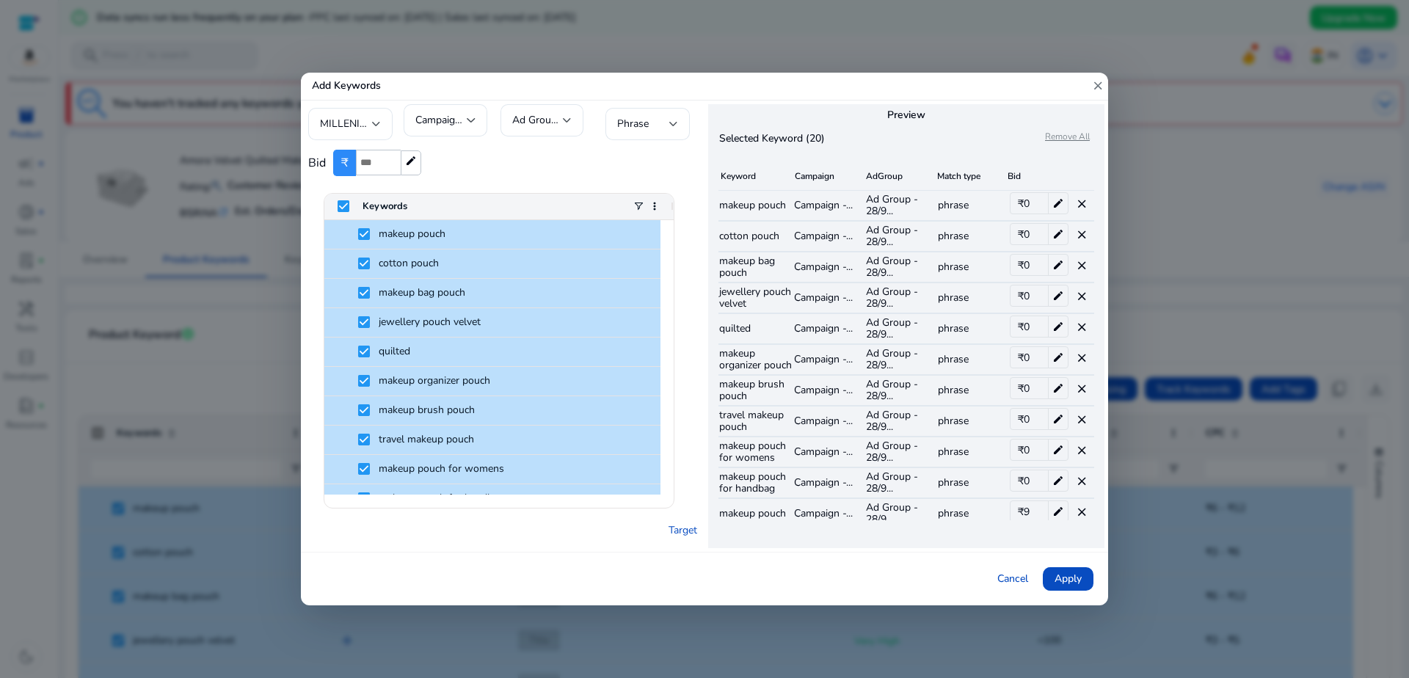
click at [1080, 137] on p "Remove All" at bounding box center [1074, 138] width 59 height 15
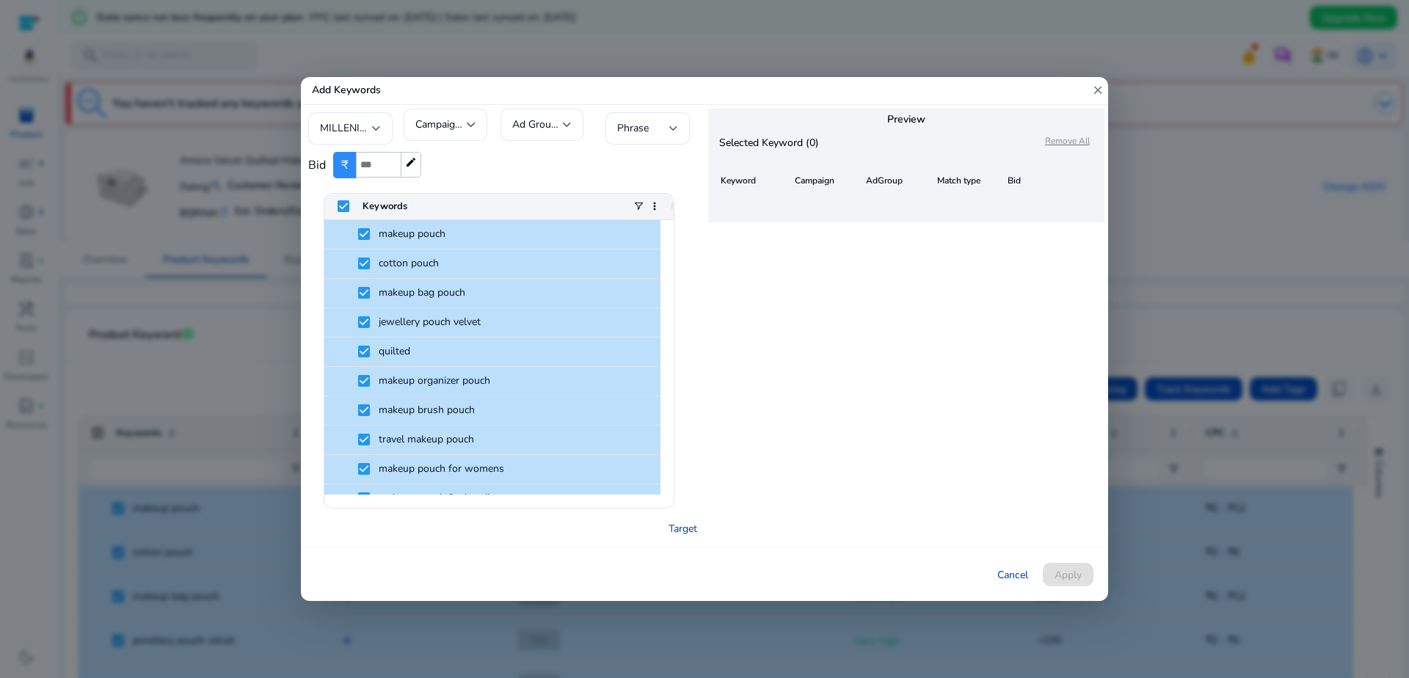
click at [674, 530] on link "Target" at bounding box center [683, 528] width 29 height 15
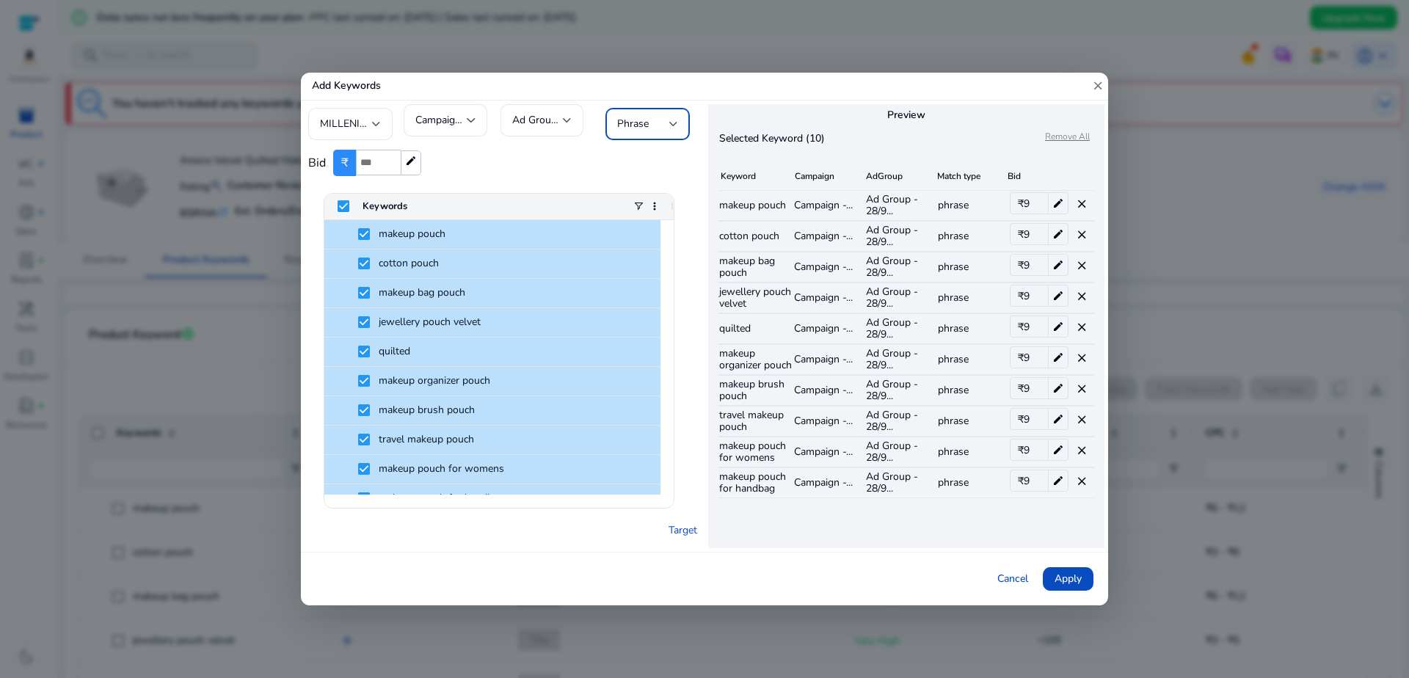
click at [636, 117] on span "Phrase" at bounding box center [633, 124] width 32 height 14
click at [624, 200] on span "Broad" at bounding box center [660, 199] width 87 height 16
click at [685, 528] on link "Target" at bounding box center [683, 530] width 29 height 15
click at [654, 120] on div "Broad" at bounding box center [643, 124] width 52 height 16
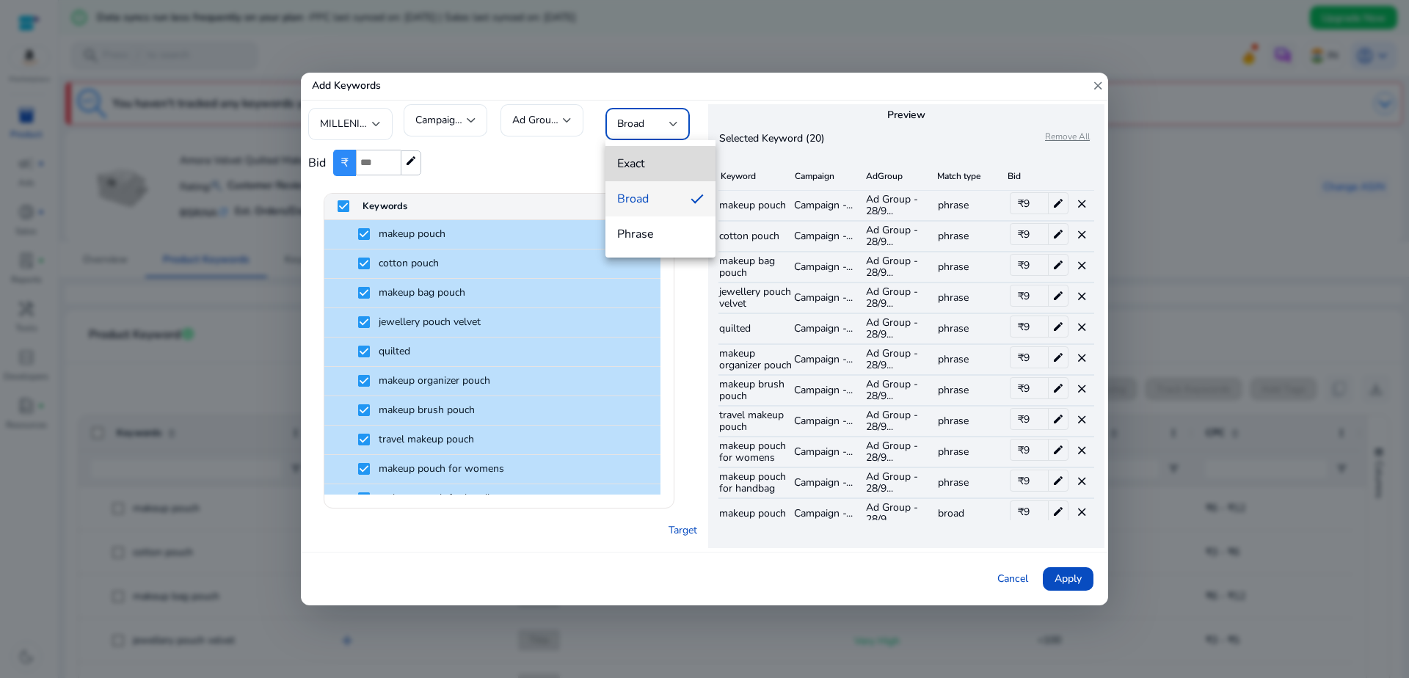
click at [639, 165] on span "Exact" at bounding box center [660, 164] width 87 height 16
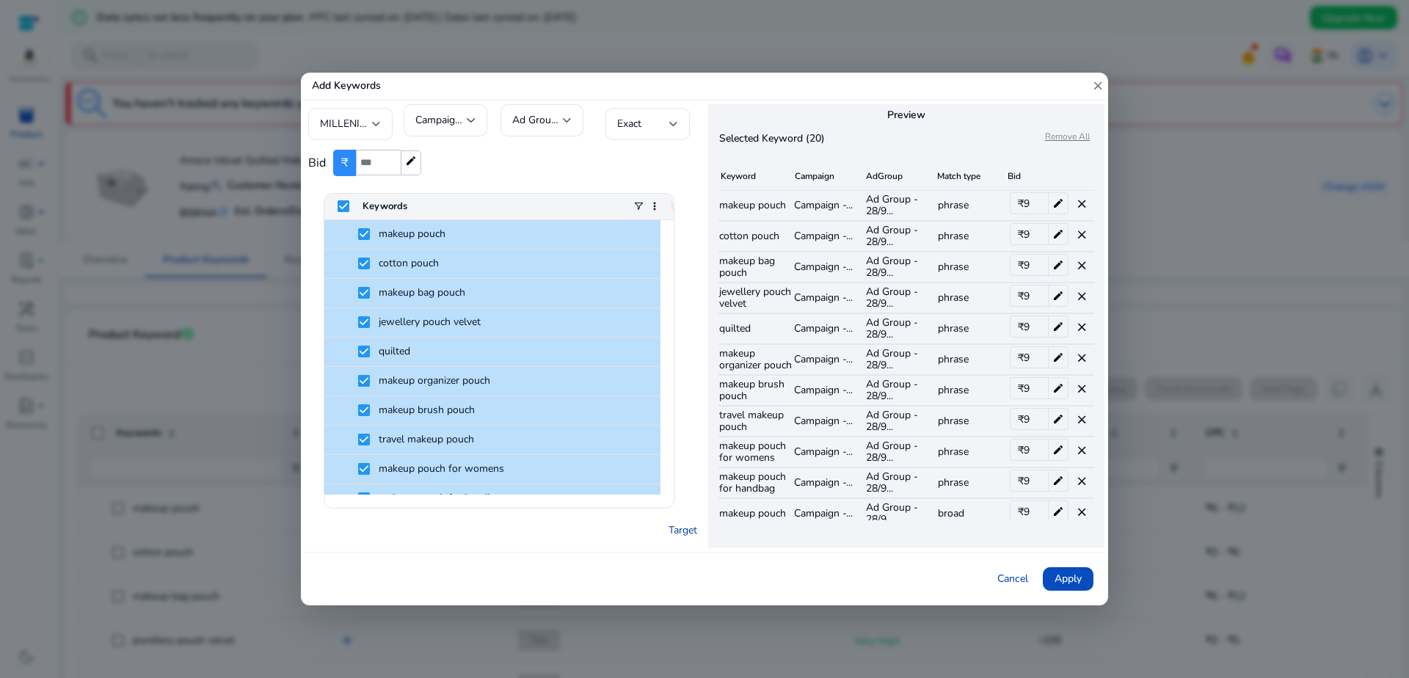
click at [679, 531] on link "Target" at bounding box center [683, 530] width 29 height 15
click at [1062, 583] on span "Apply" at bounding box center [1068, 578] width 27 height 15
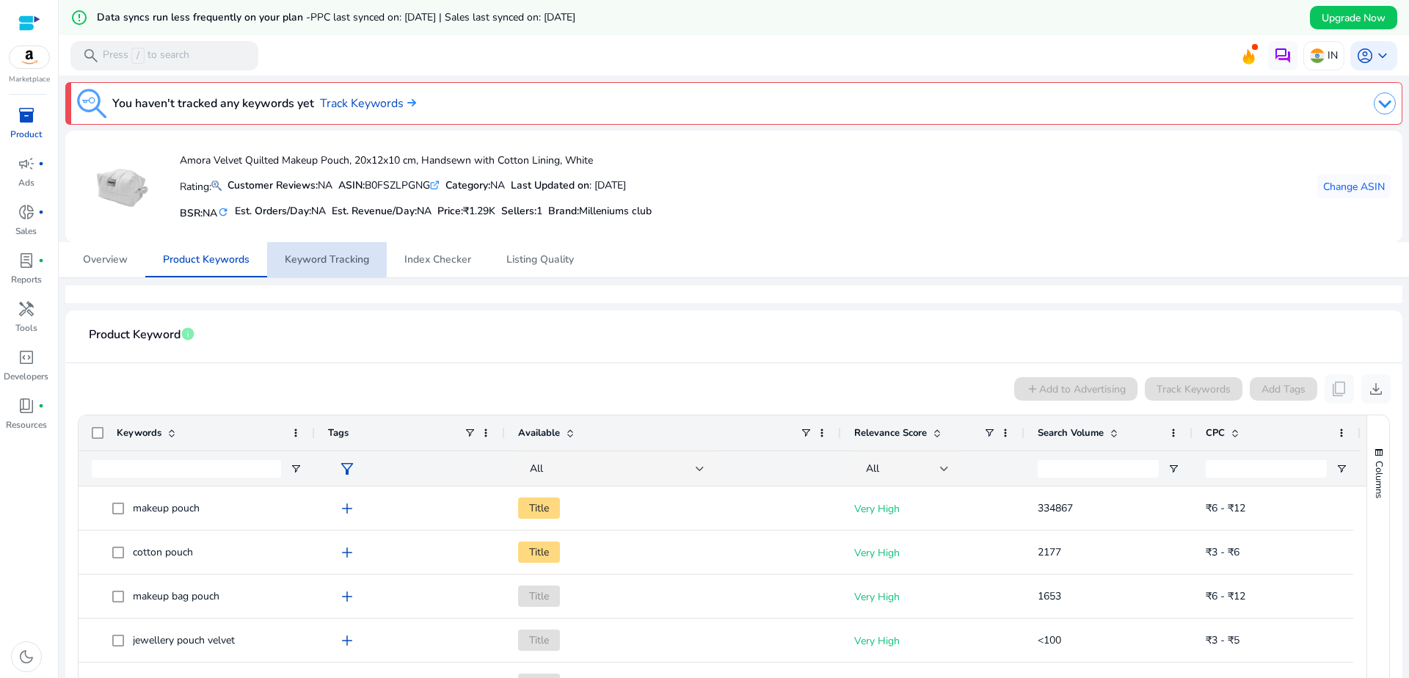
click at [299, 259] on span "Keyword Tracking" at bounding box center [327, 260] width 84 height 10
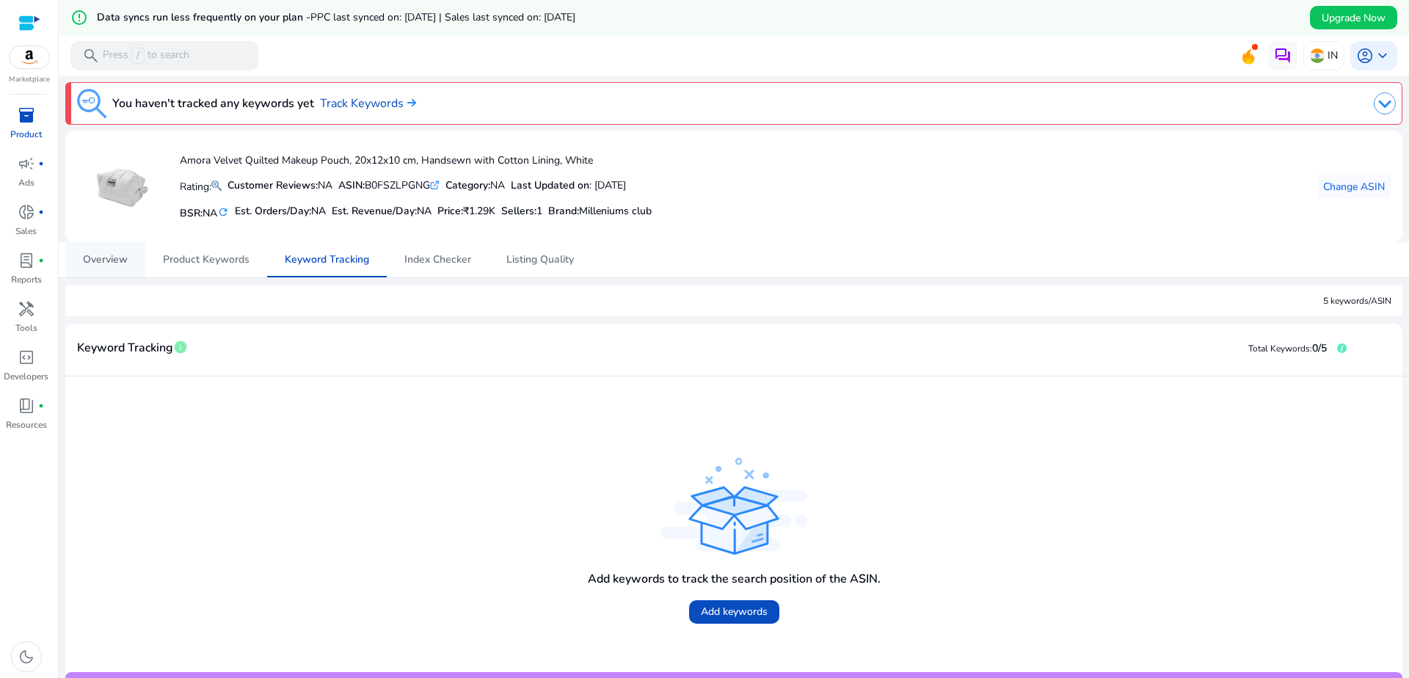
click at [121, 258] on span "Overview" at bounding box center [105, 260] width 45 height 10
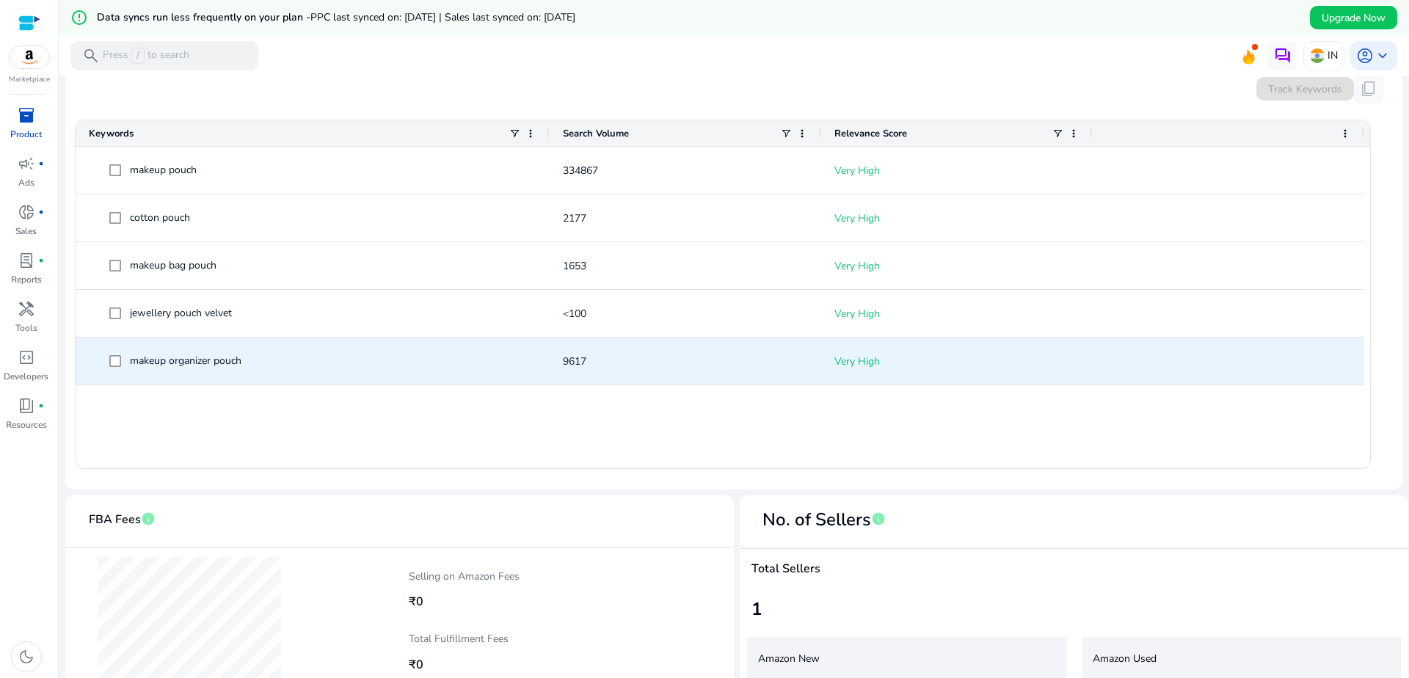
scroll to position [507, 0]
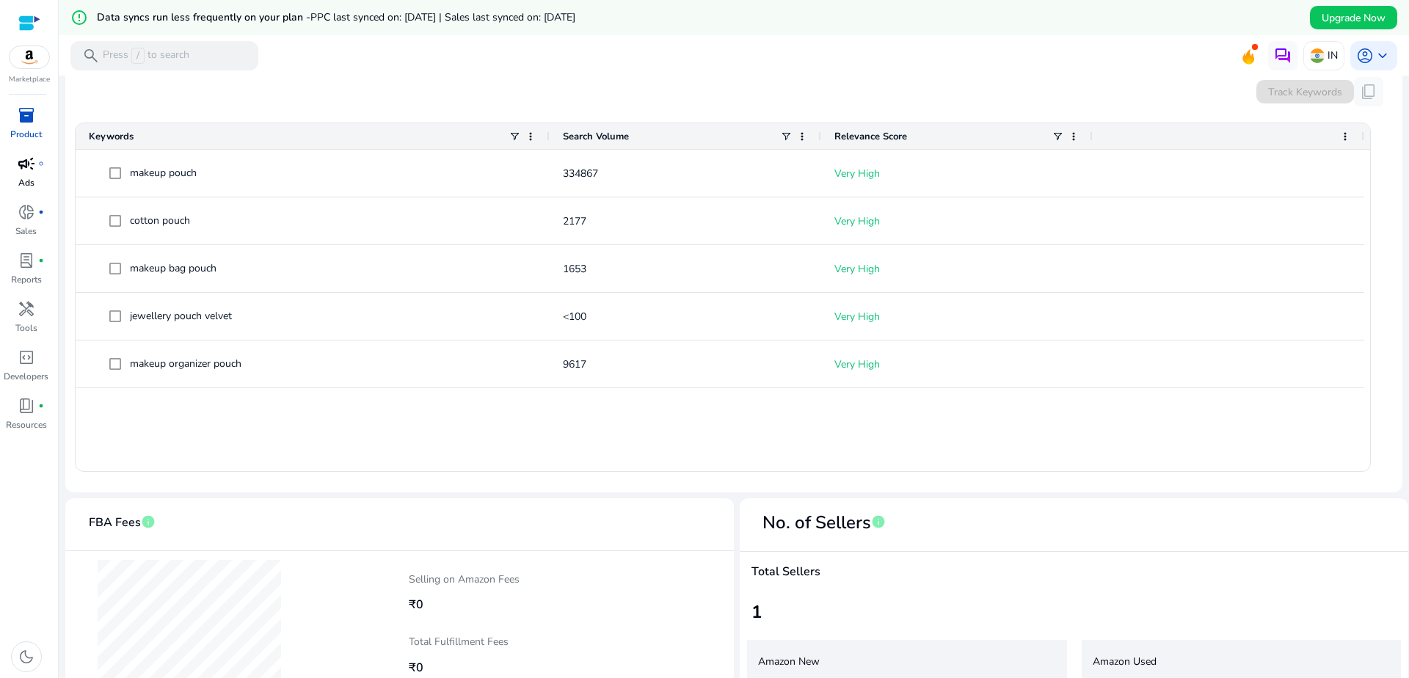
click at [28, 181] on p "Ads" at bounding box center [26, 182] width 16 height 13
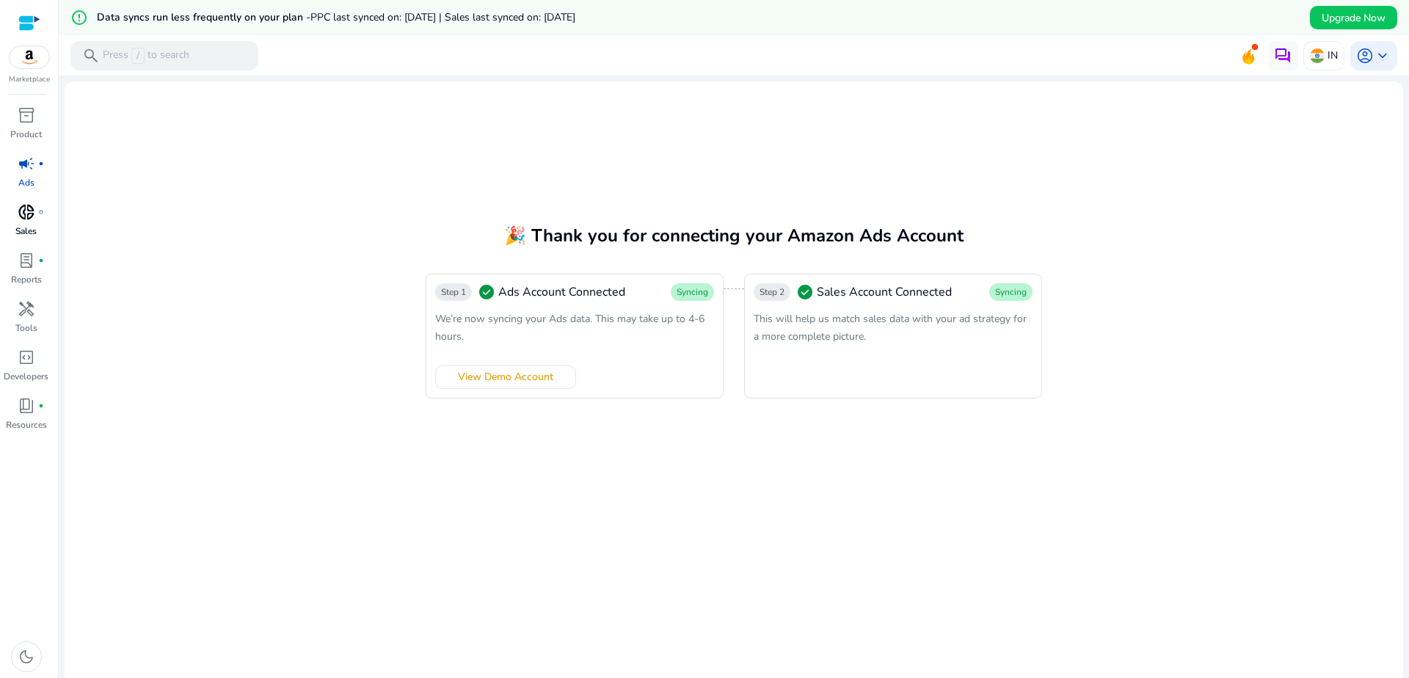
click at [34, 225] on p "Sales" at bounding box center [25, 231] width 21 height 13
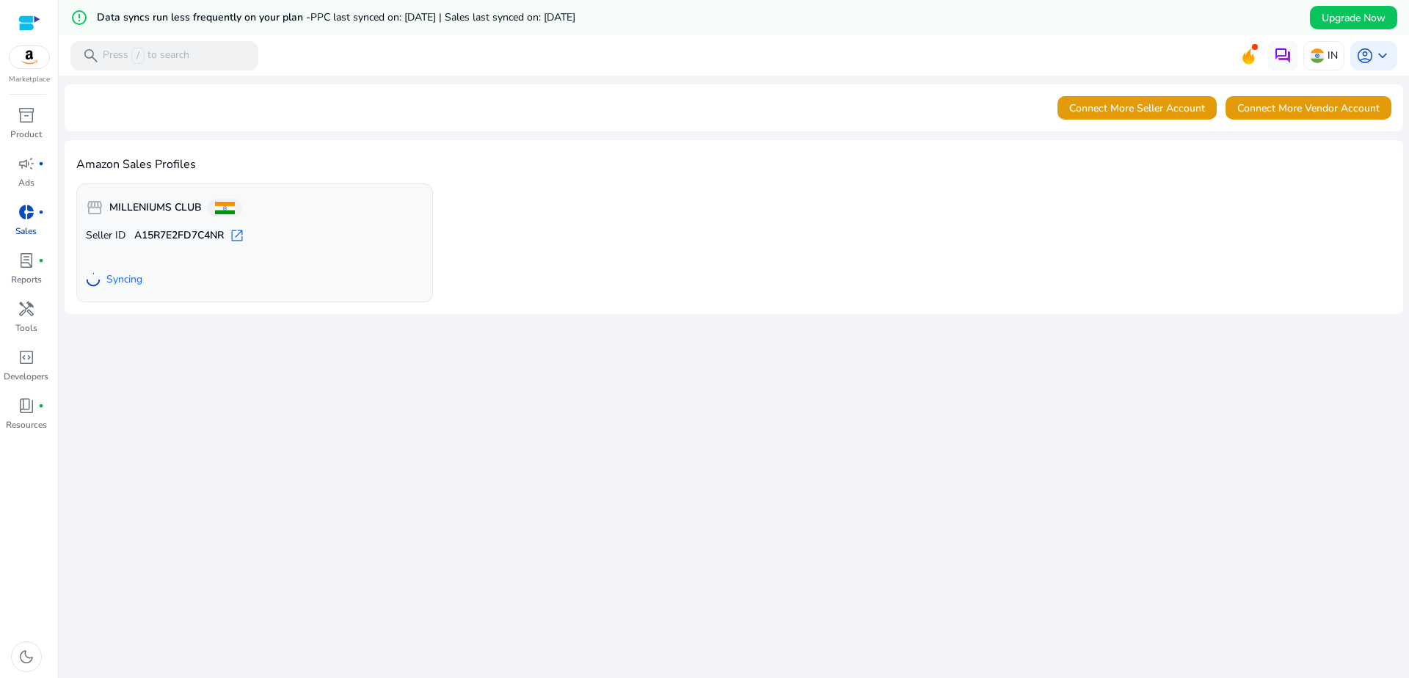
click at [328, 287] on div "Syncing" at bounding box center [255, 279] width 338 height 26
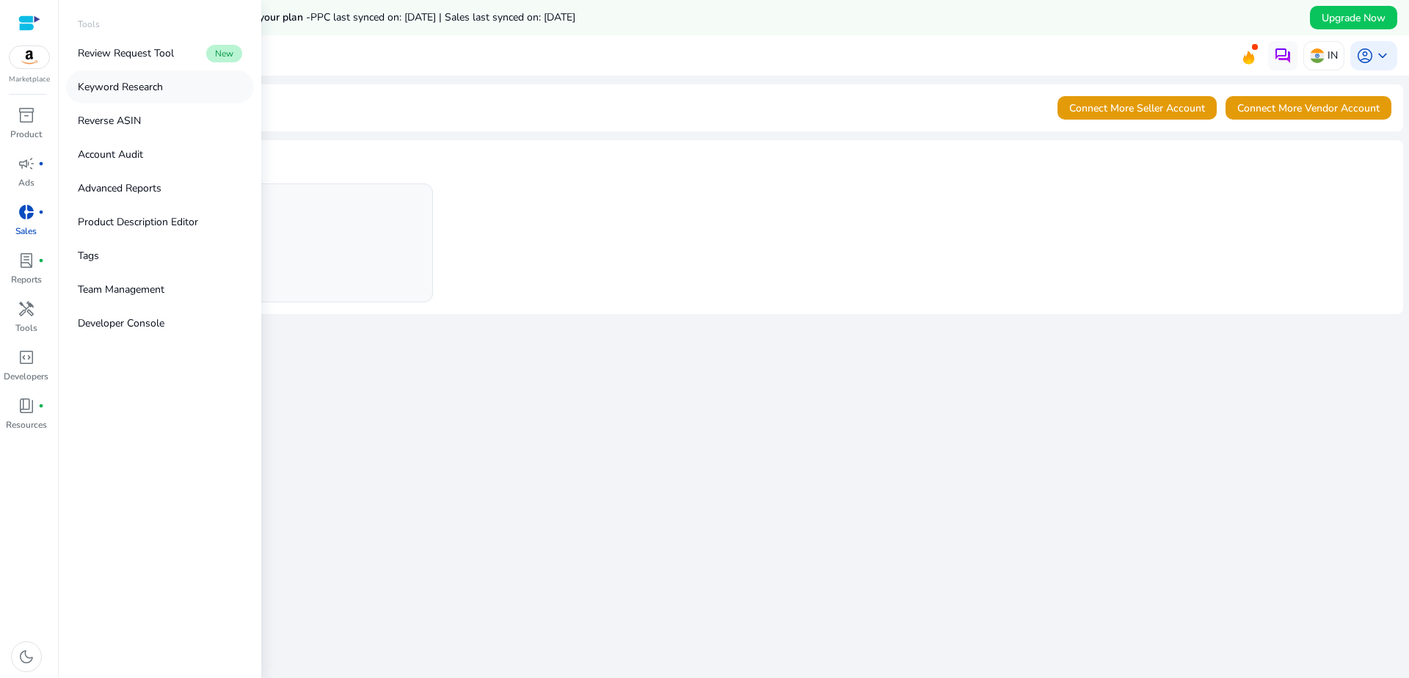
click at [136, 95] on link "Keyword Research" at bounding box center [160, 86] width 188 height 33
click at [26, 317] on span "handyman" at bounding box center [27, 309] width 18 height 18
click at [116, 90] on p "Keyword Research" at bounding box center [120, 86] width 85 height 15
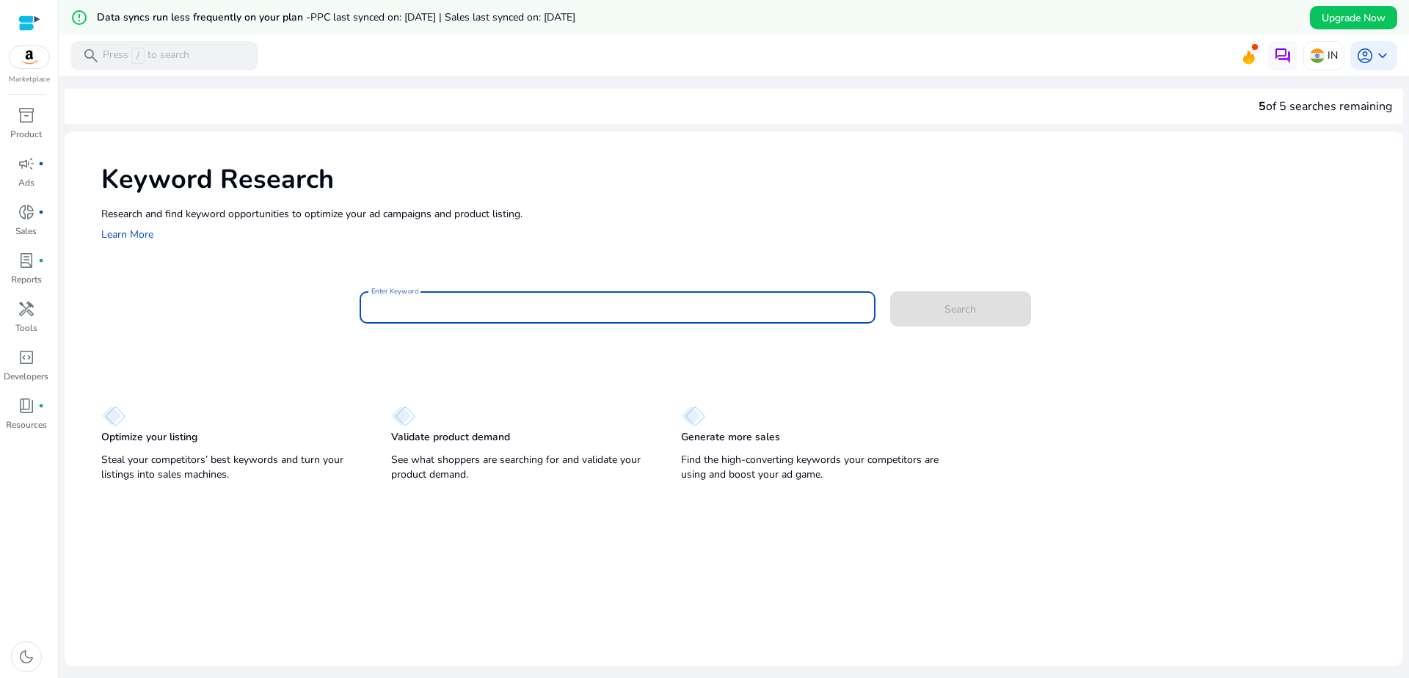
click at [481, 316] on input "Enter Keyword" at bounding box center [617, 307] width 492 height 16
type input "**********"
click at [890, 291] on button "Search" at bounding box center [960, 308] width 141 height 35
